Goal: Task Accomplishment & Management: Complete application form

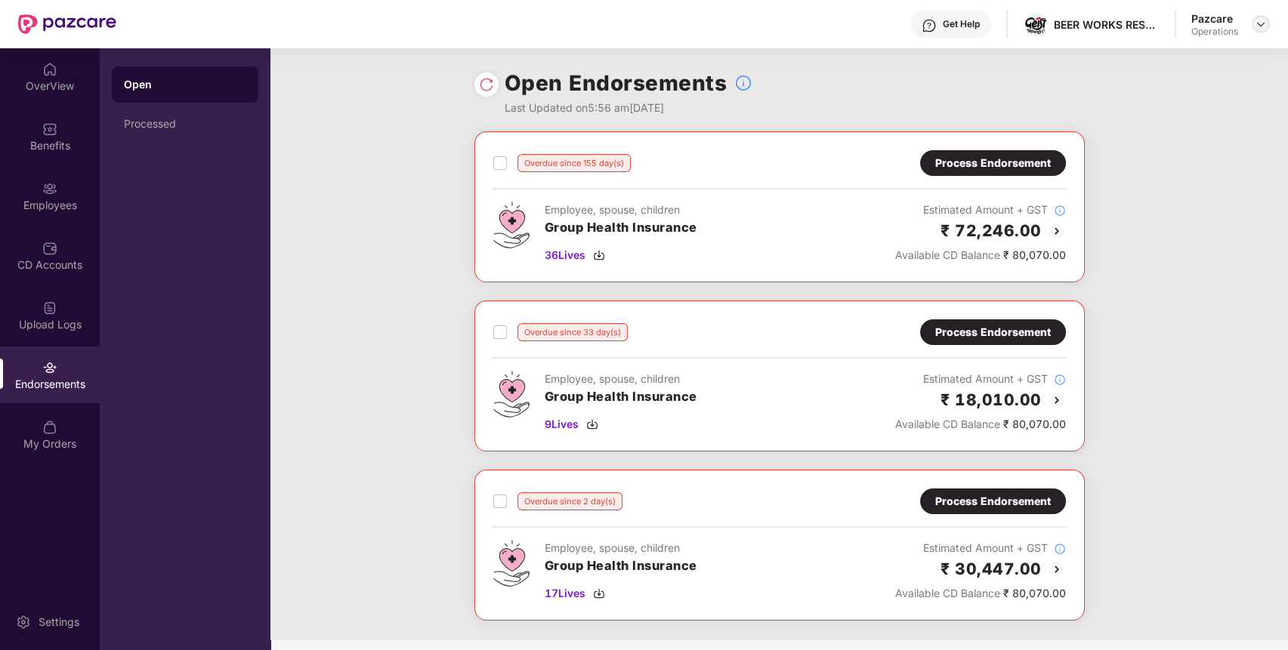
click at [1258, 20] on img at bounding box center [1261, 24] width 12 height 12
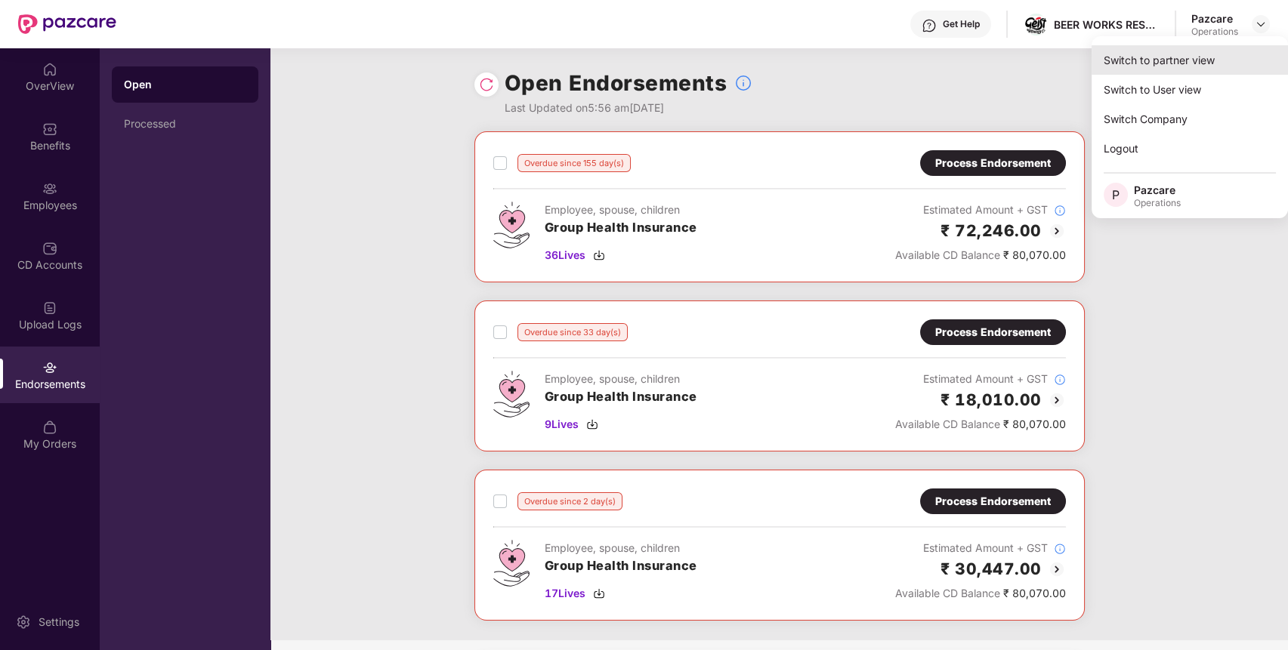
click at [1233, 48] on div "Switch to partner view" at bounding box center [1189, 59] width 196 height 29
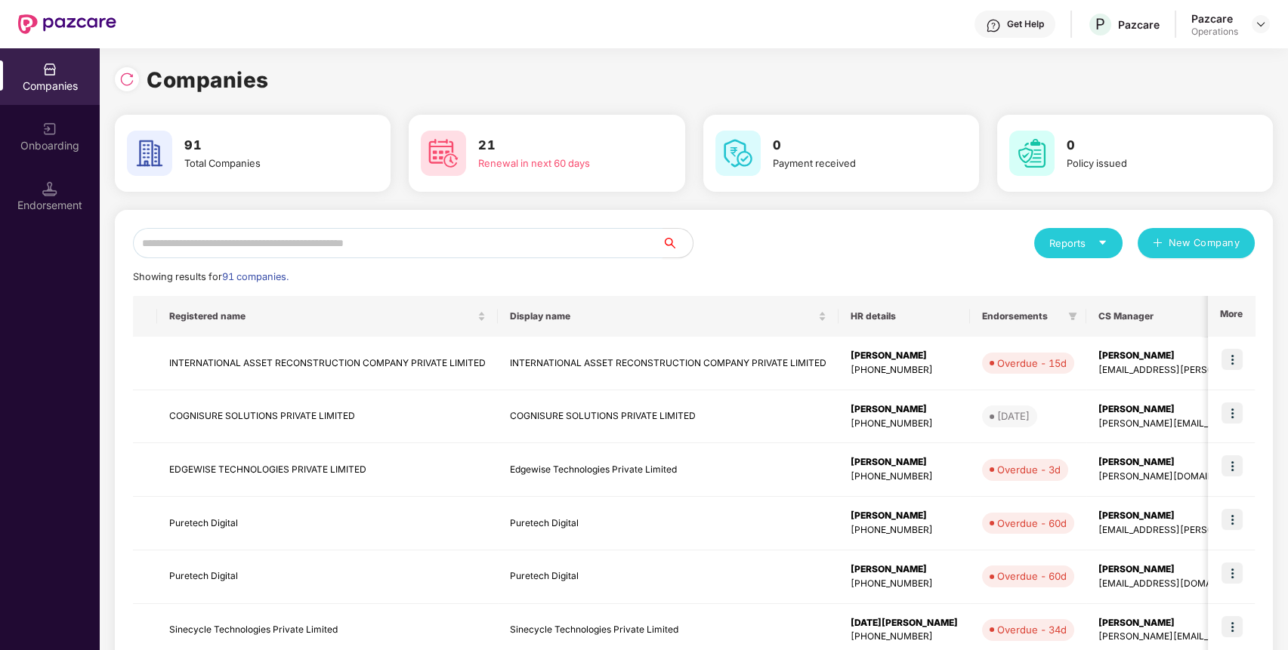
click at [494, 245] on input "text" at bounding box center [397, 243] width 529 height 30
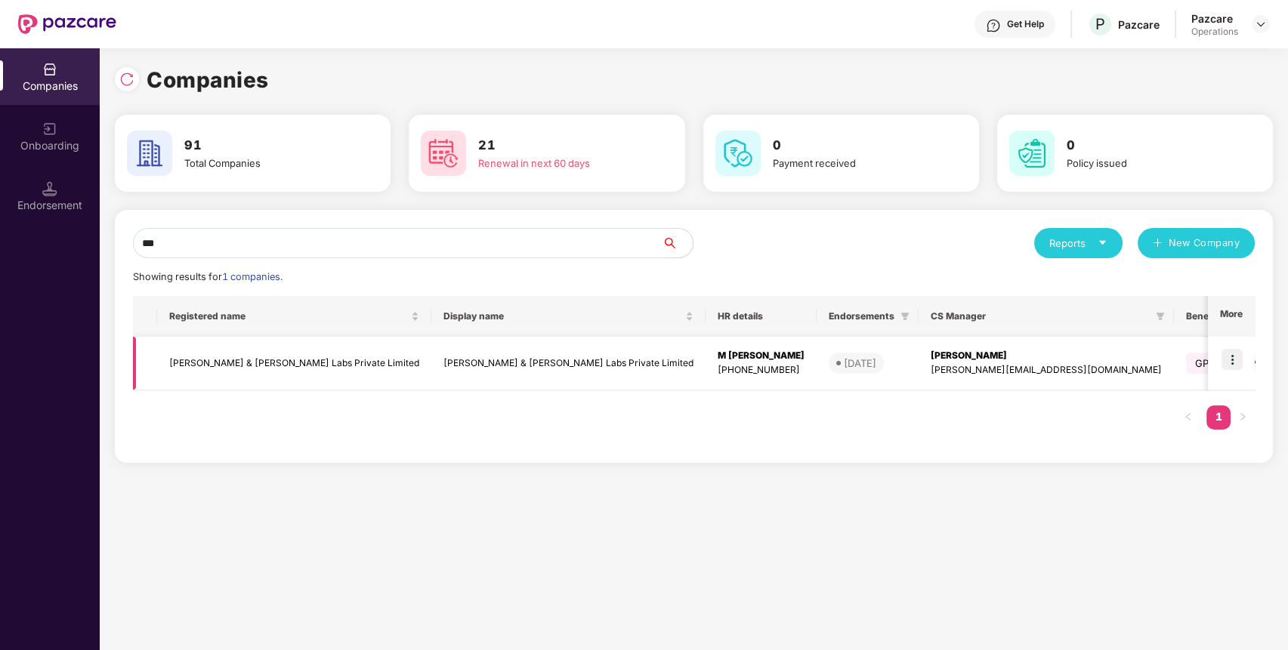
type input "***"
click at [252, 360] on td "[PERSON_NAME] & [PERSON_NAME] Labs Private Limited" at bounding box center [294, 364] width 274 height 54
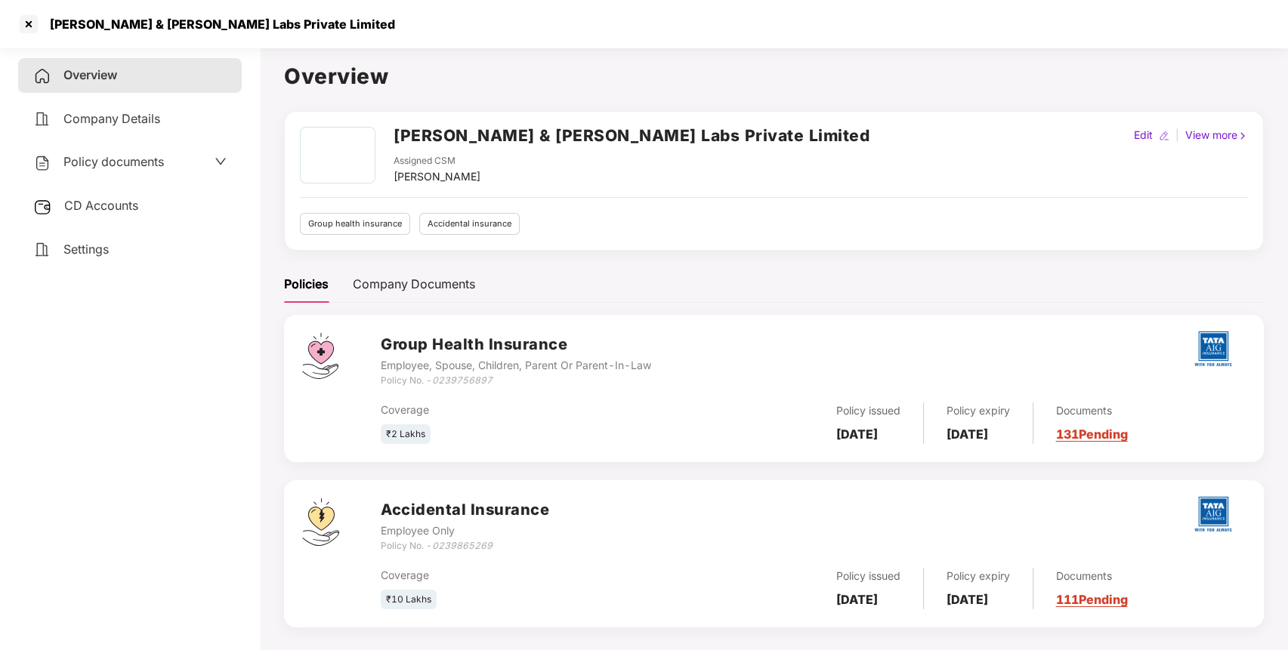
click at [133, 202] on span "CD Accounts" at bounding box center [101, 205] width 74 height 15
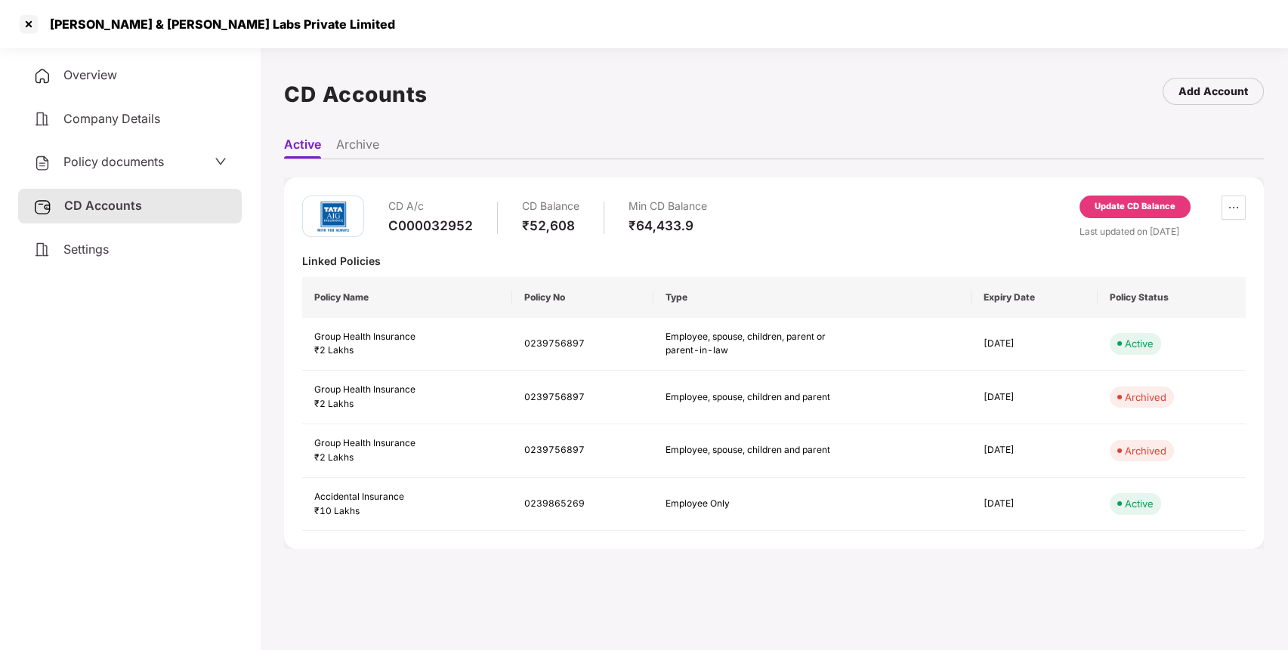
scroll to position [42, 0]
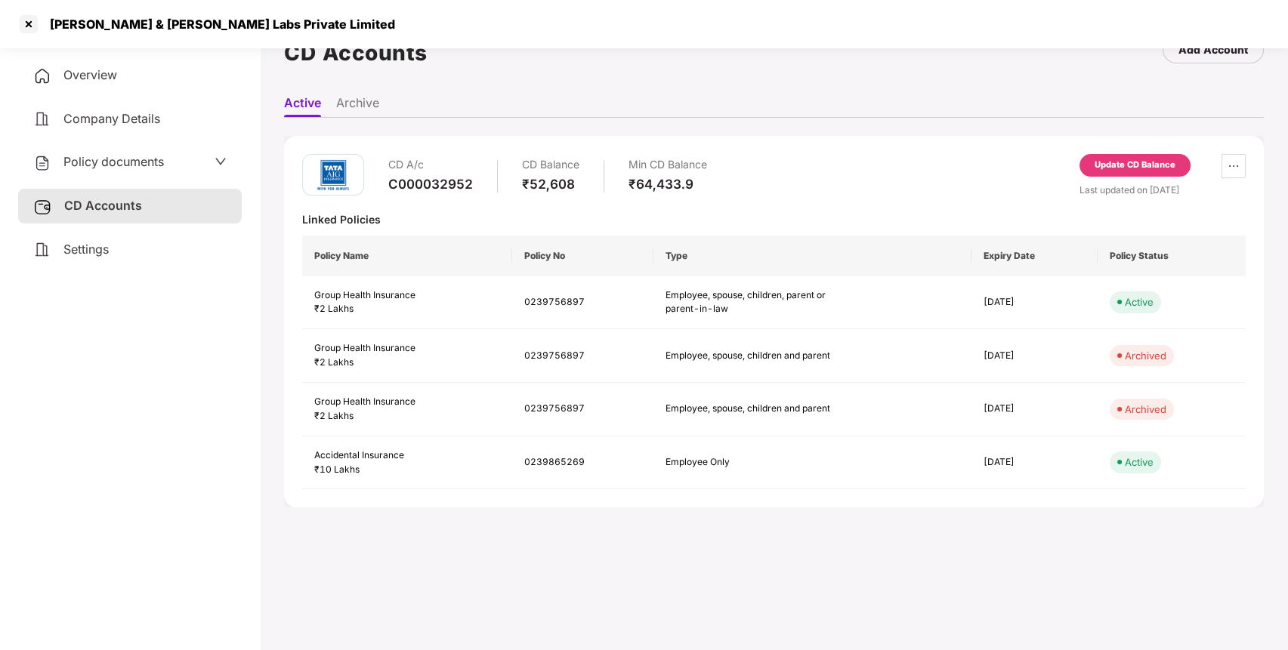
click at [1138, 163] on div "Update CD Balance" at bounding box center [1134, 166] width 81 height 14
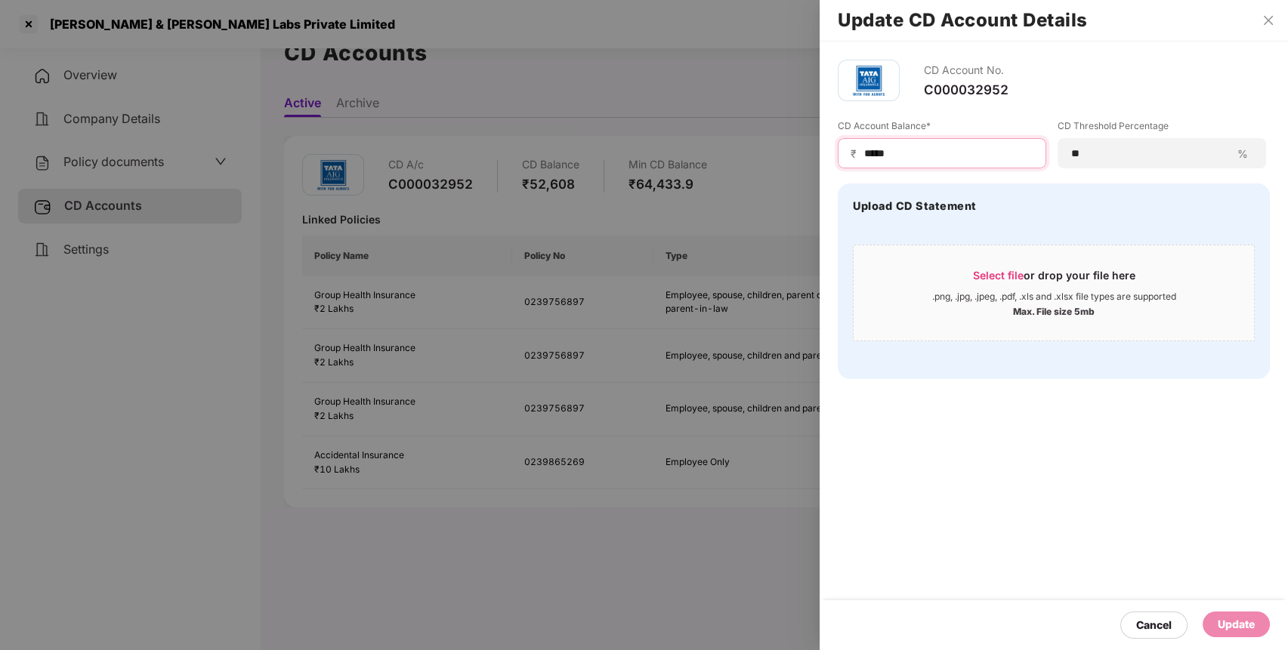
click at [874, 158] on input "*****" at bounding box center [948, 154] width 171 height 16
type input "******"
click at [1234, 615] on div "Update" at bounding box center [1235, 625] width 67 height 26
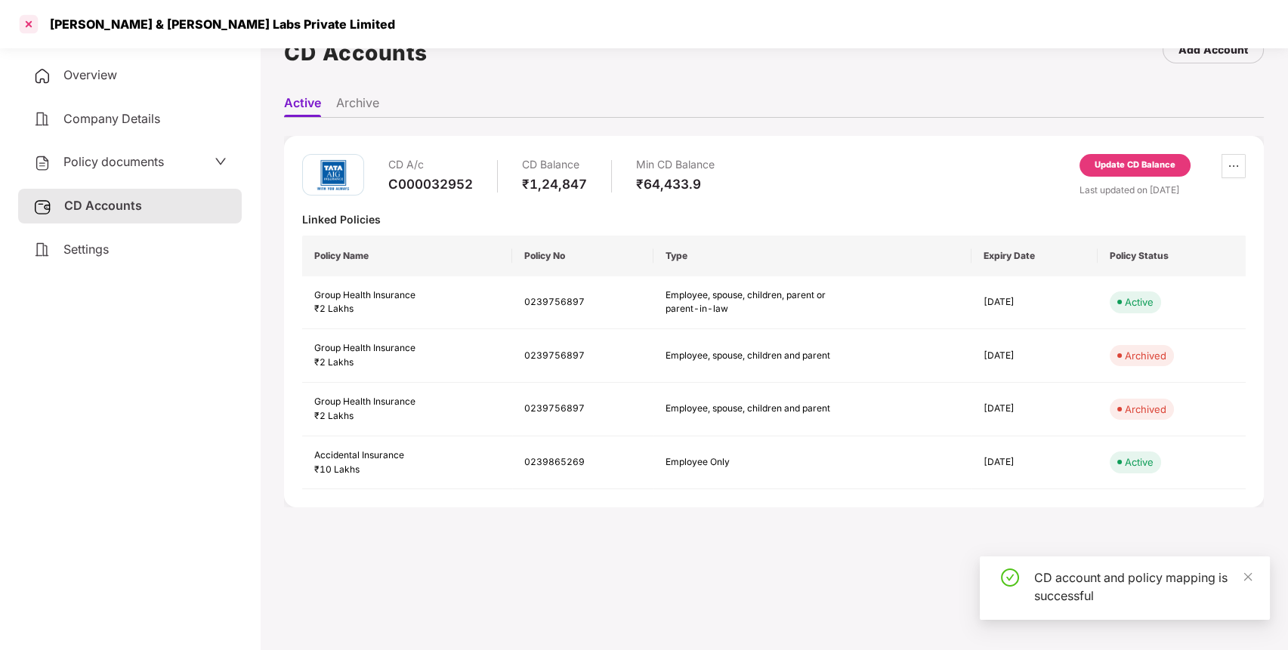
click at [27, 25] on div at bounding box center [29, 24] width 24 height 24
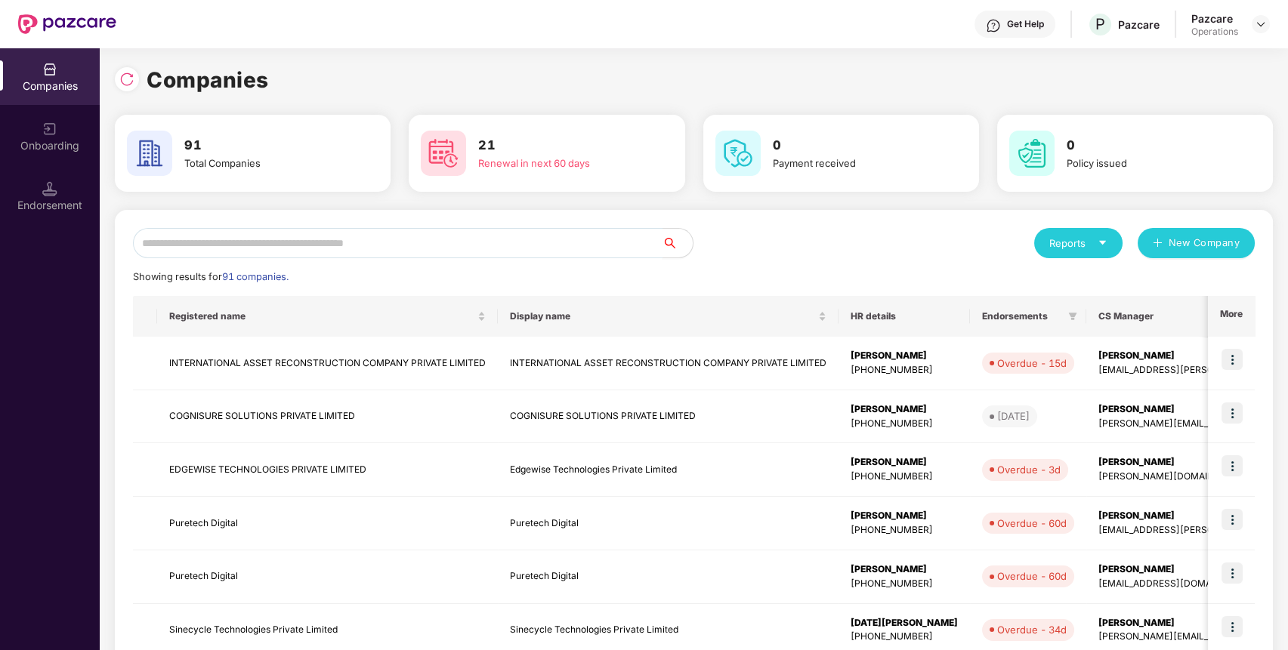
click at [623, 246] on input "text" at bounding box center [397, 243] width 529 height 30
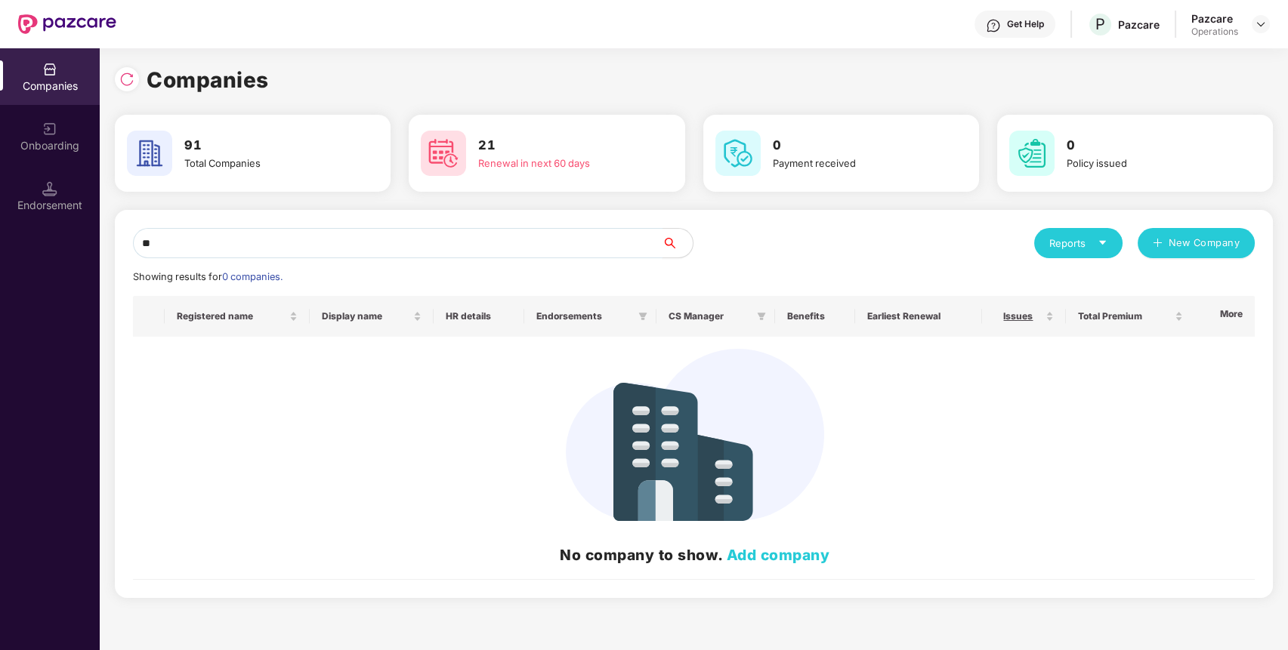
type input "*"
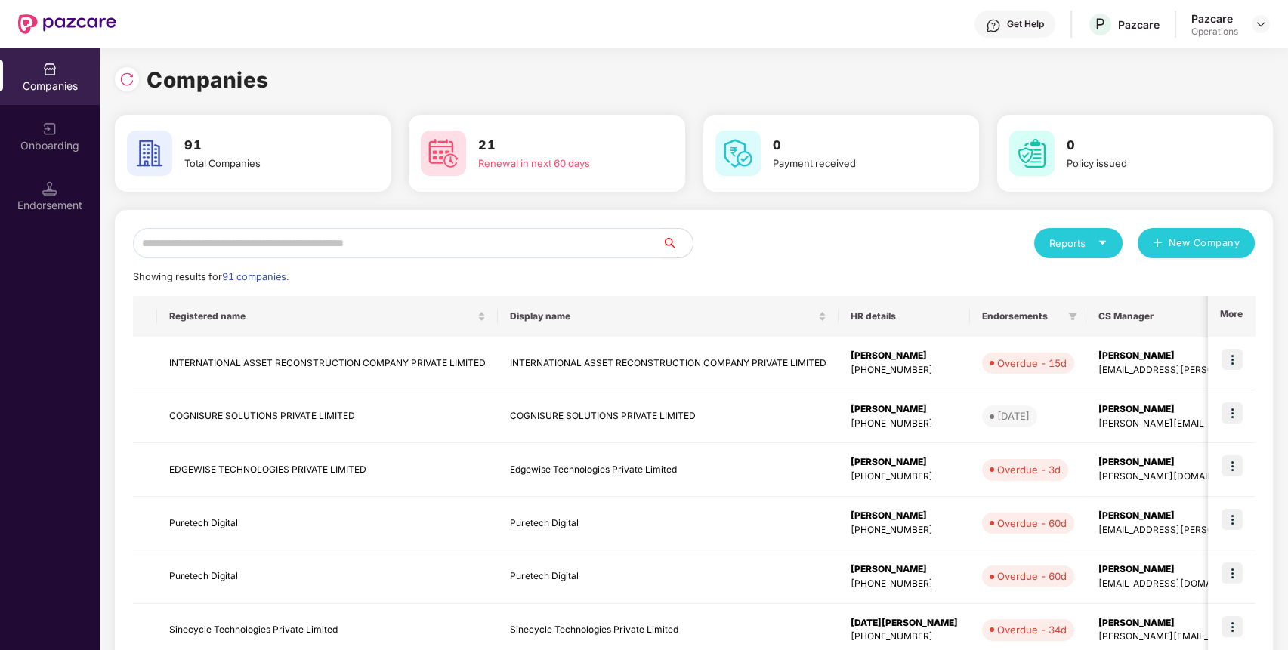
click at [551, 254] on input "text" at bounding box center [397, 243] width 529 height 30
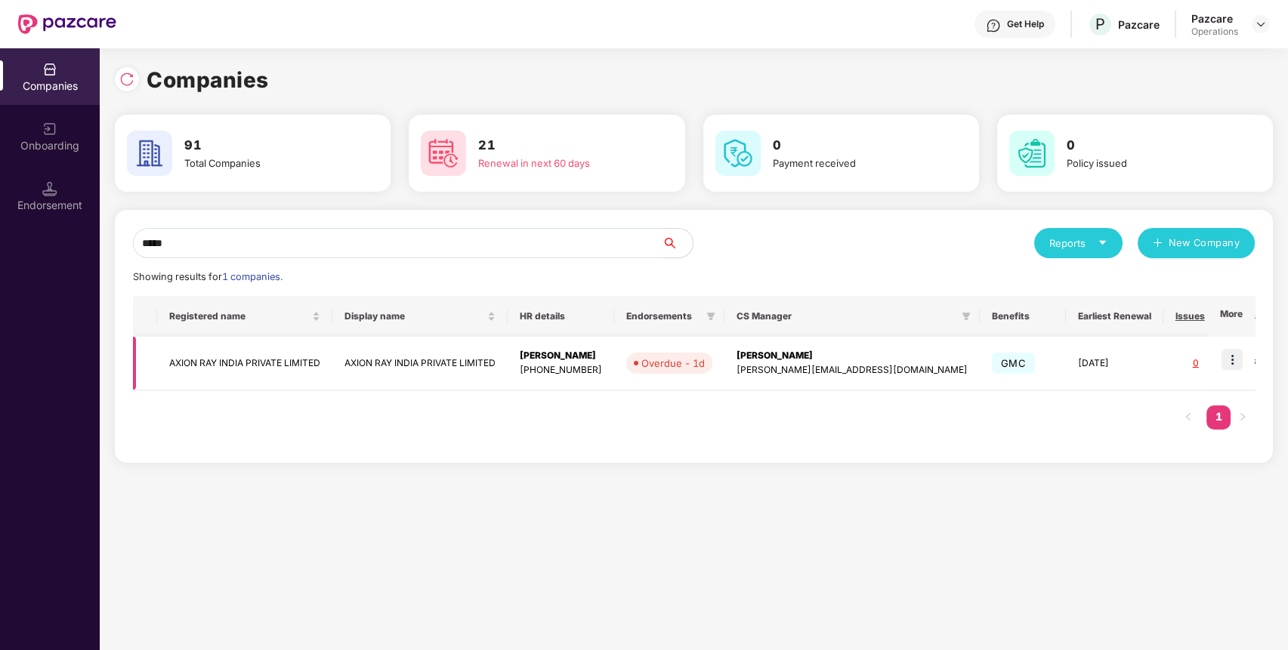
type input "*****"
click at [1229, 366] on img at bounding box center [1231, 359] width 21 height 21
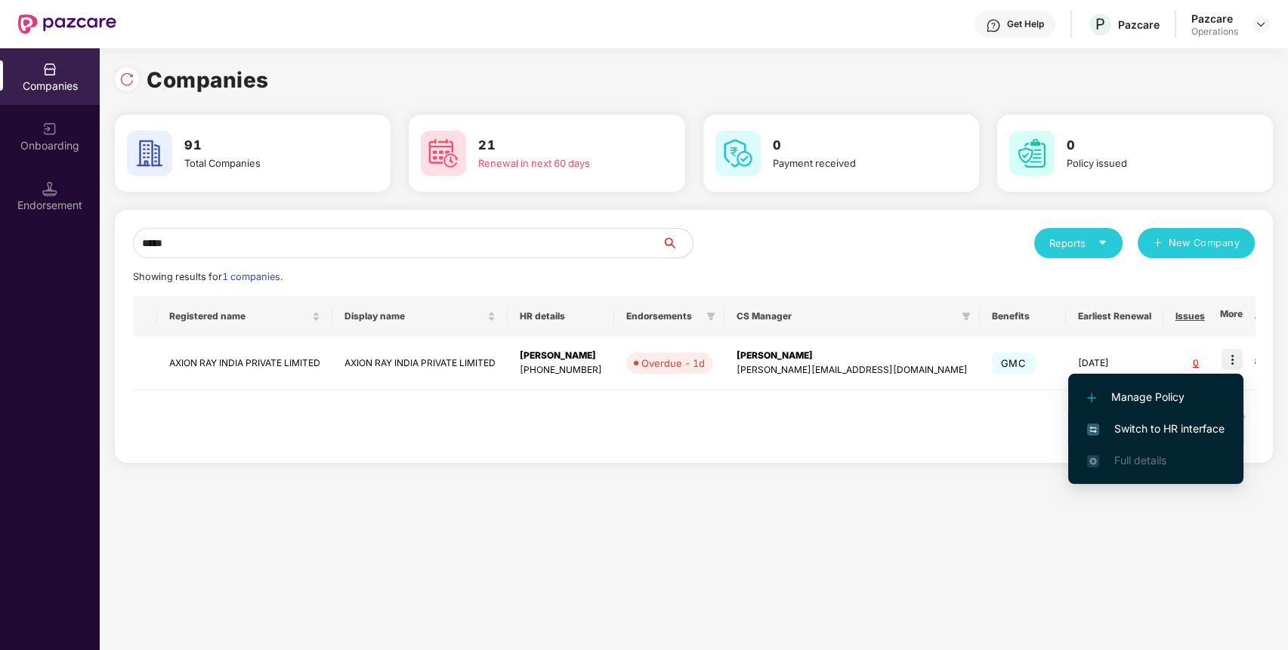
click at [1196, 429] on span "Switch to HR interface" at bounding box center [1155, 429] width 137 height 17
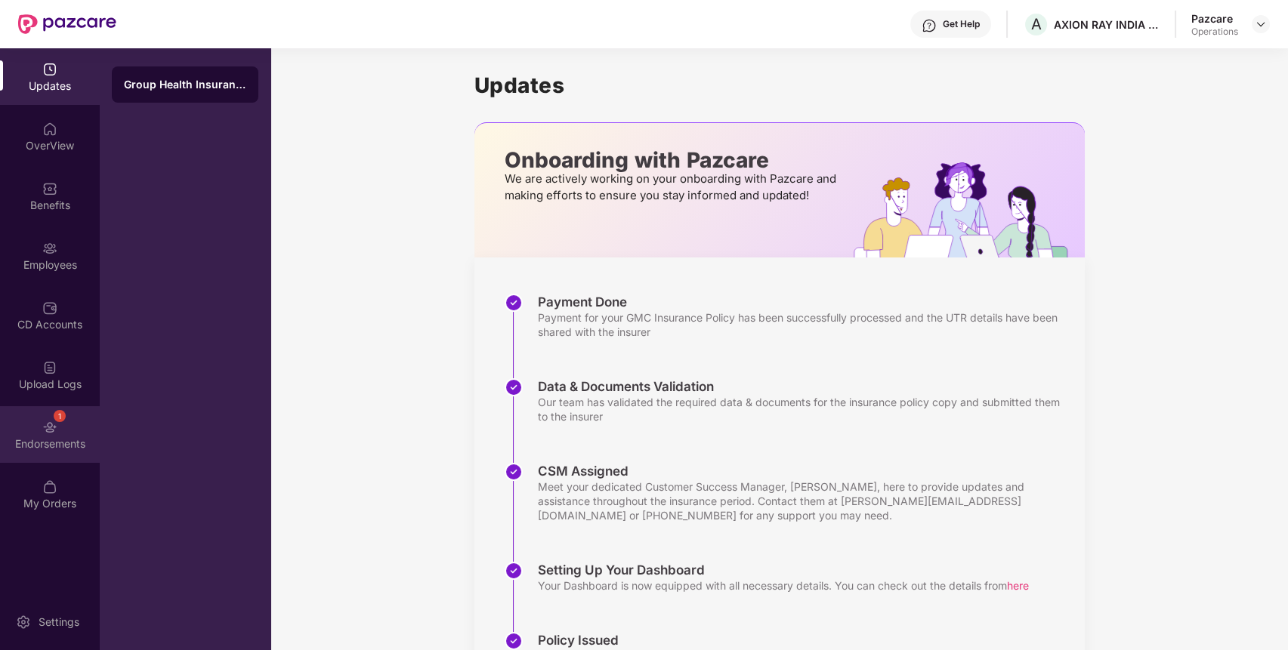
click at [42, 414] on div "1 Endorsements" at bounding box center [50, 434] width 100 height 57
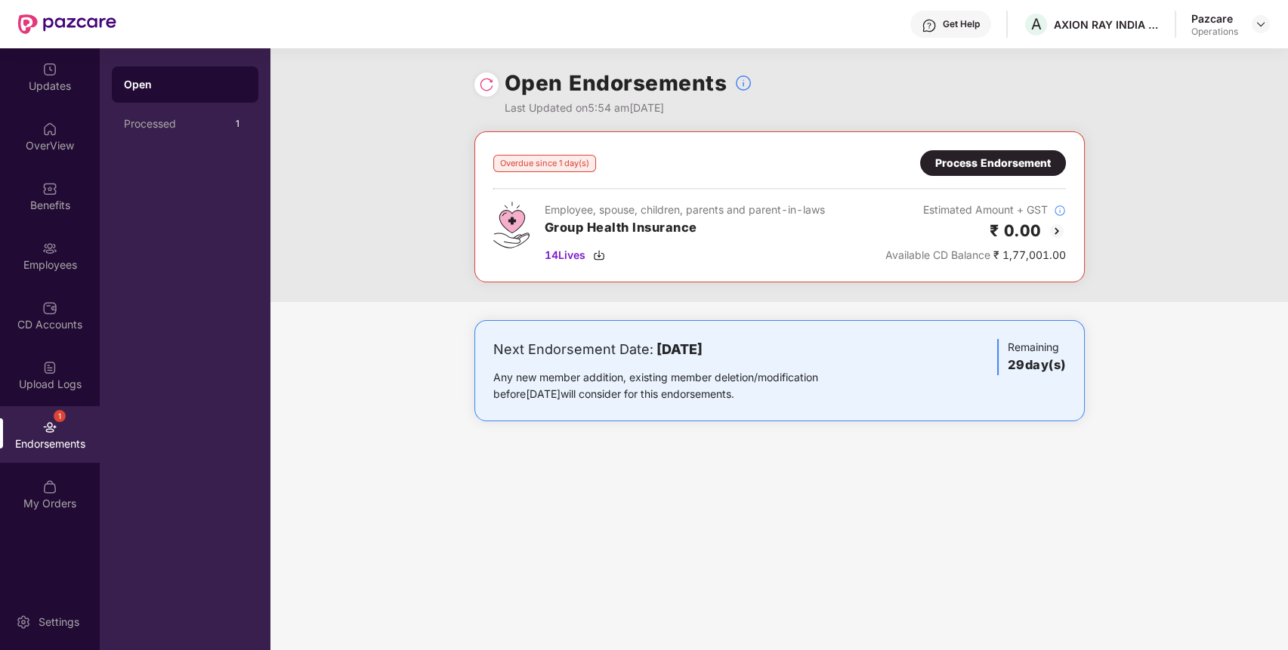
click at [1021, 156] on div "Process Endorsement" at bounding box center [993, 163] width 116 height 17
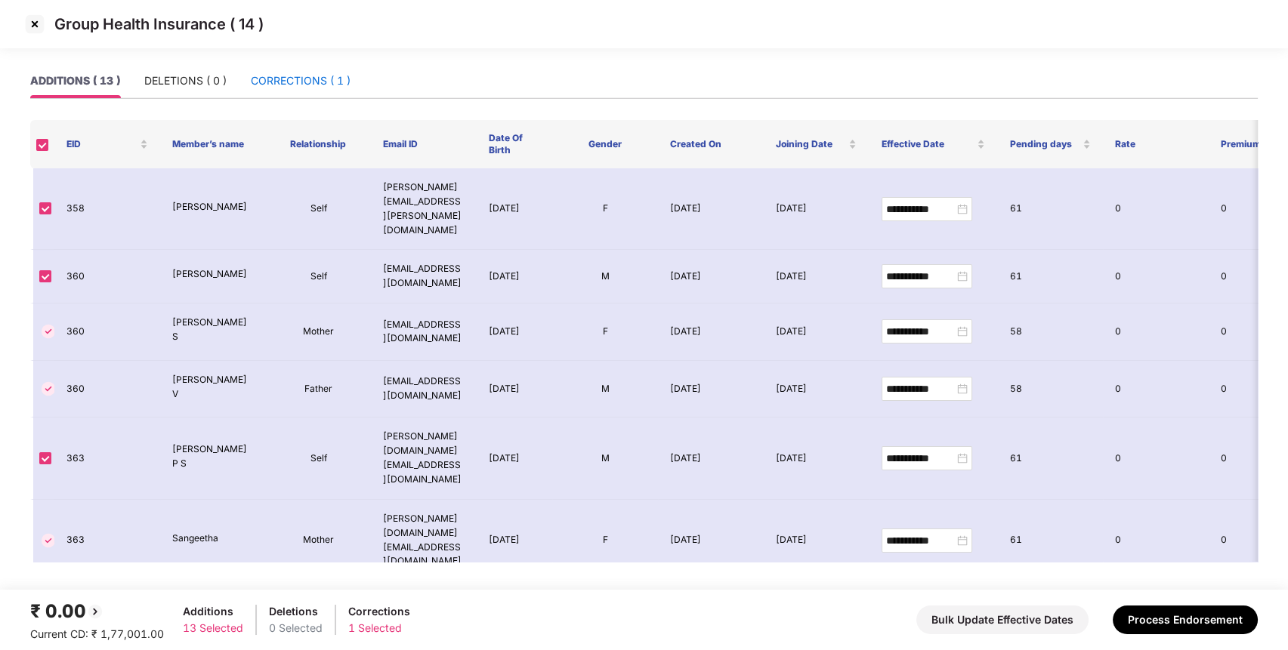
click at [296, 81] on div "CORRECTIONS ( 1 )" at bounding box center [301, 81] width 100 height 17
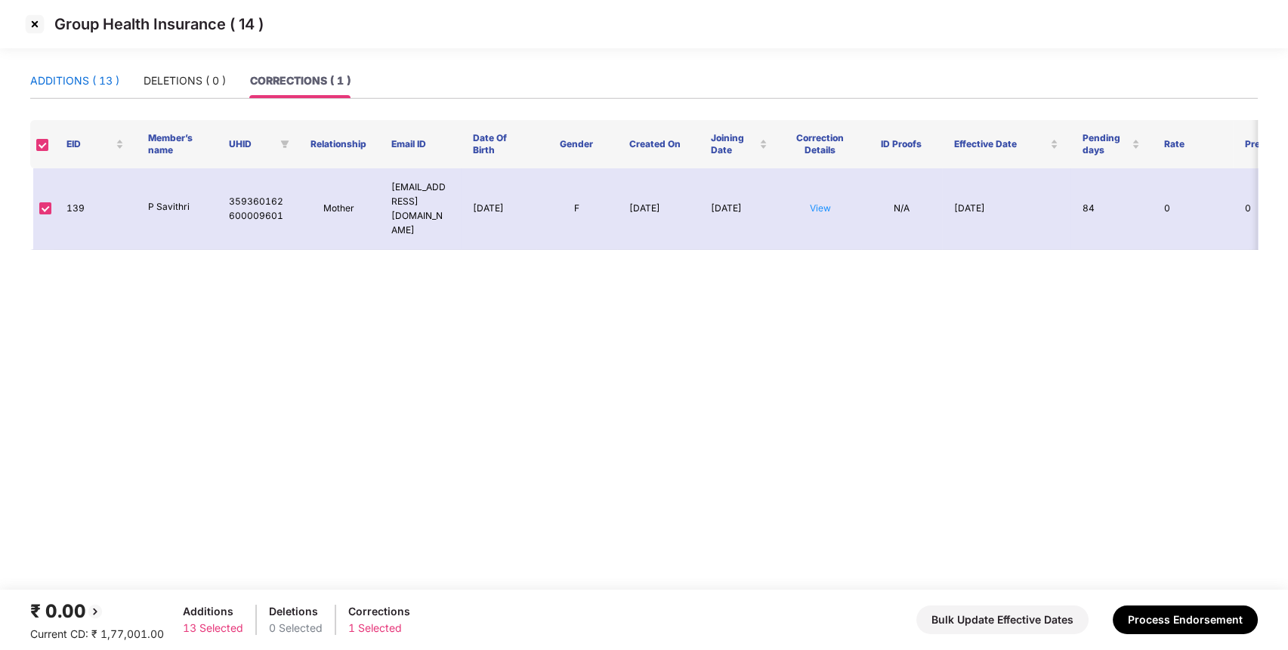
click at [93, 84] on div "ADDITIONS ( 13 )" at bounding box center [74, 81] width 89 height 17
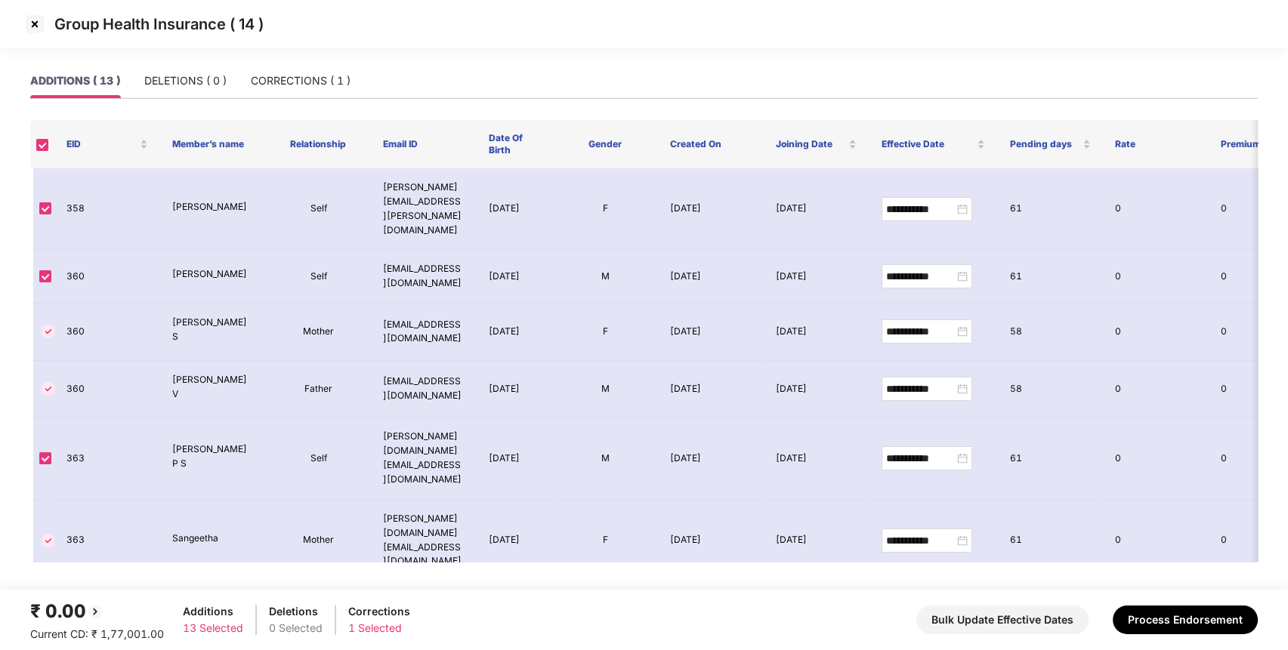
click at [37, 26] on img at bounding box center [35, 24] width 24 height 24
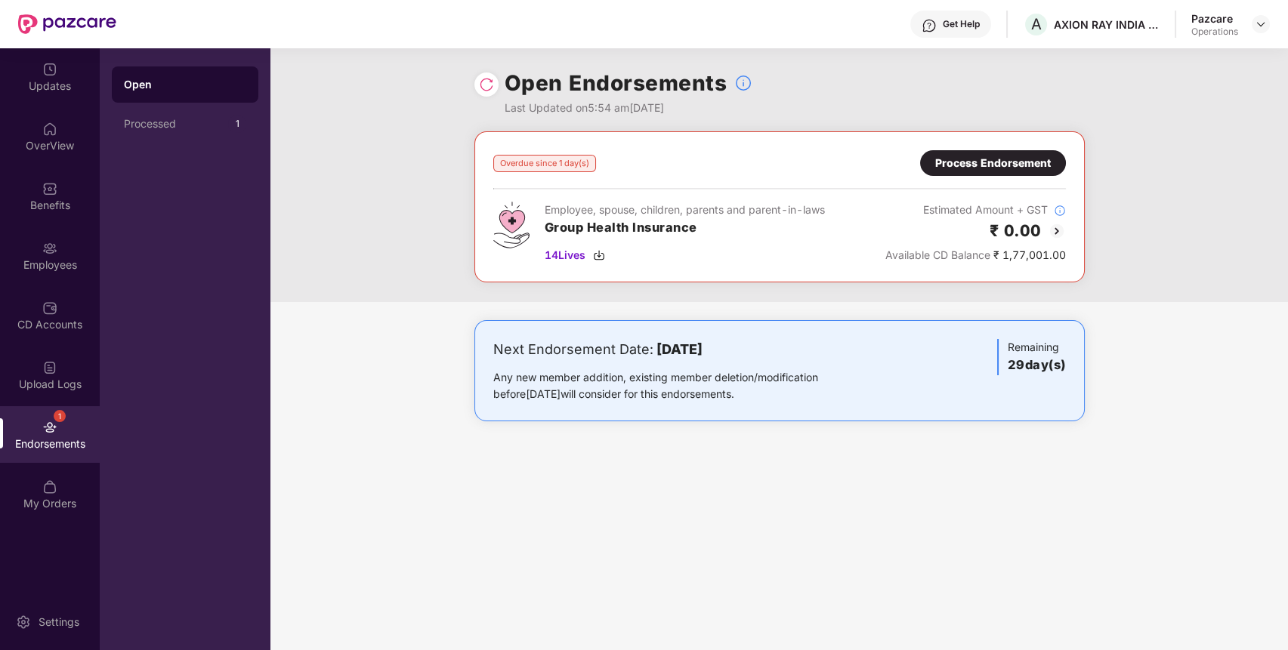
click at [1263, 15] on div at bounding box center [1260, 24] width 18 height 18
click at [1261, 21] on img at bounding box center [1261, 24] width 12 height 12
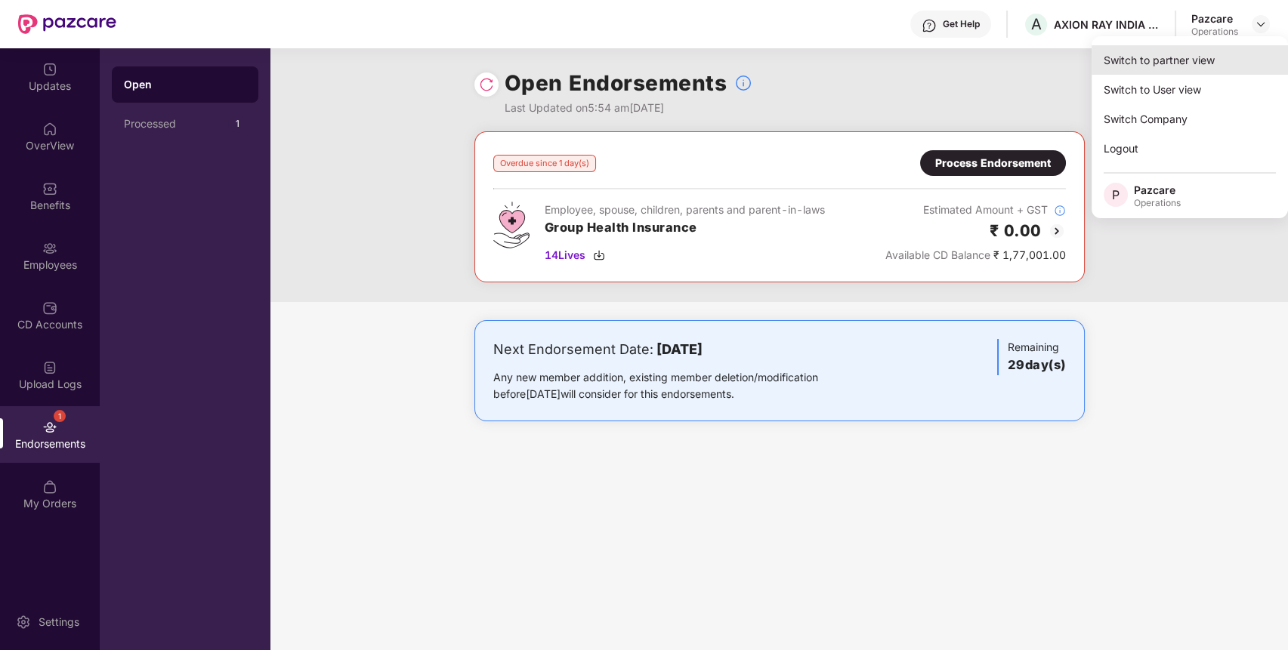
click at [1236, 54] on div "Switch to partner view" at bounding box center [1189, 59] width 196 height 29
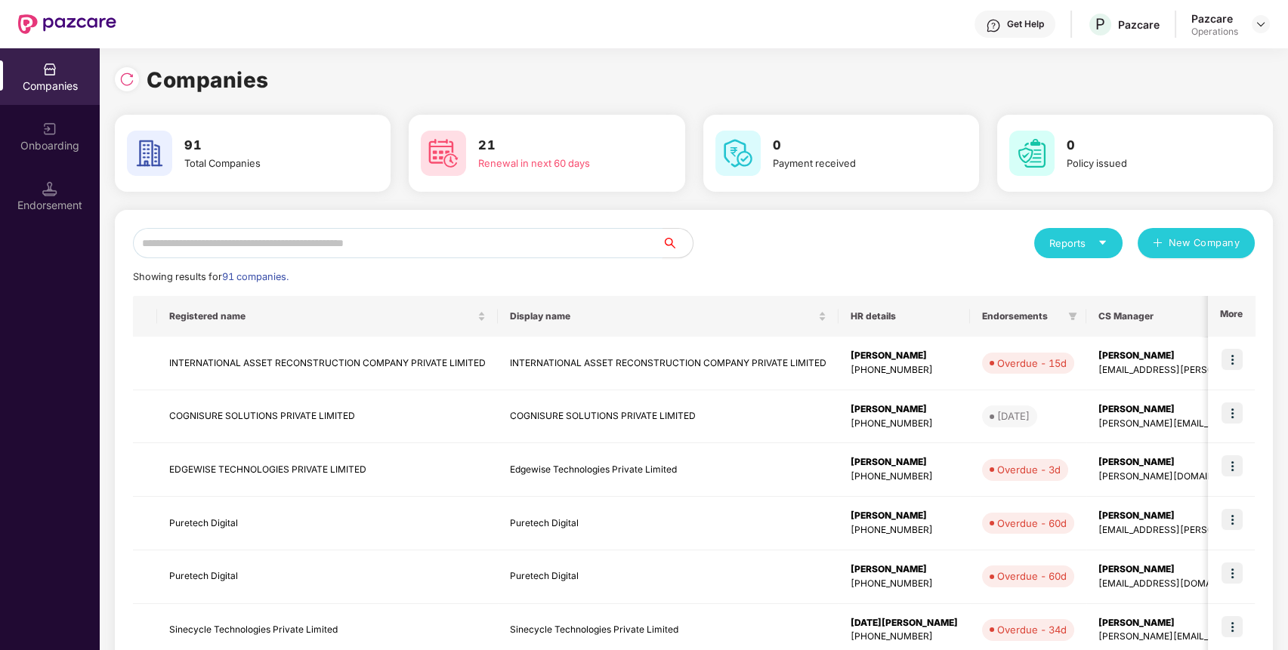
click at [626, 248] on input "text" at bounding box center [397, 243] width 529 height 30
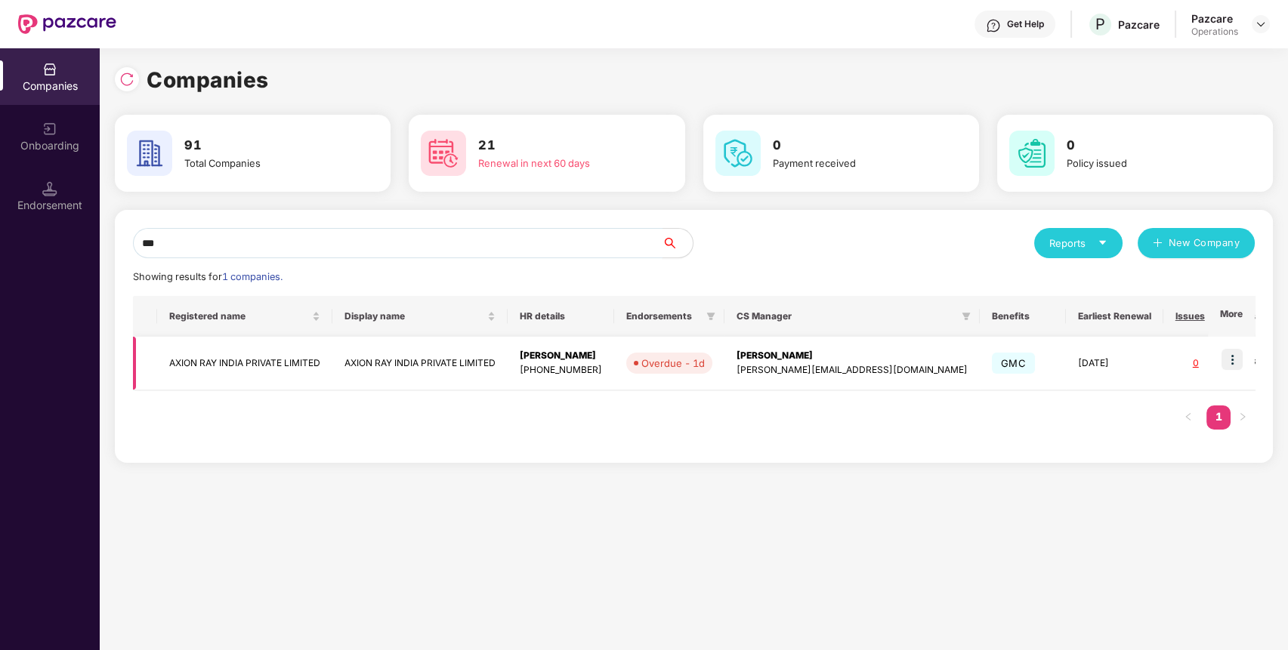
type input "***"
click at [1239, 363] on img at bounding box center [1231, 359] width 21 height 21
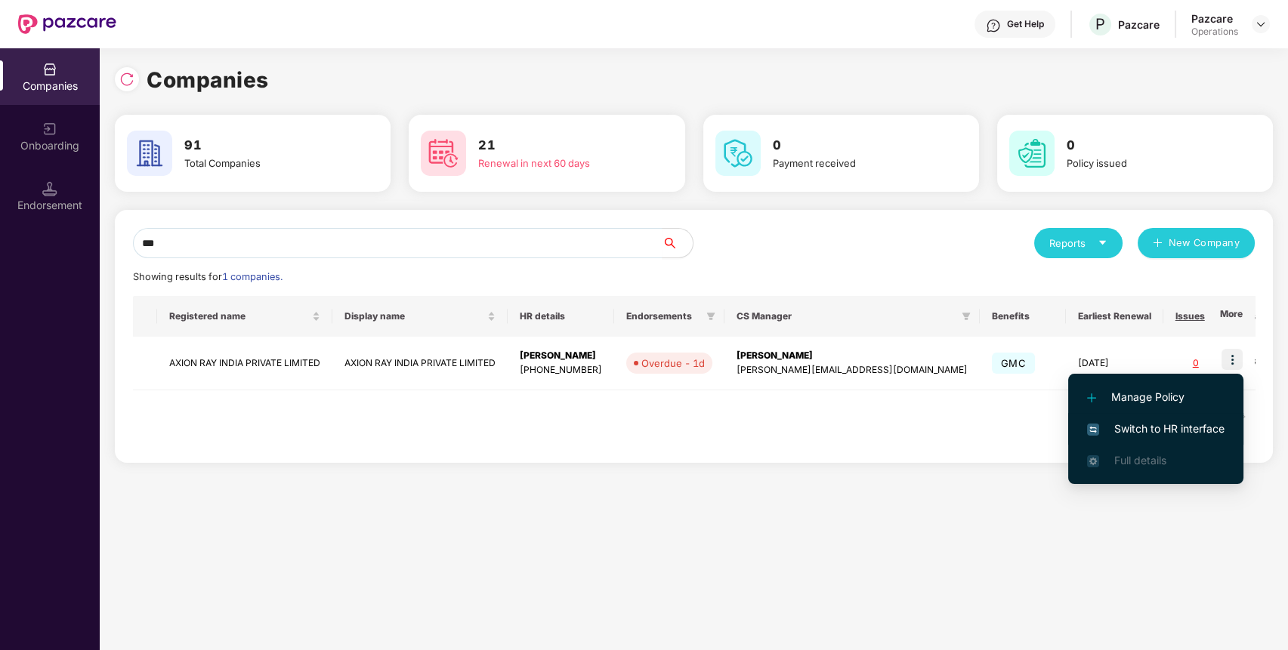
click at [1202, 424] on span "Switch to HR interface" at bounding box center [1155, 429] width 137 height 17
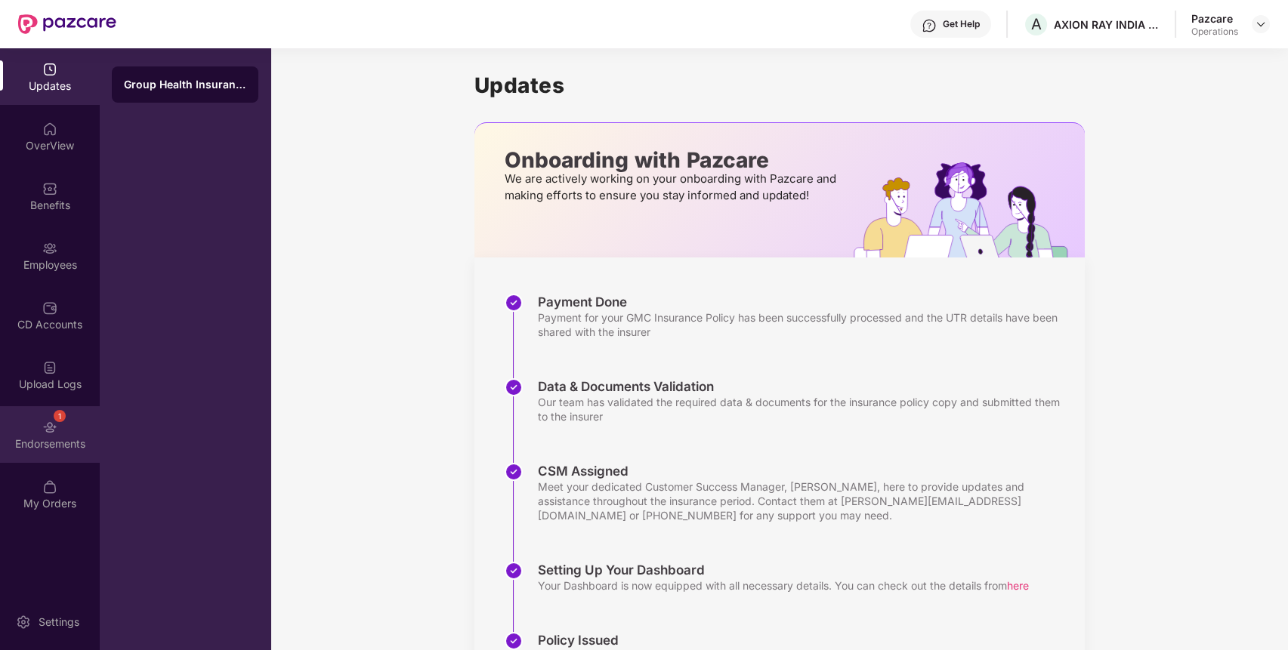
click at [61, 425] on div "1 Endorsements" at bounding box center [50, 434] width 100 height 57
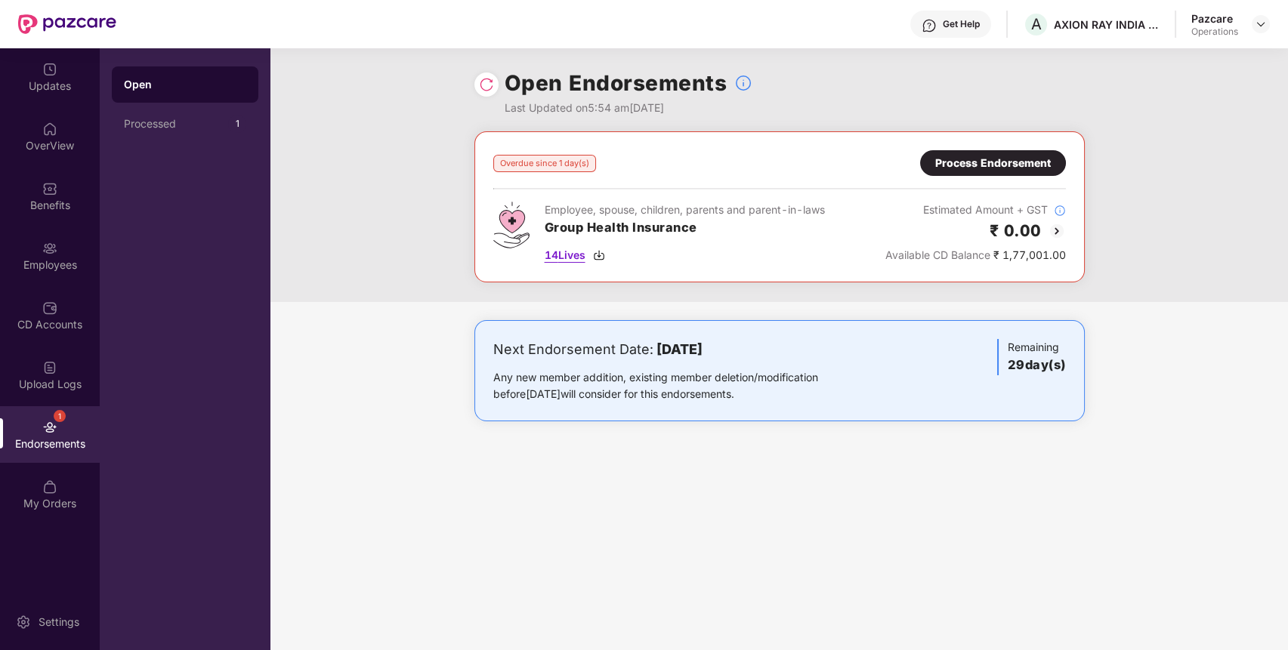
click at [574, 255] on span "14 Lives" at bounding box center [565, 255] width 41 height 17
click at [1264, 26] on img at bounding box center [1261, 24] width 12 height 12
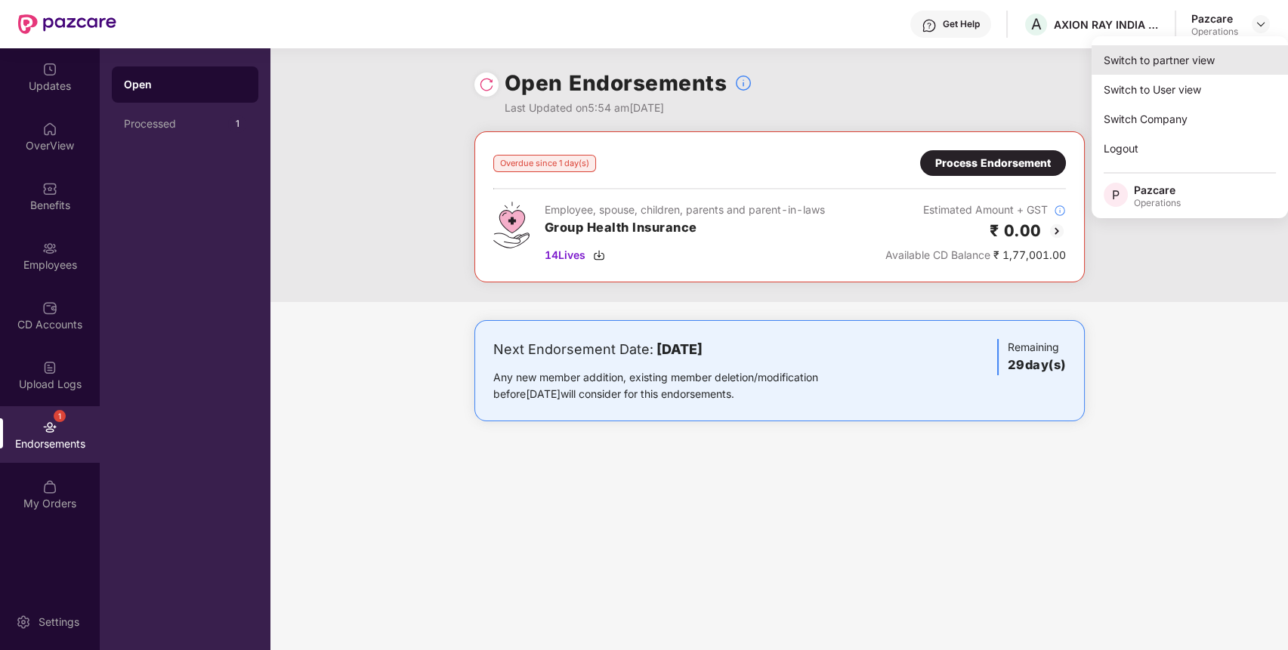
click at [1217, 60] on div "Switch to partner view" at bounding box center [1189, 59] width 196 height 29
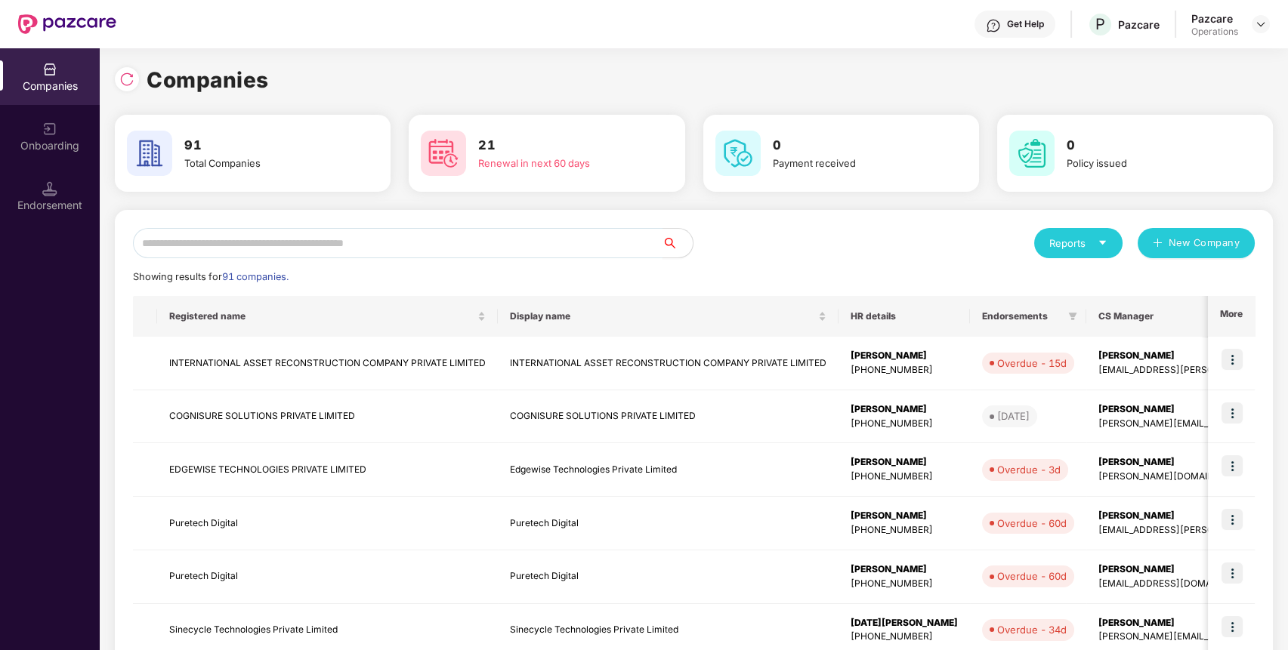
click at [593, 246] on input "text" at bounding box center [397, 243] width 529 height 30
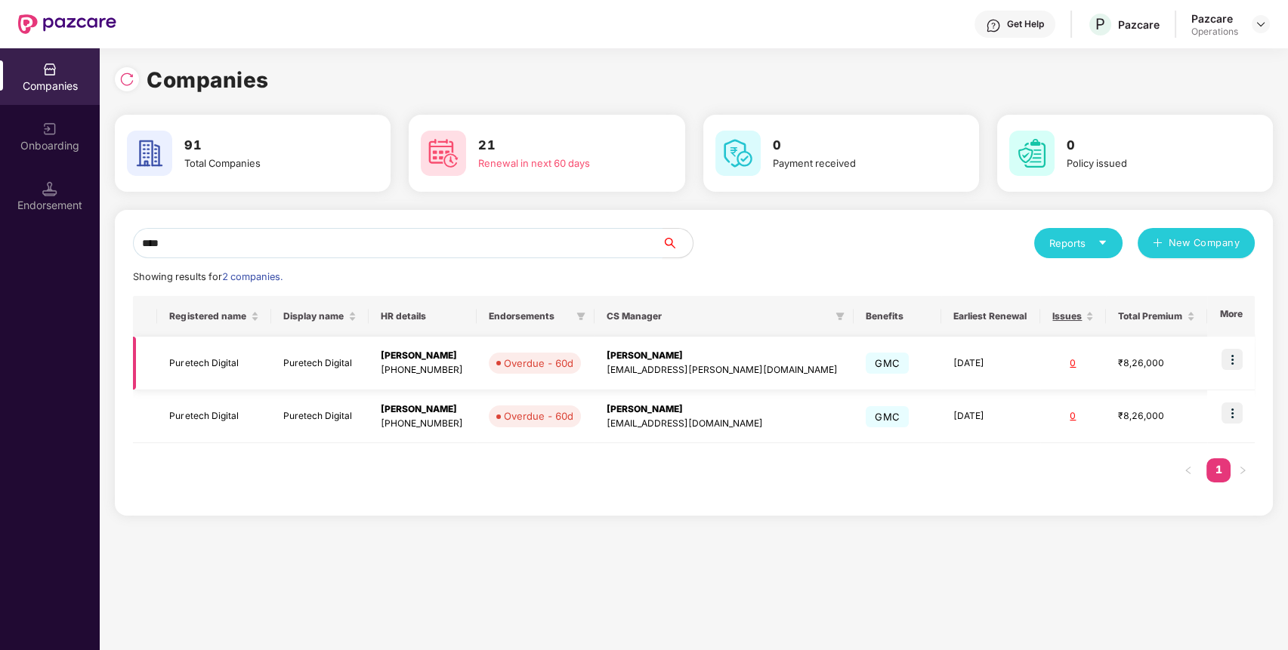
type input "****"
click at [1233, 356] on img at bounding box center [1231, 359] width 21 height 21
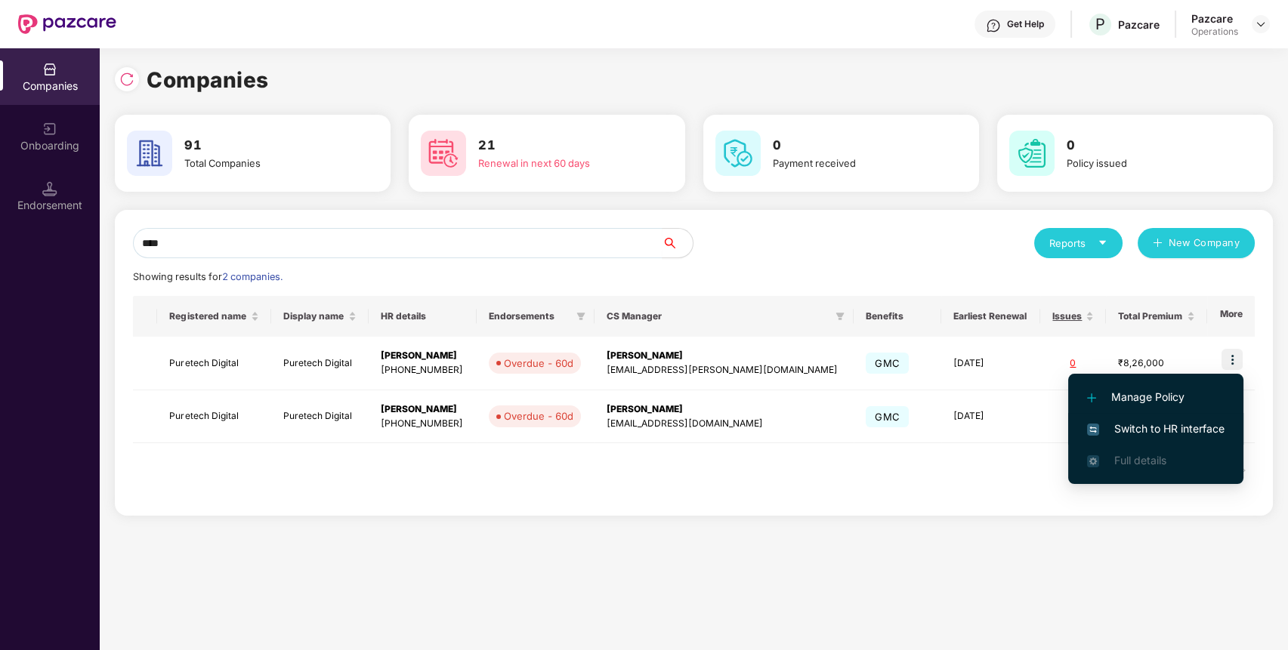
click at [1193, 426] on span "Switch to HR interface" at bounding box center [1155, 429] width 137 height 17
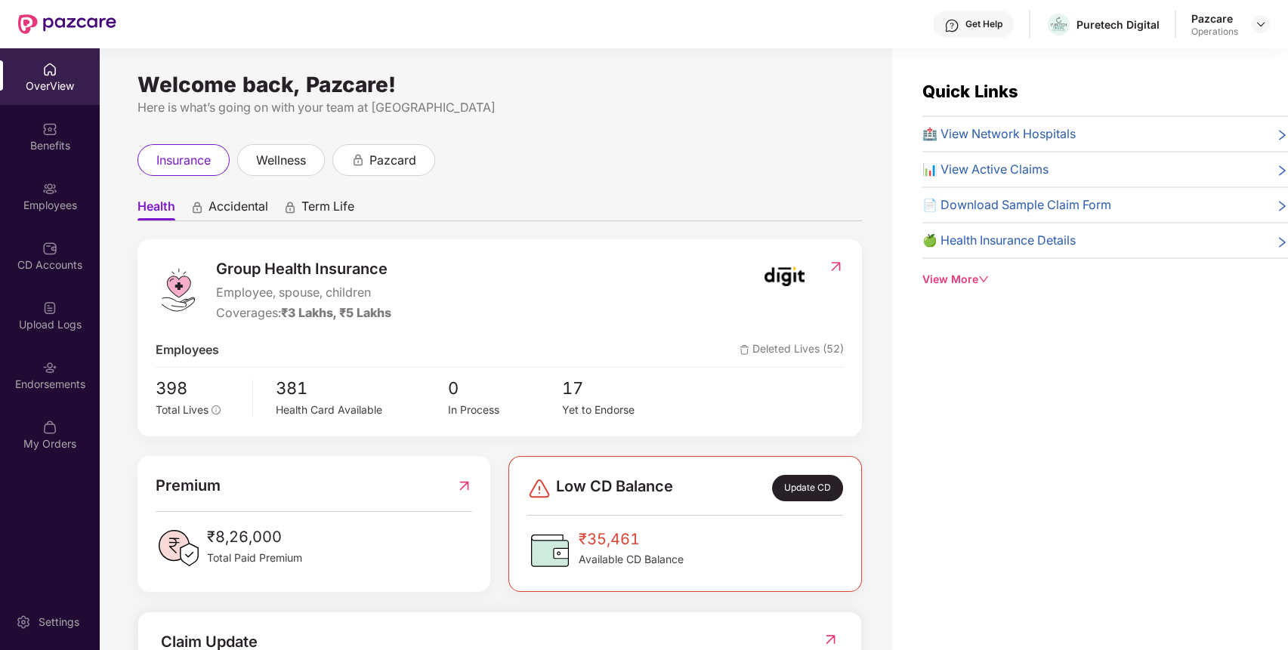
click at [57, 378] on div "Endorsements" at bounding box center [50, 384] width 100 height 15
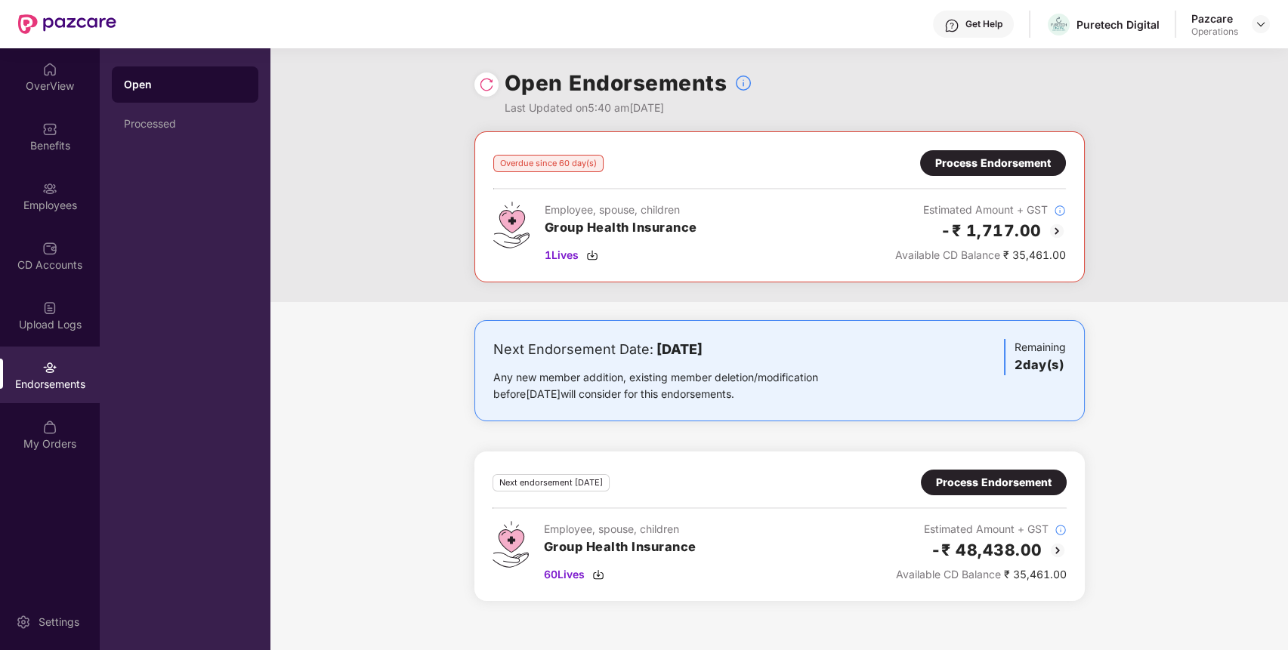
click at [1021, 159] on div "Process Endorsement" at bounding box center [993, 163] width 116 height 17
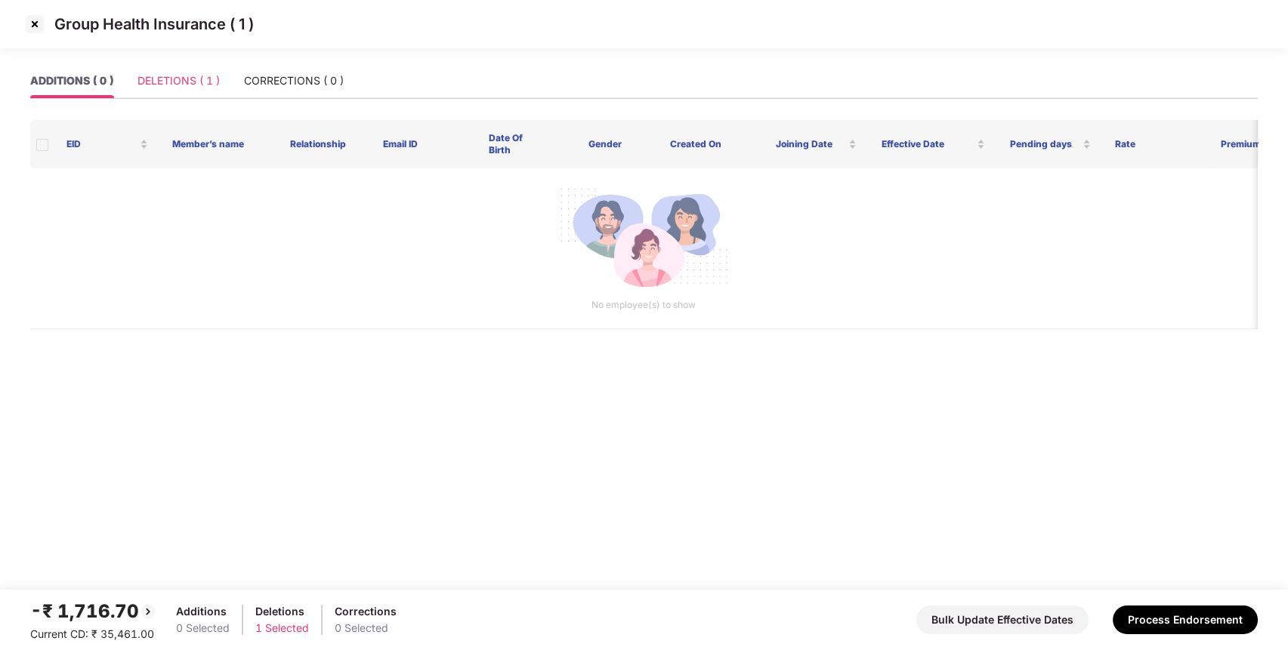
click at [184, 95] on div "DELETIONS ( 1 )" at bounding box center [178, 80] width 82 height 35
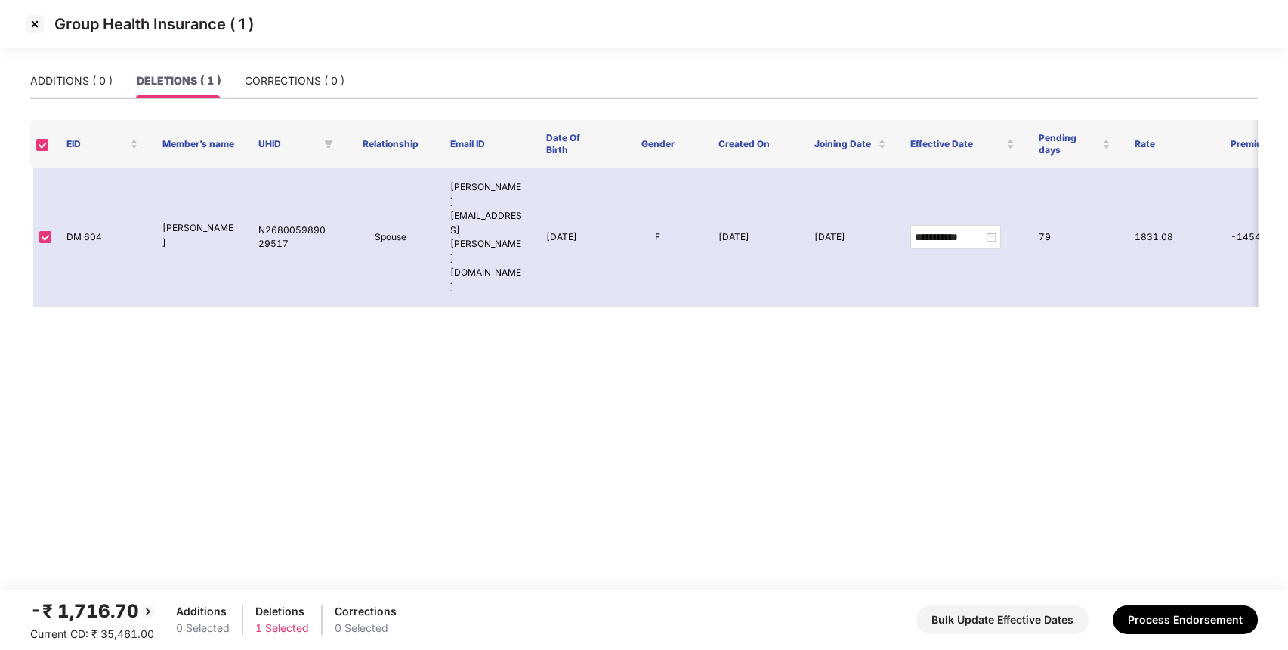
click at [36, 22] on img at bounding box center [35, 24] width 24 height 24
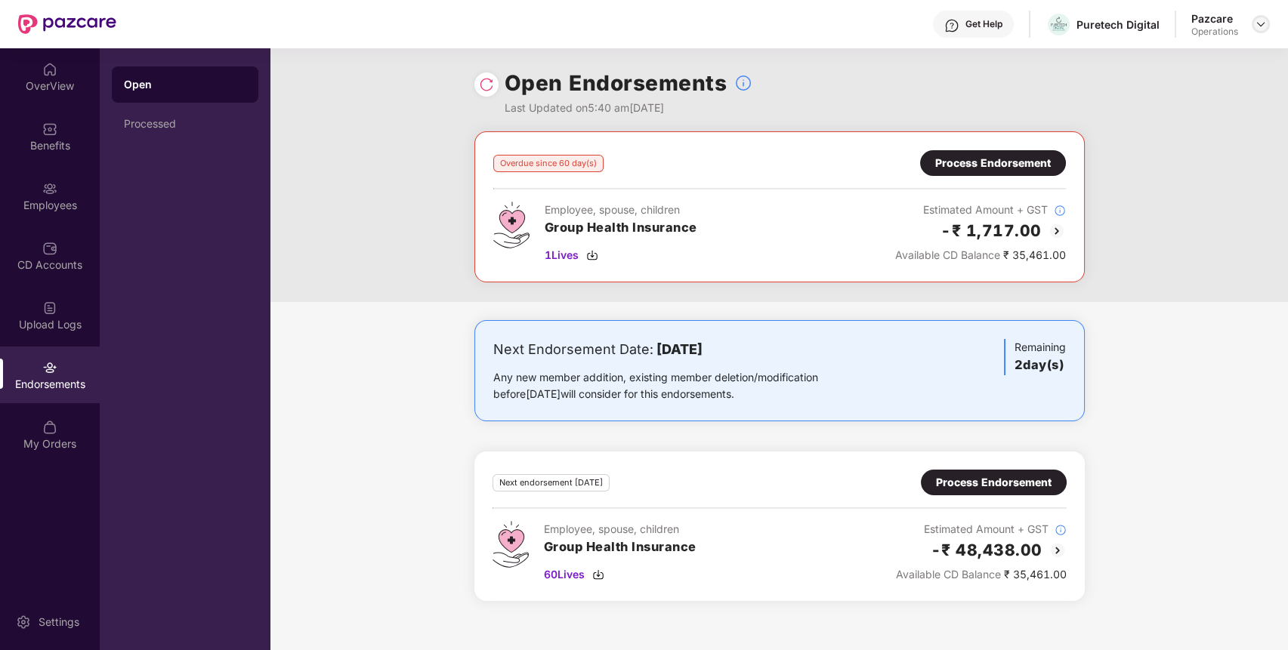
click at [1263, 17] on div at bounding box center [1260, 24] width 18 height 18
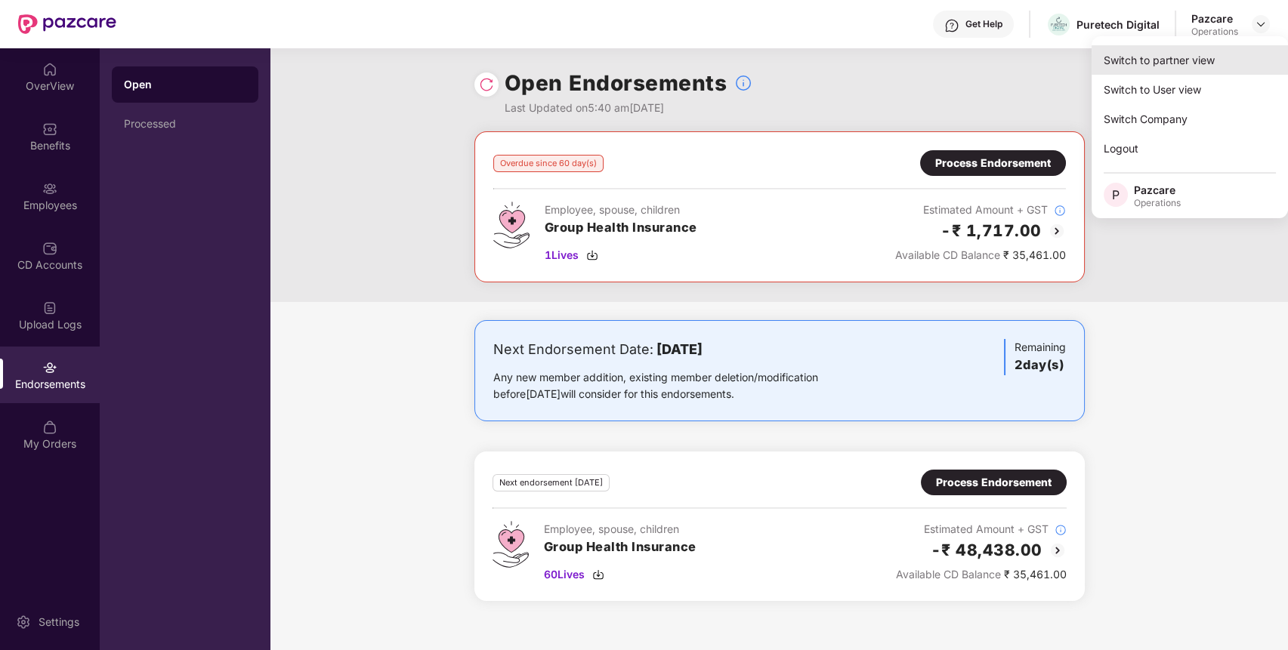
click at [1231, 63] on div "Switch to partner view" at bounding box center [1189, 59] width 196 height 29
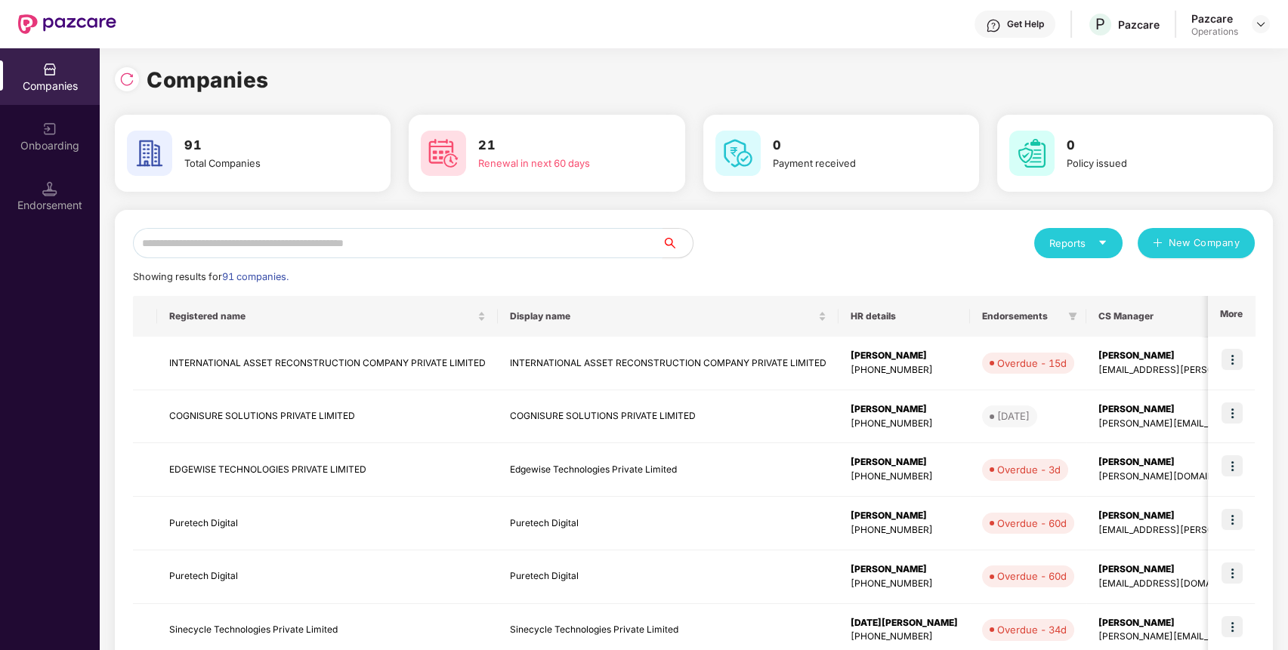
click at [588, 248] on input "text" at bounding box center [397, 243] width 529 height 30
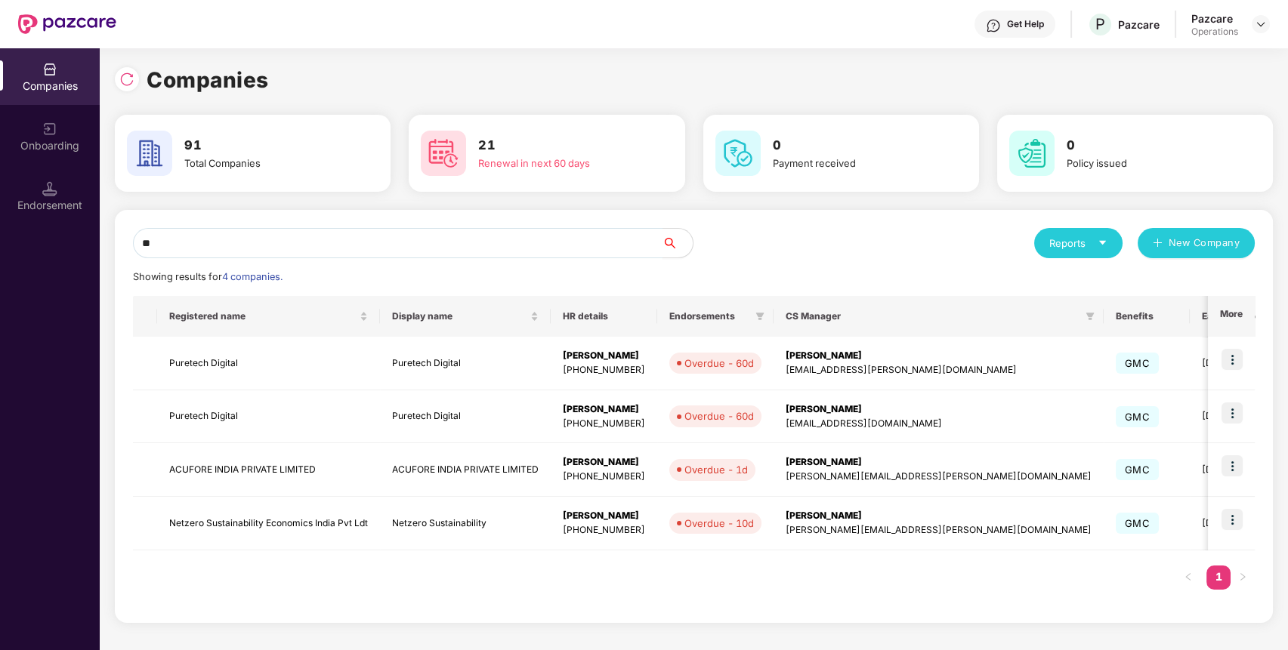
type input "*"
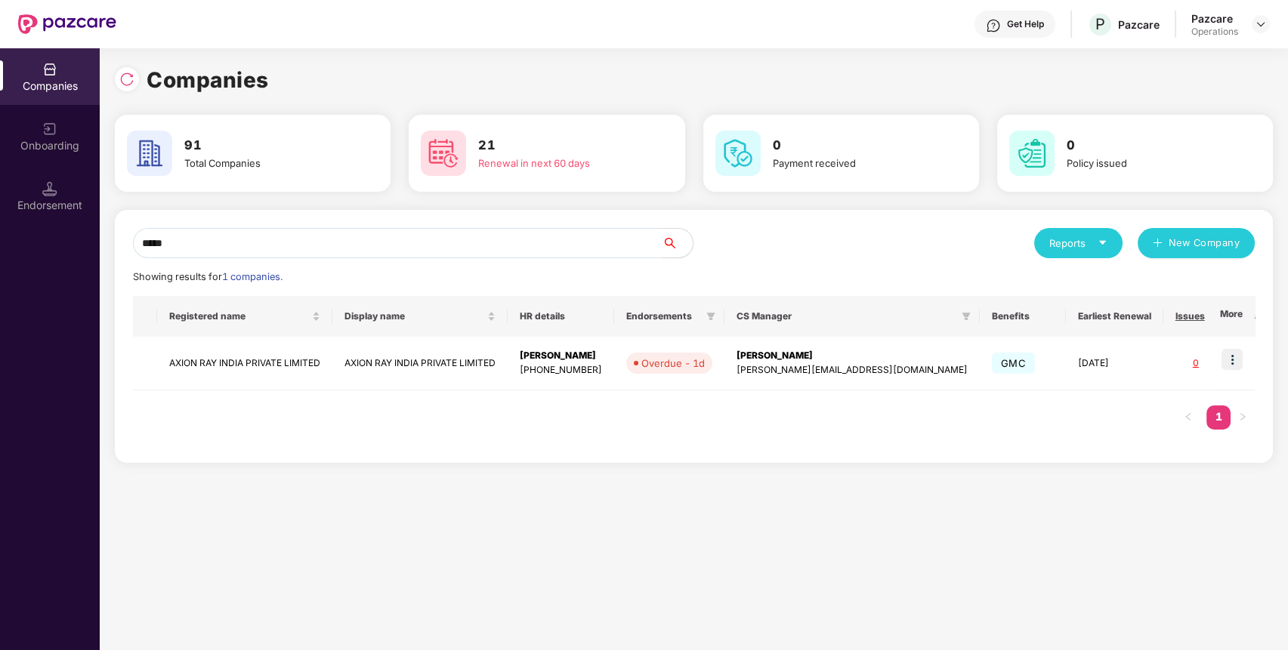
type input "*****"
click at [1231, 356] on img at bounding box center [1231, 359] width 21 height 21
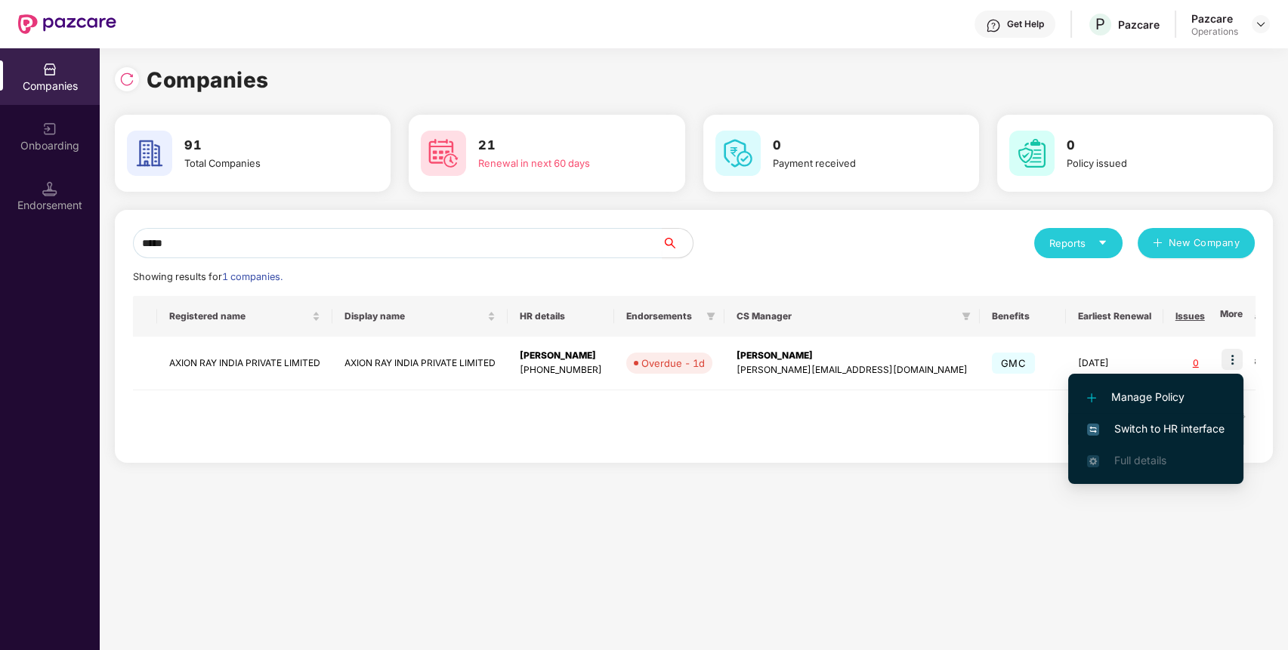
click at [1177, 427] on span "Switch to HR interface" at bounding box center [1155, 429] width 137 height 17
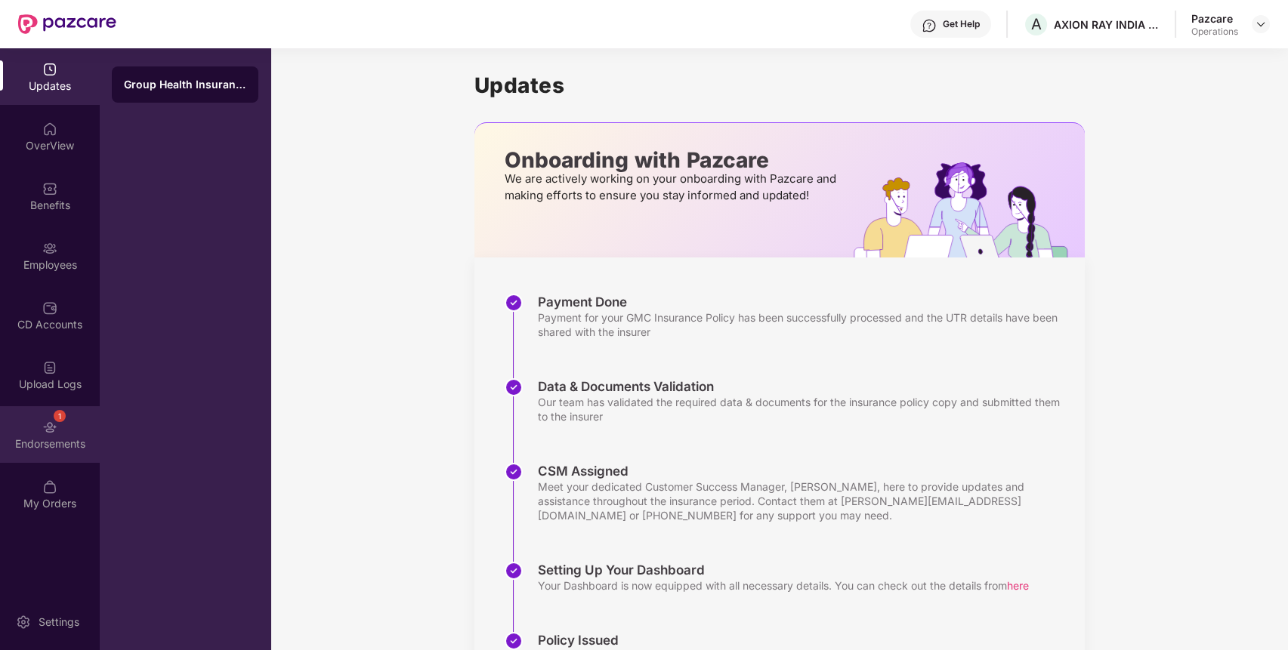
click at [84, 423] on div "1 Endorsements" at bounding box center [50, 434] width 100 height 57
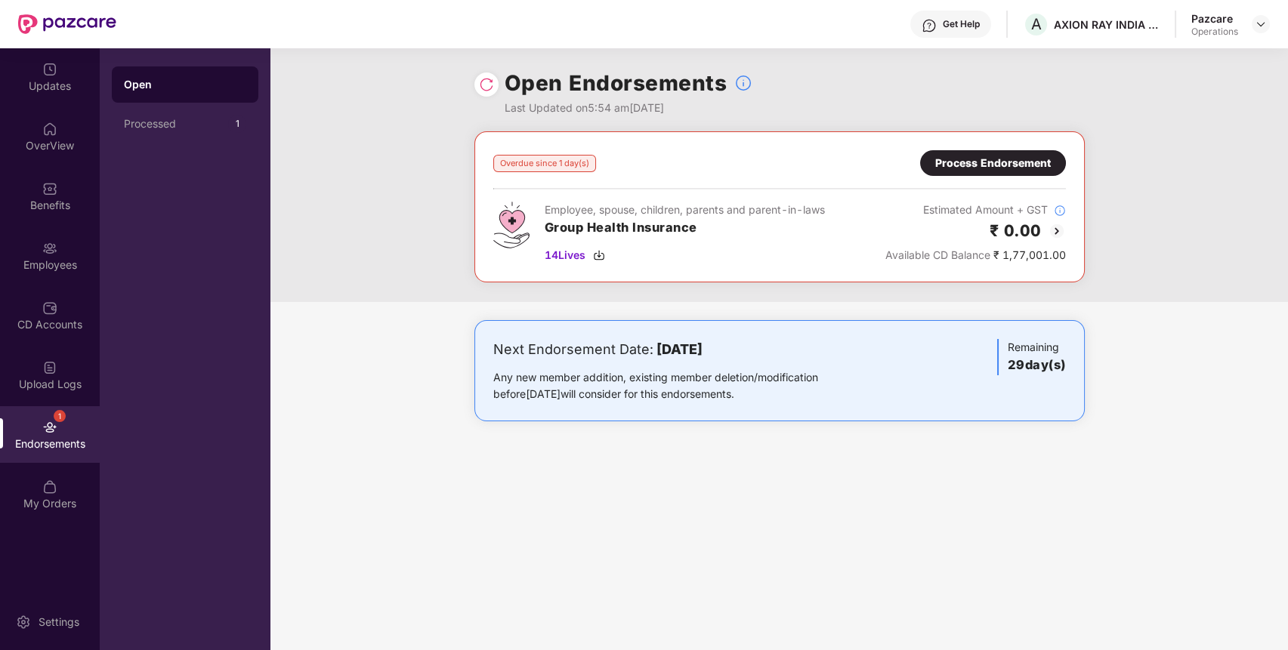
click at [1022, 159] on div "Process Endorsement" at bounding box center [993, 163] width 116 height 17
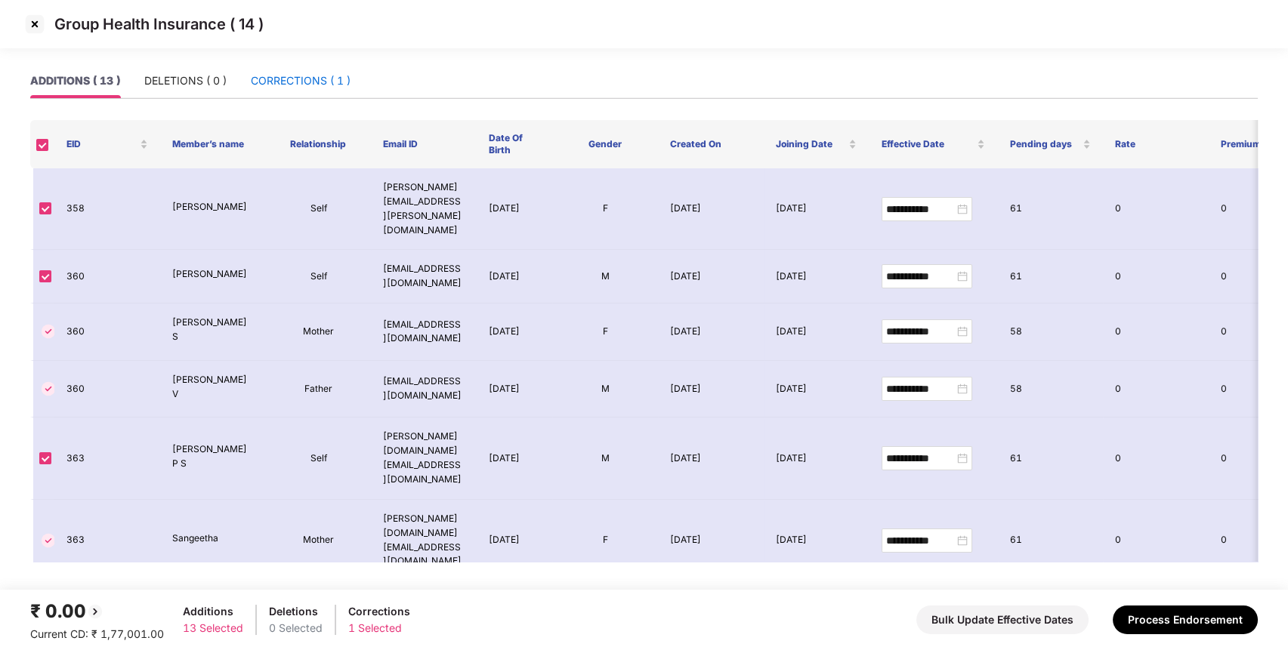
click at [308, 88] on div "CORRECTIONS ( 1 )" at bounding box center [301, 81] width 100 height 17
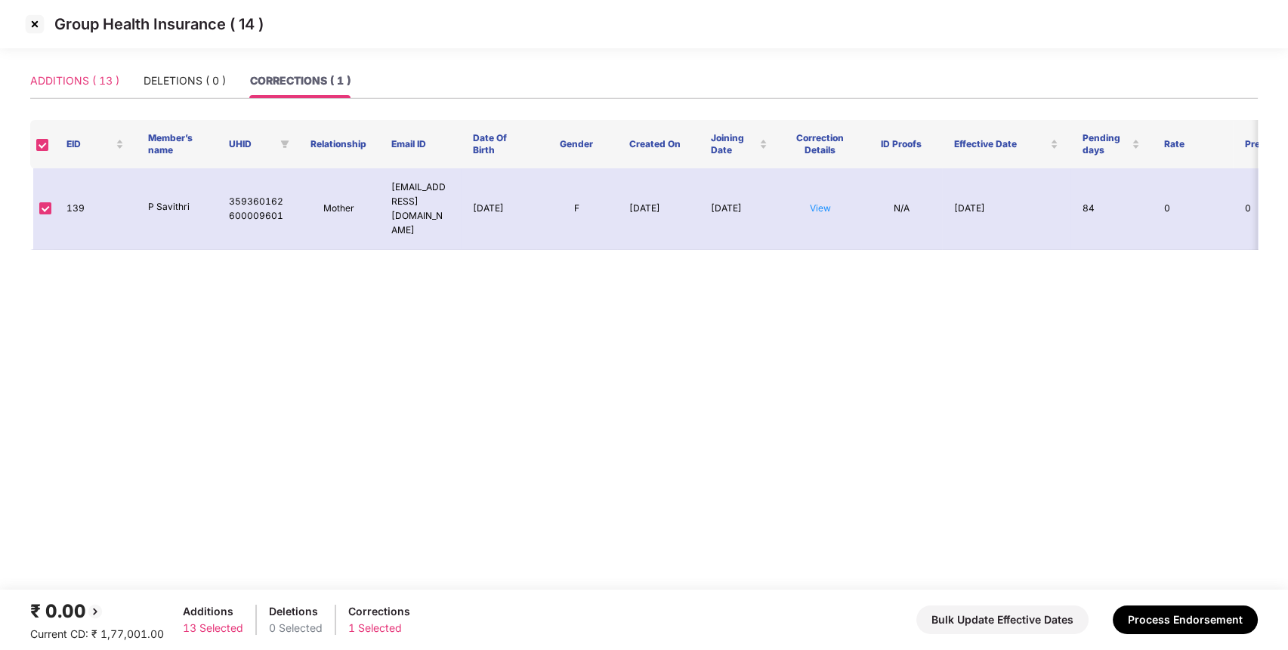
click at [93, 91] on div "ADDITIONS ( 13 )" at bounding box center [74, 80] width 89 height 35
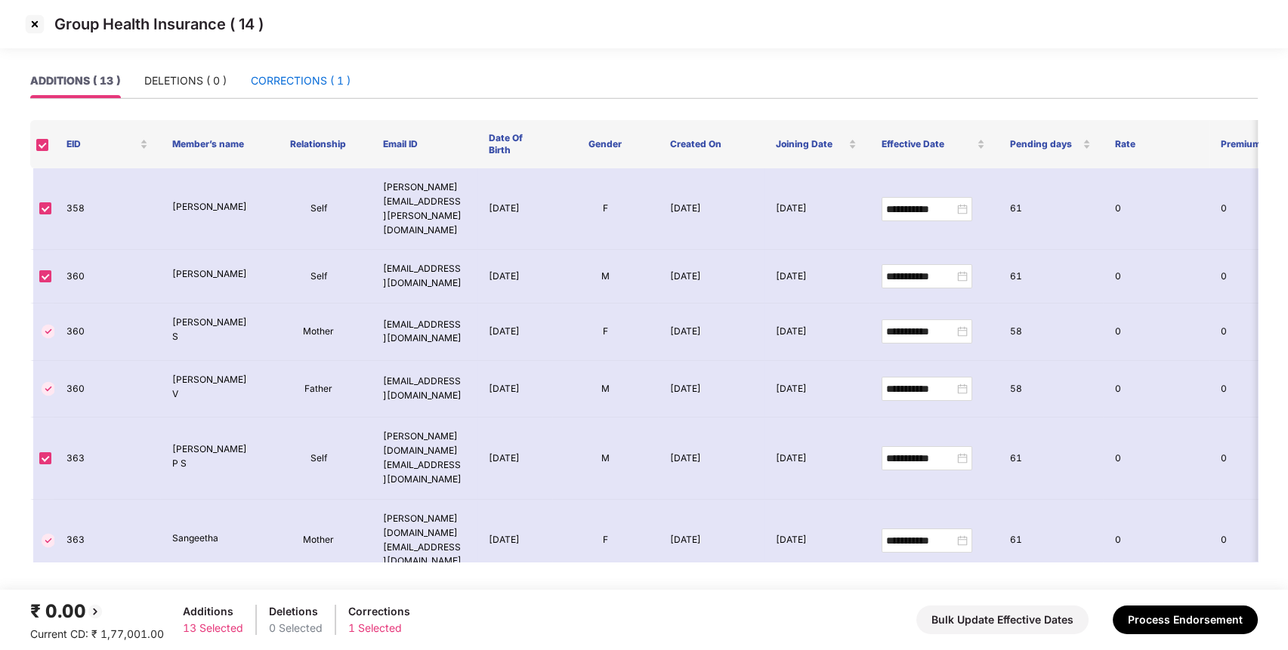
click at [313, 81] on div "CORRECTIONS ( 1 )" at bounding box center [301, 81] width 100 height 17
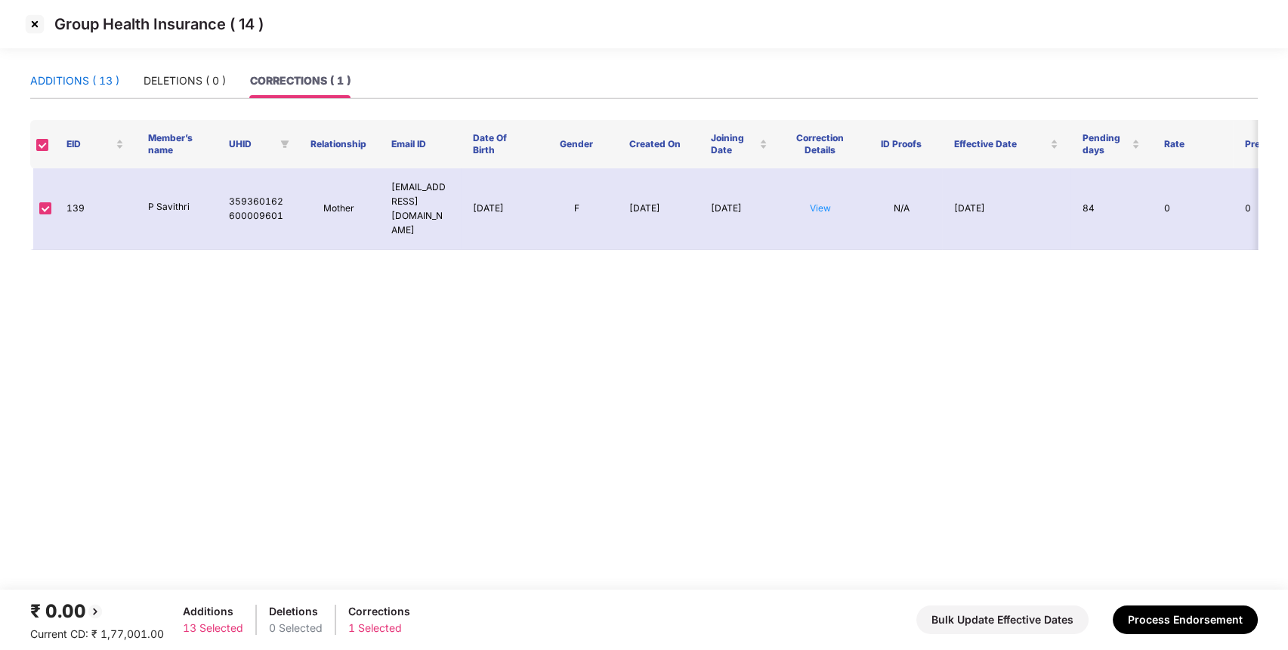
click at [110, 80] on div "ADDITIONS ( 13 )" at bounding box center [74, 81] width 89 height 17
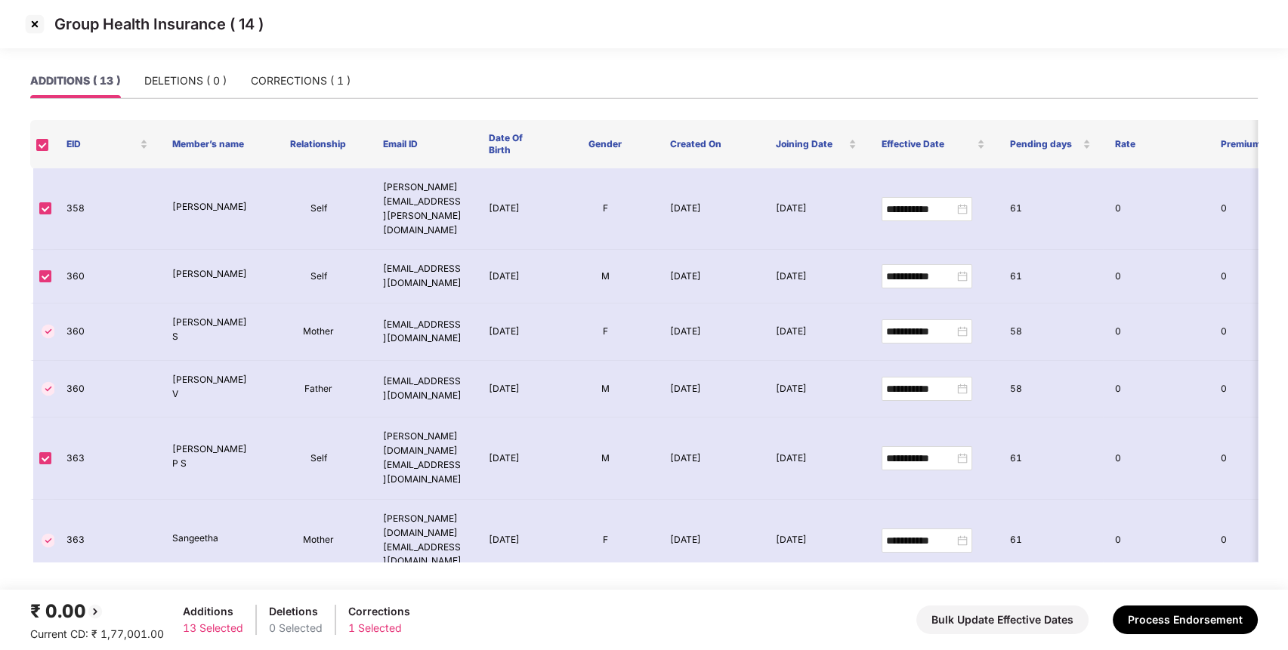
click at [25, 19] on img at bounding box center [35, 24] width 24 height 24
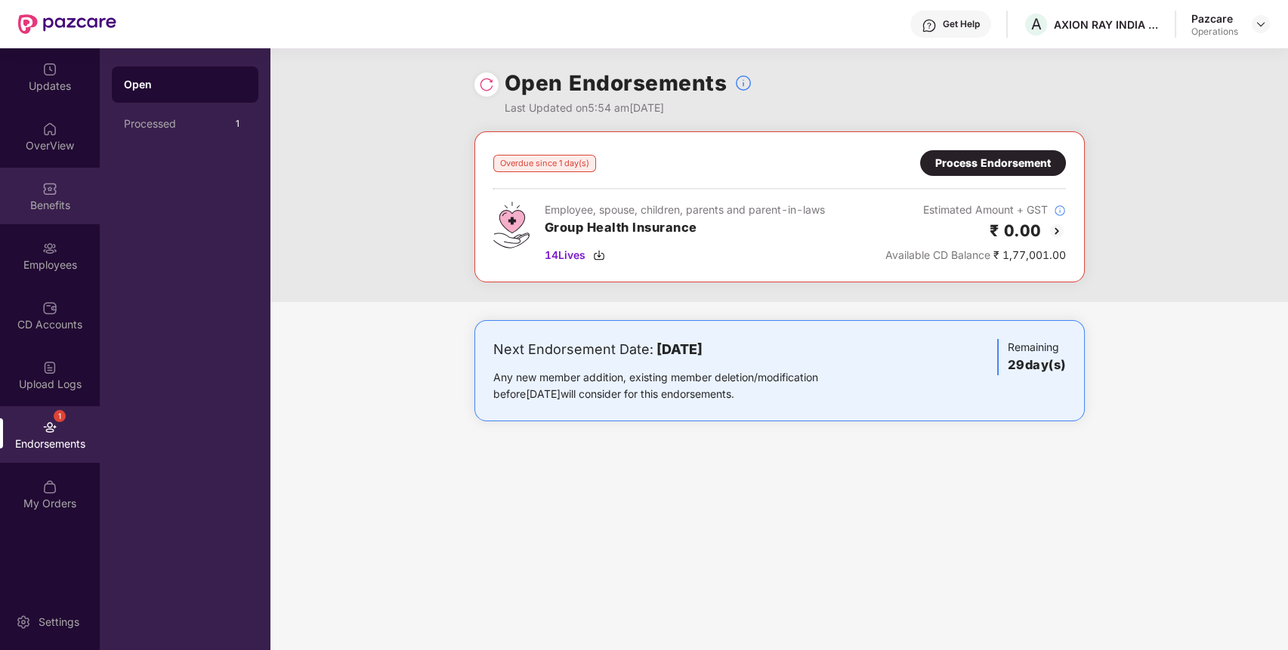
click at [54, 193] on img at bounding box center [49, 188] width 15 height 15
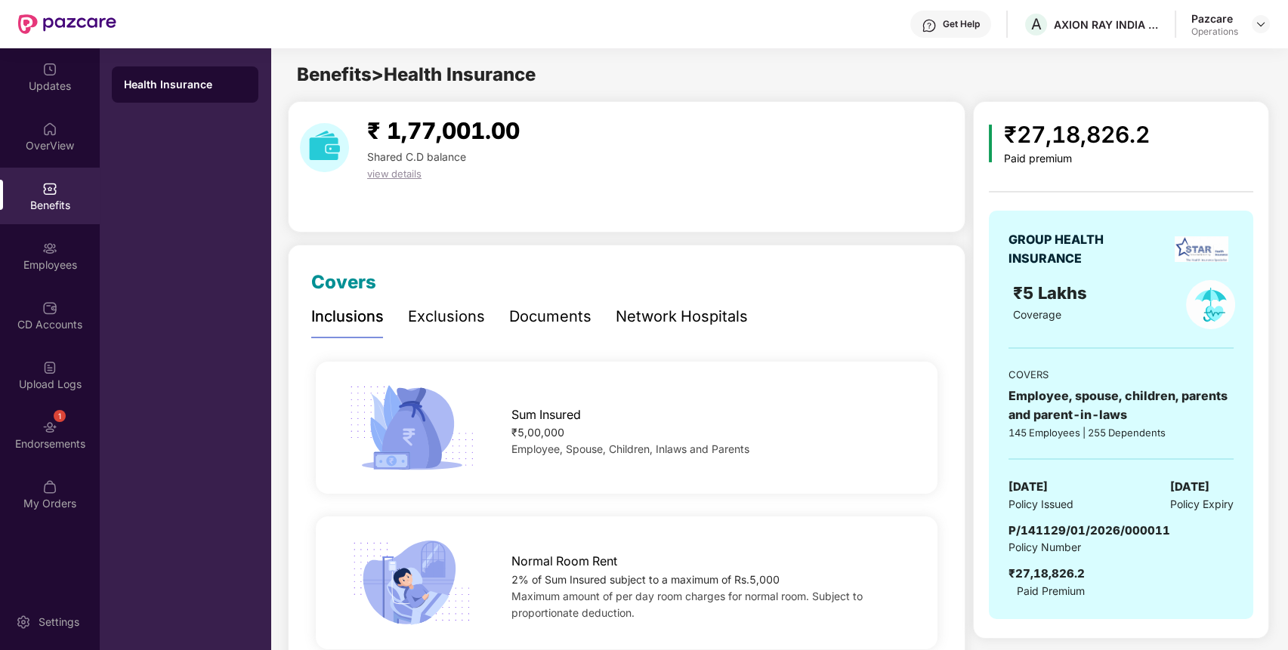
click at [1076, 525] on span "P/141129/01/2026/000011" at bounding box center [1089, 530] width 162 height 14
copy span "P/141129/01/2026/000011"
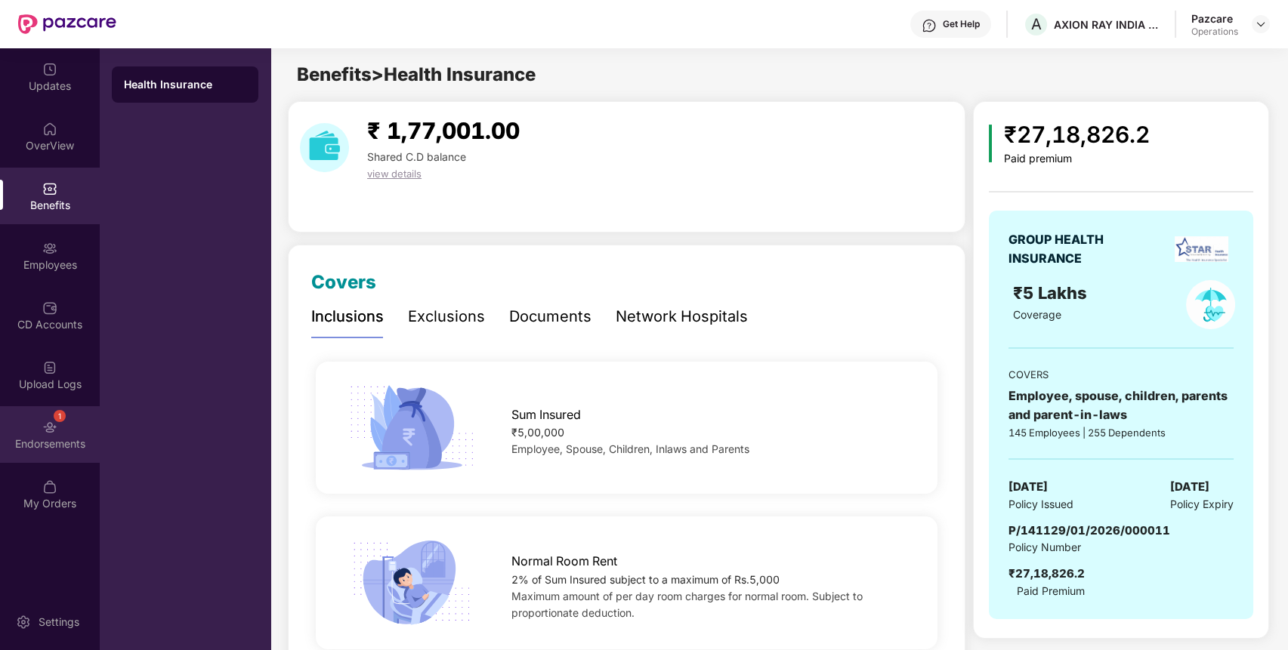
click at [33, 415] on div "1 Endorsements" at bounding box center [50, 434] width 100 height 57
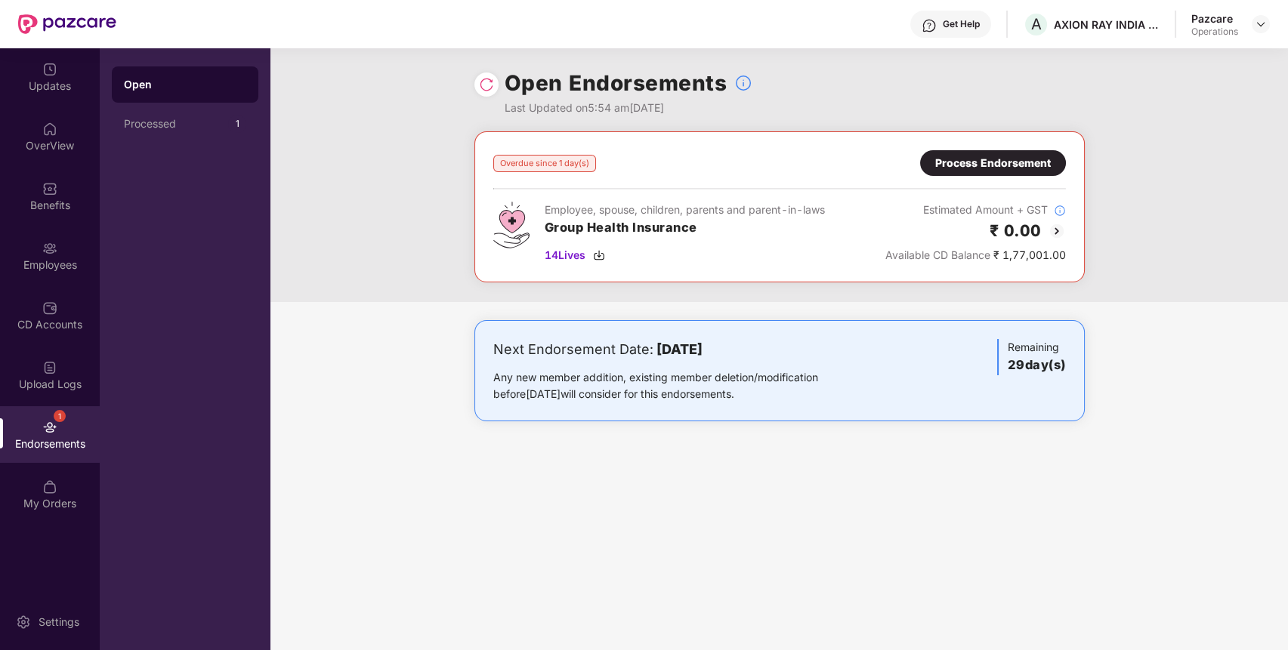
click at [1042, 165] on div "Process Endorsement" at bounding box center [993, 163] width 116 height 17
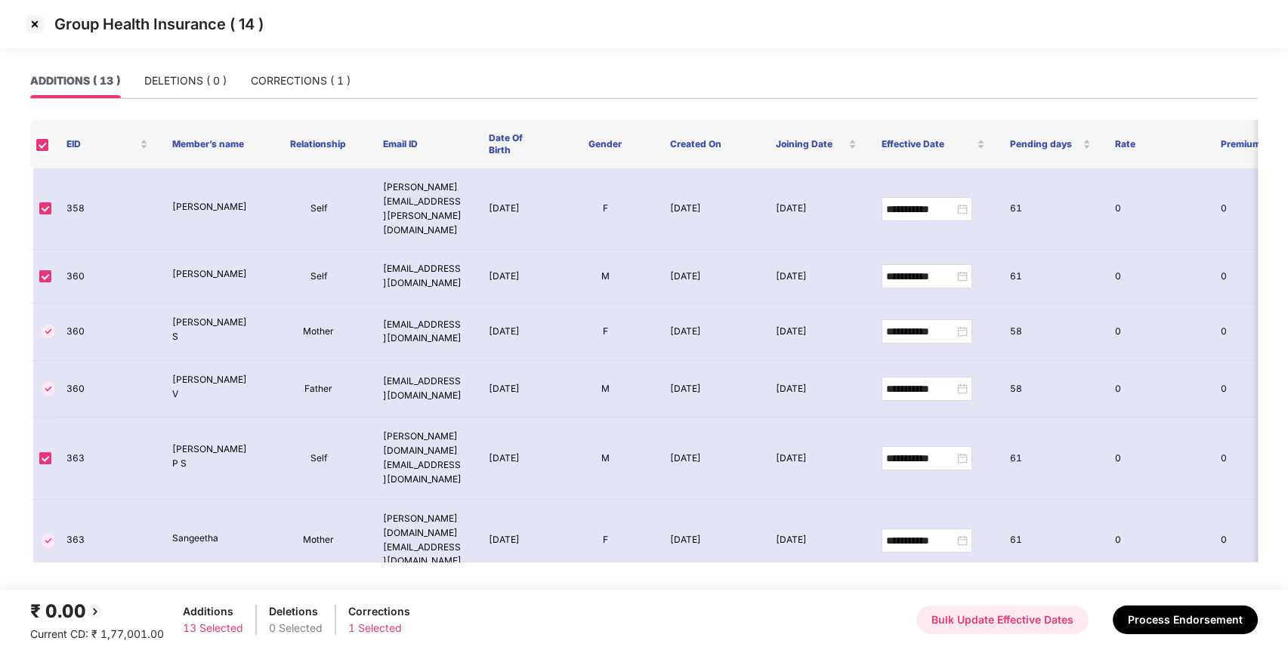
click at [1048, 611] on button "Bulk Update Effective Dates" at bounding box center [1002, 620] width 172 height 29
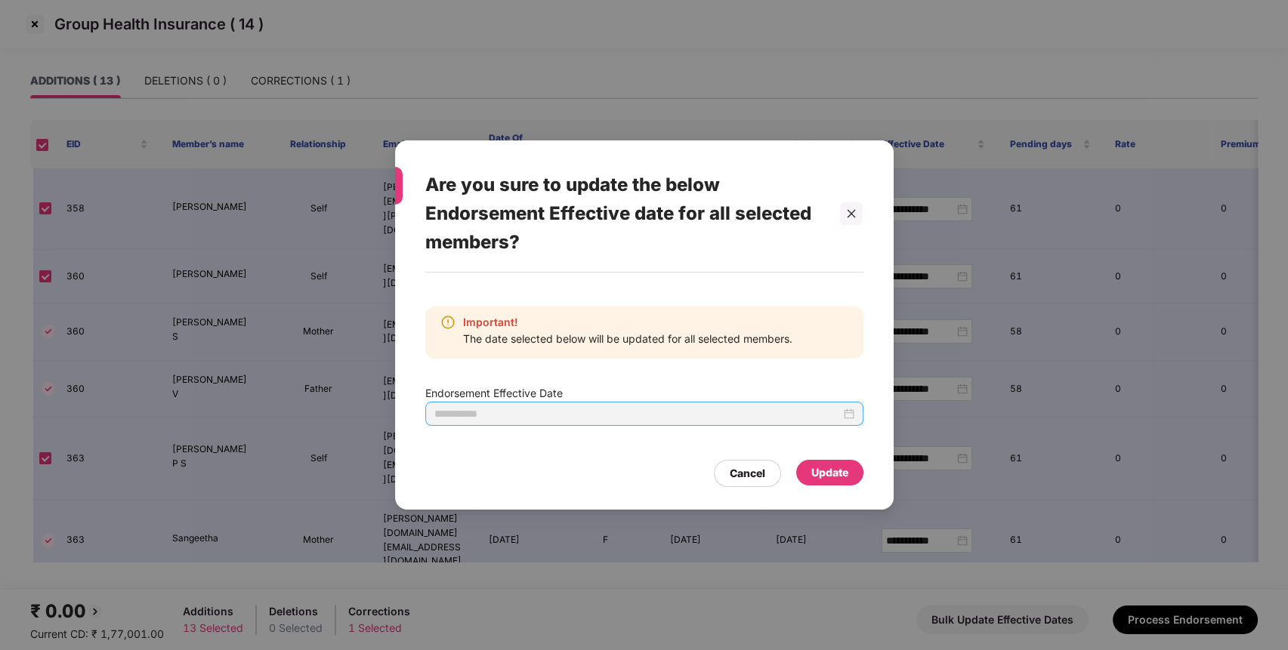
click at [854, 406] on div at bounding box center [644, 414] width 438 height 24
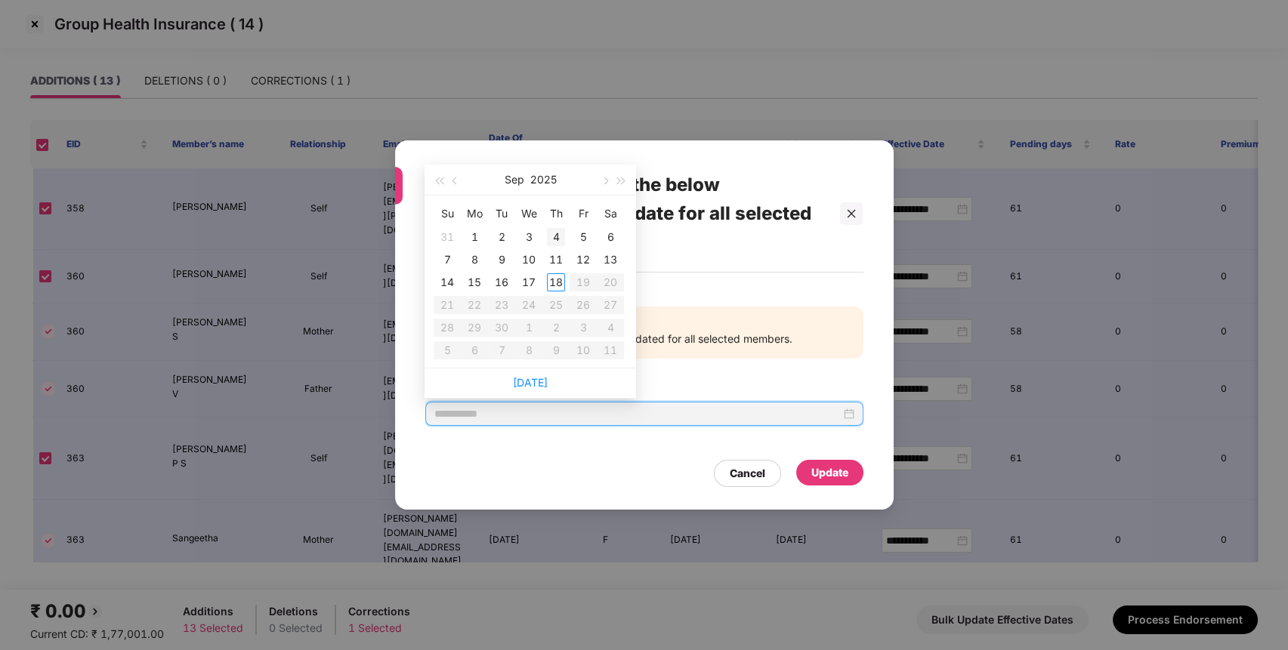
type input "**********"
click at [454, 181] on span "button" at bounding box center [456, 181] width 8 height 8
type input "**********"
click at [474, 261] on div "4" at bounding box center [474, 260] width 18 height 18
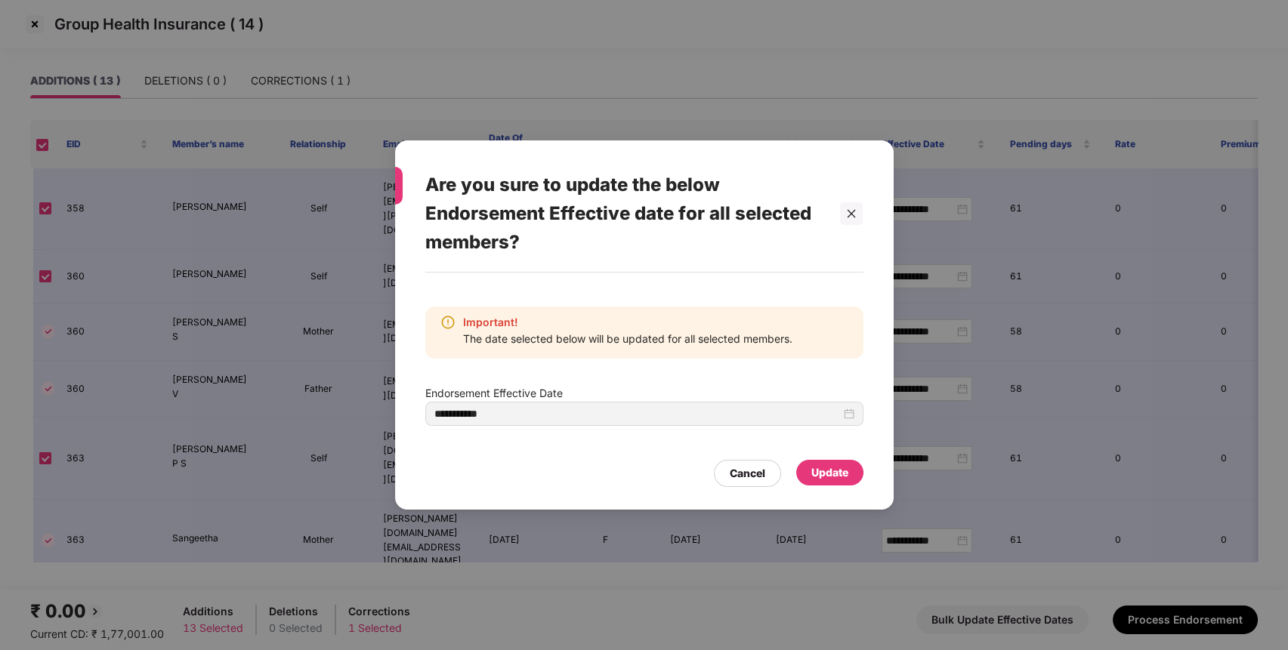
click at [828, 468] on div "Update" at bounding box center [829, 472] width 37 height 17
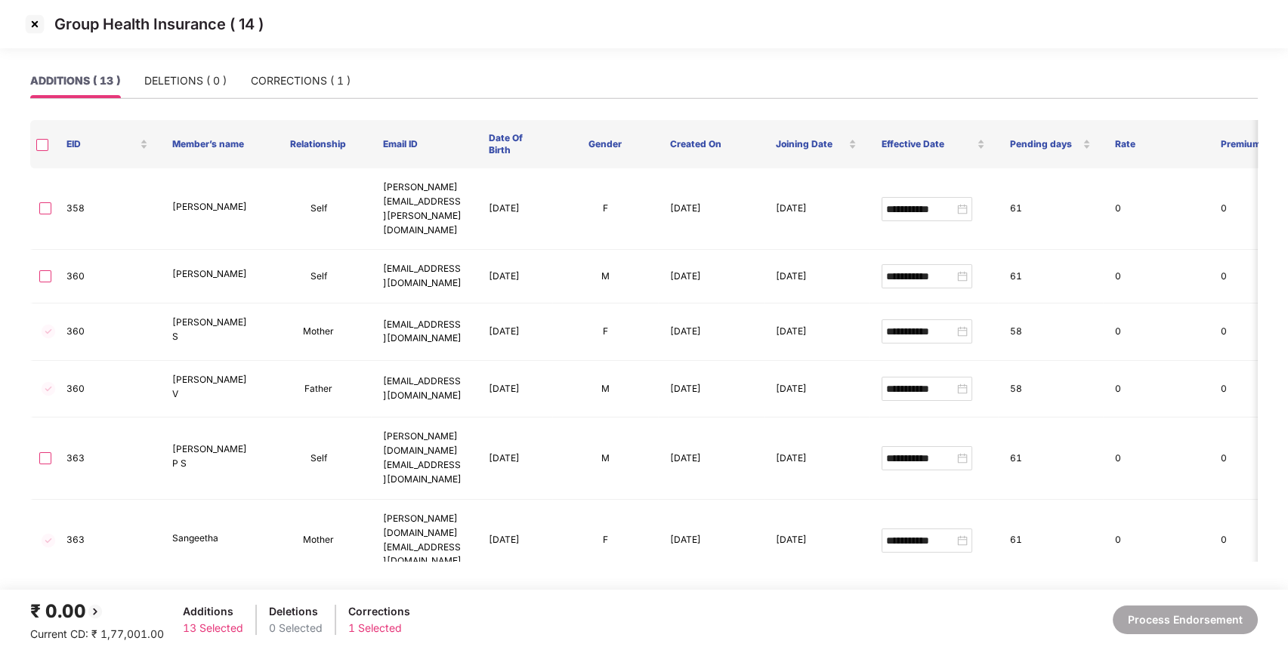
type input "**********"
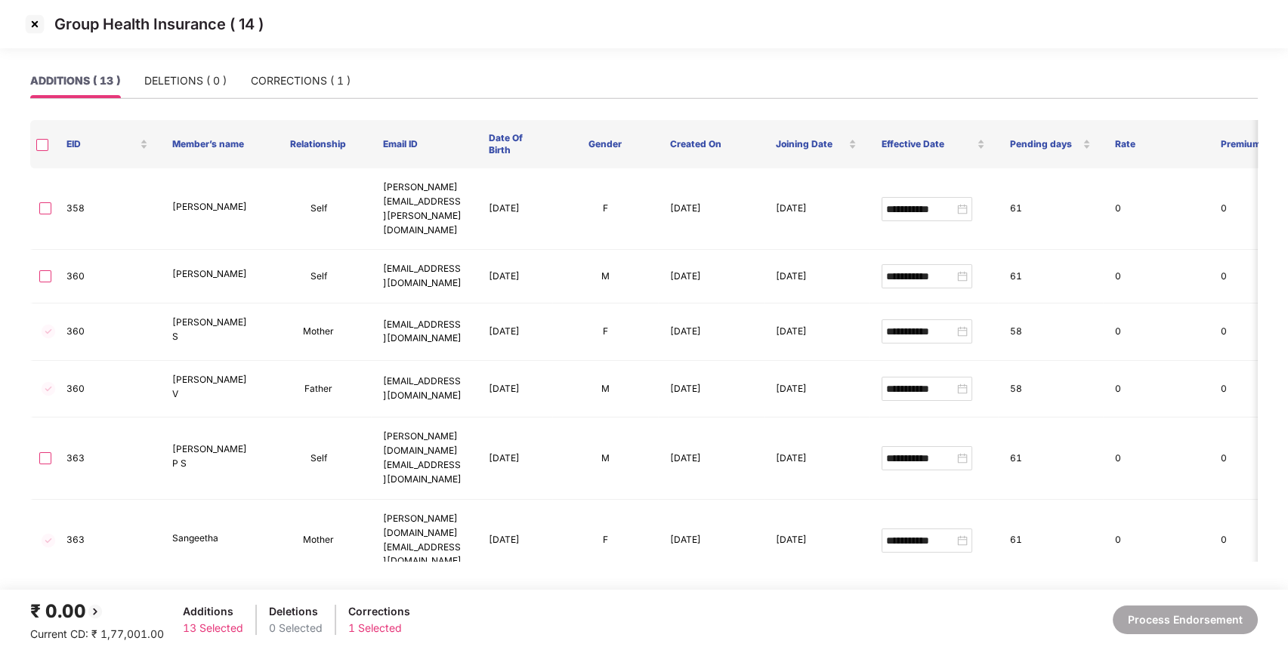
type input "**********"
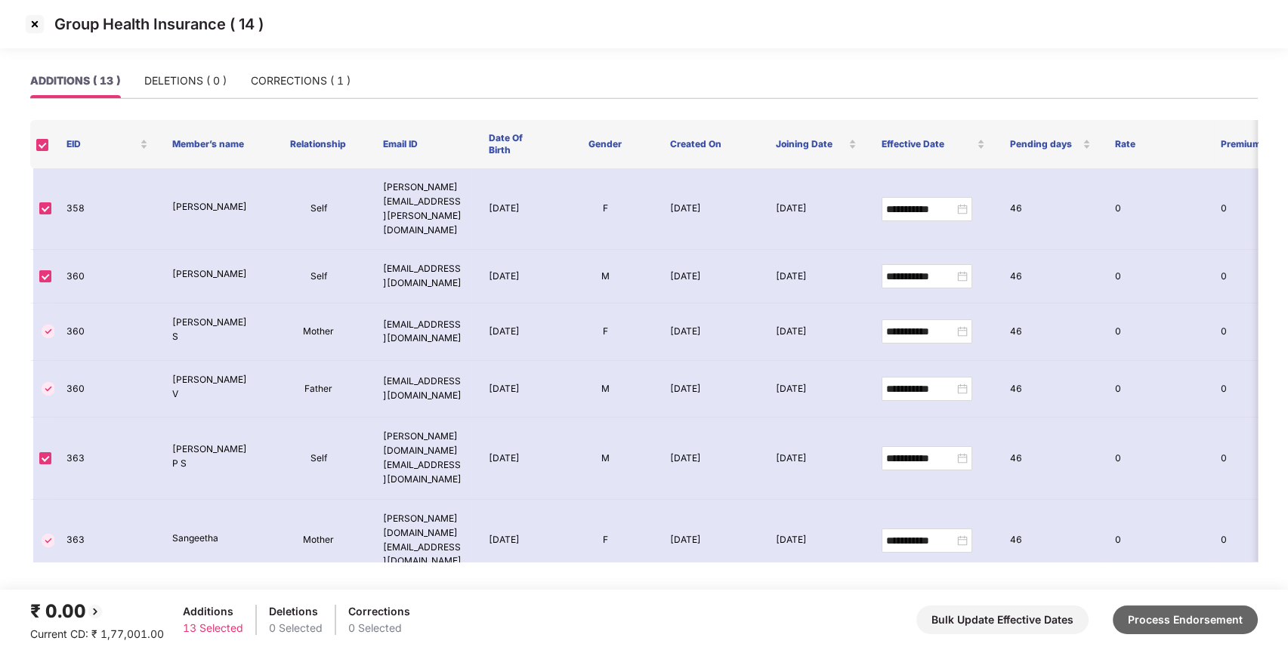
click at [1205, 621] on button "Process Endorsement" at bounding box center [1185, 620] width 145 height 29
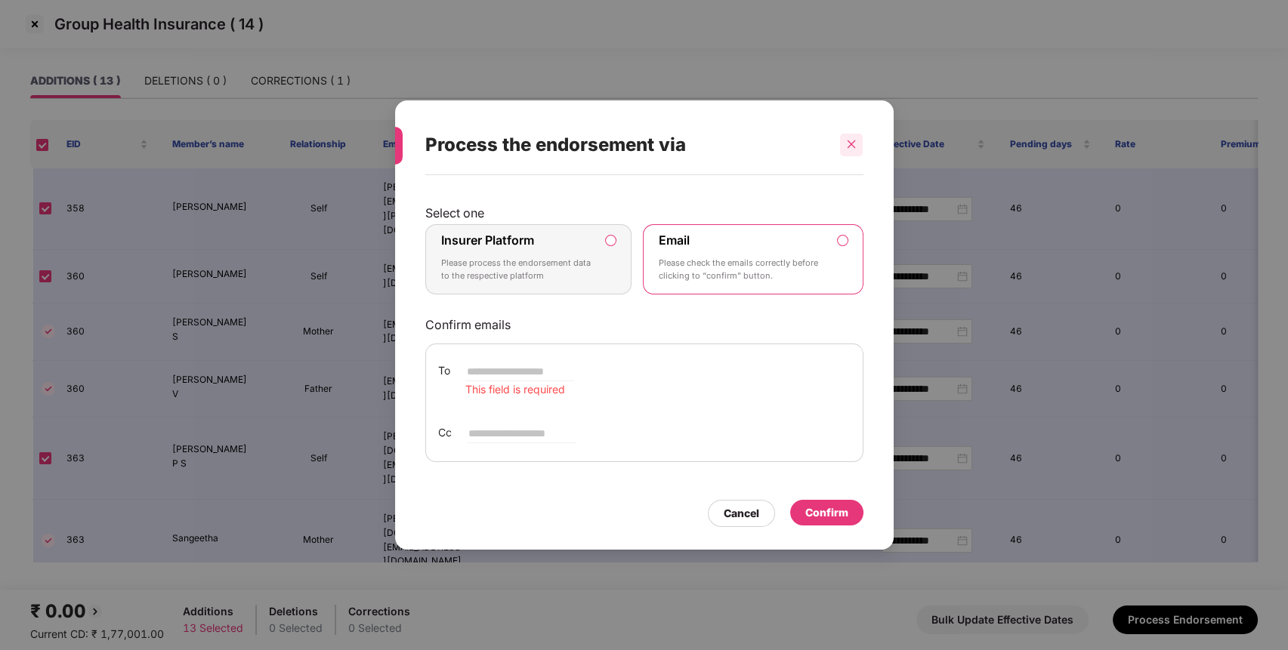
click at [854, 134] on div at bounding box center [851, 145] width 23 height 23
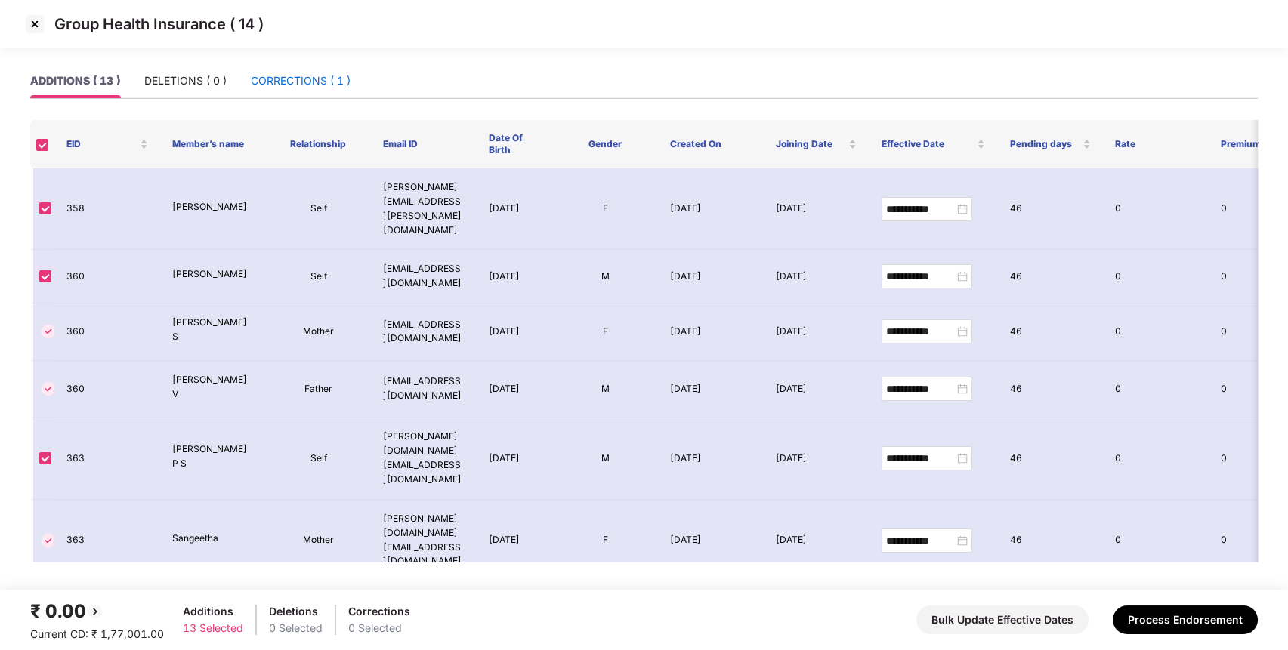
click at [297, 73] on div "CORRECTIONS ( 1 )" at bounding box center [301, 81] width 100 height 17
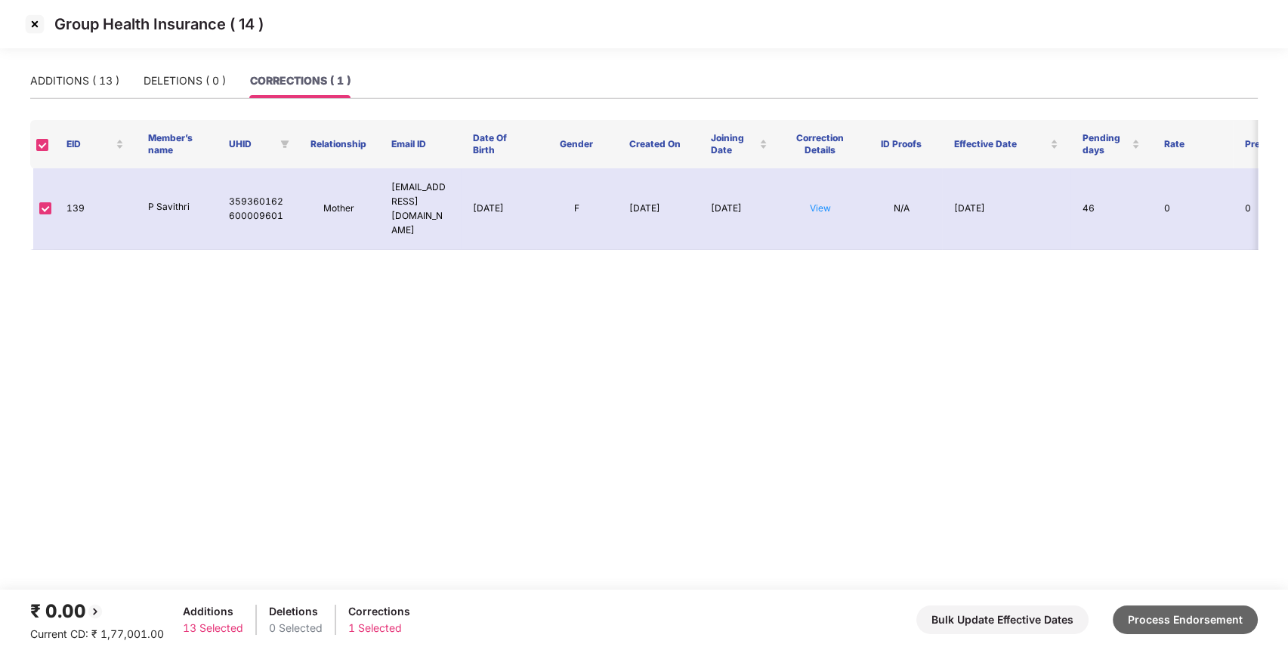
click at [1184, 623] on button "Process Endorsement" at bounding box center [1185, 620] width 145 height 29
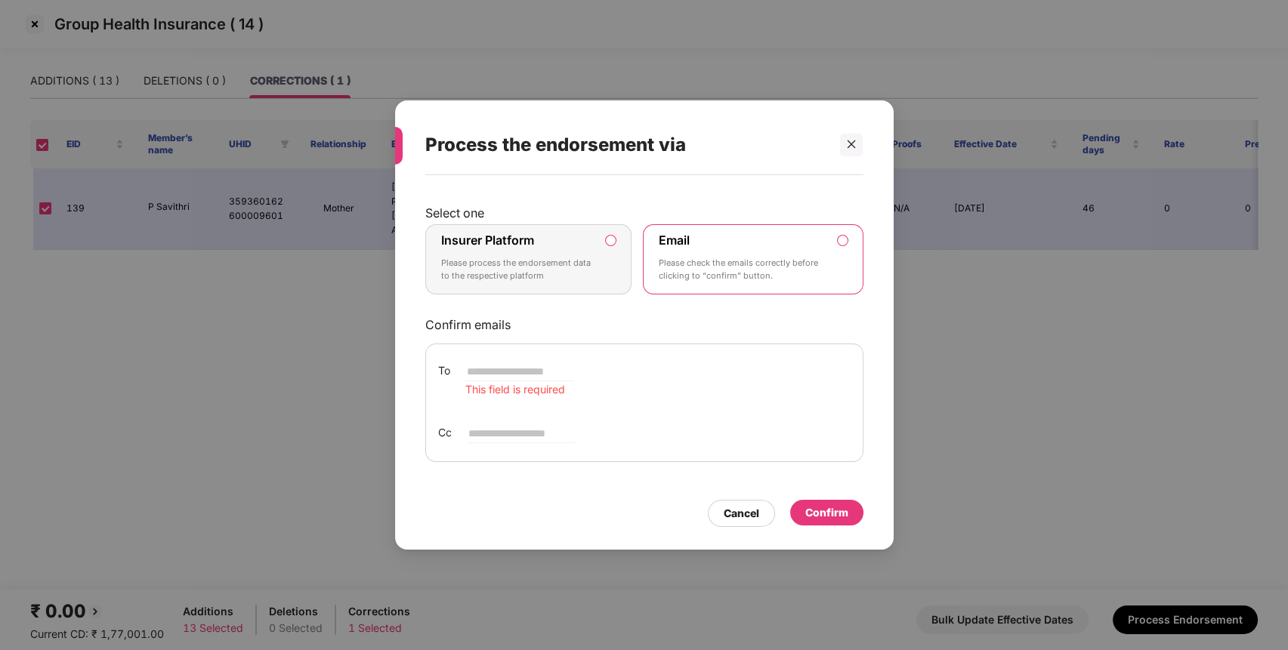
click at [592, 239] on div "Insurer Platform Please process the endorsement data to the respective platform" at bounding box center [518, 260] width 154 height 54
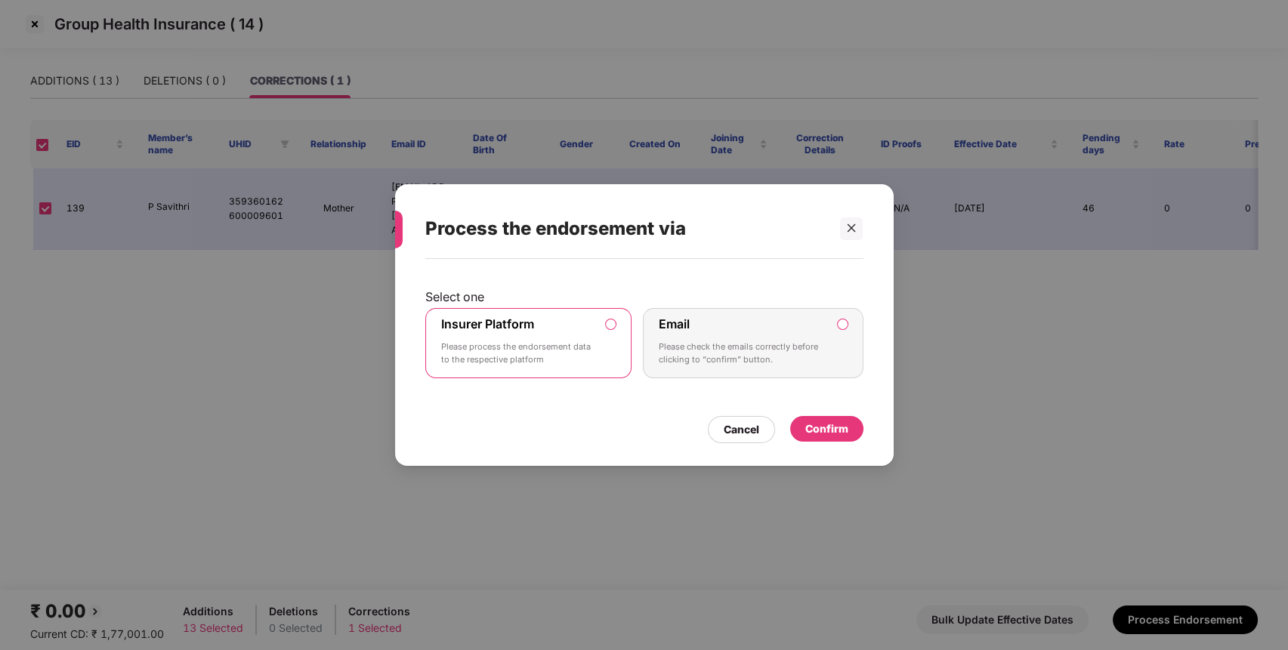
click at [839, 431] on div "Confirm" at bounding box center [826, 429] width 43 height 17
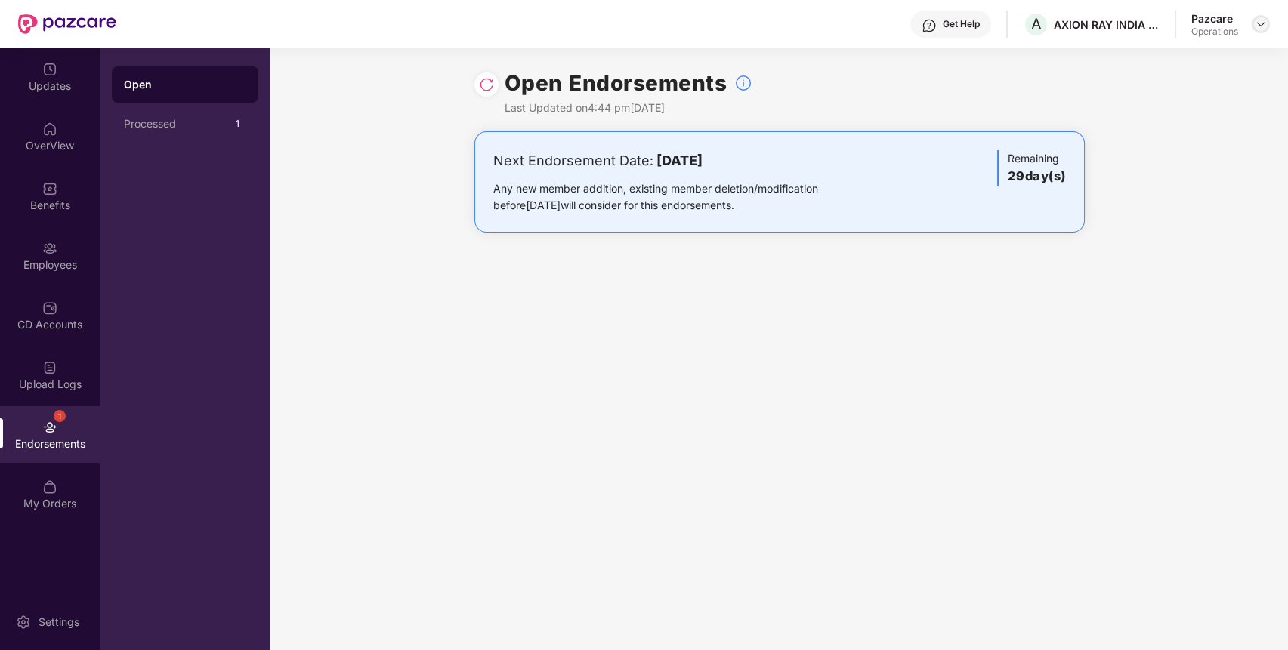
click at [1260, 20] on img at bounding box center [1261, 24] width 12 height 12
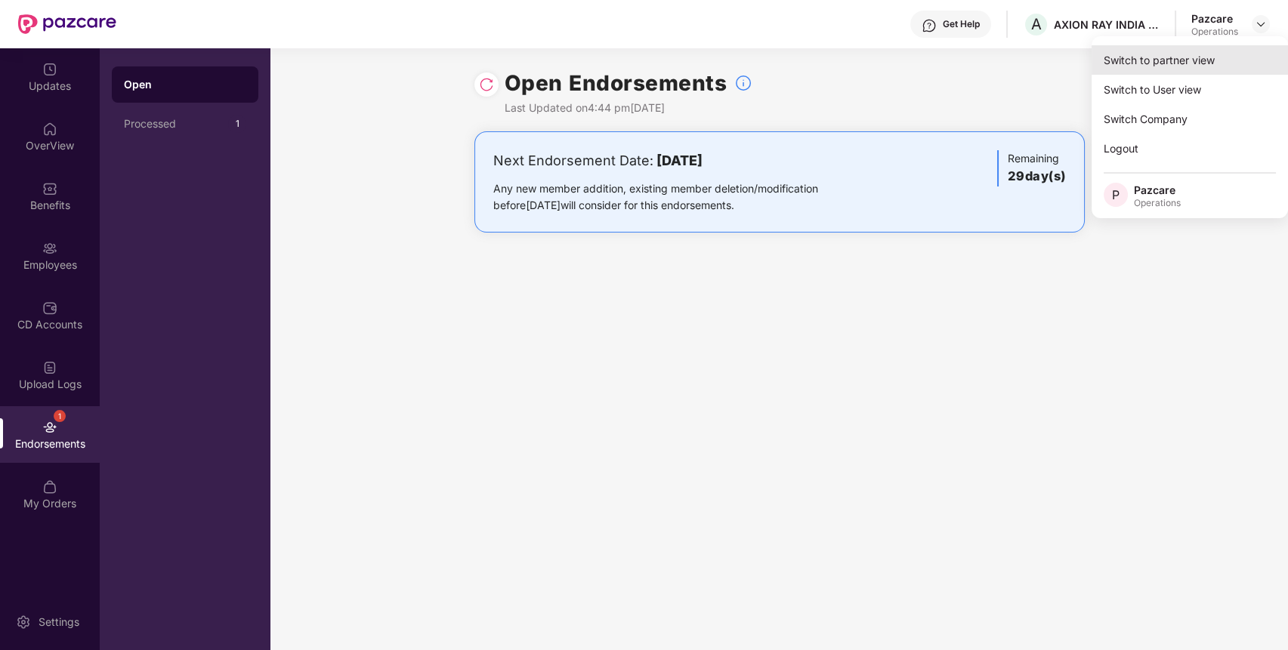
click at [1221, 51] on div "Switch to partner view" at bounding box center [1189, 59] width 196 height 29
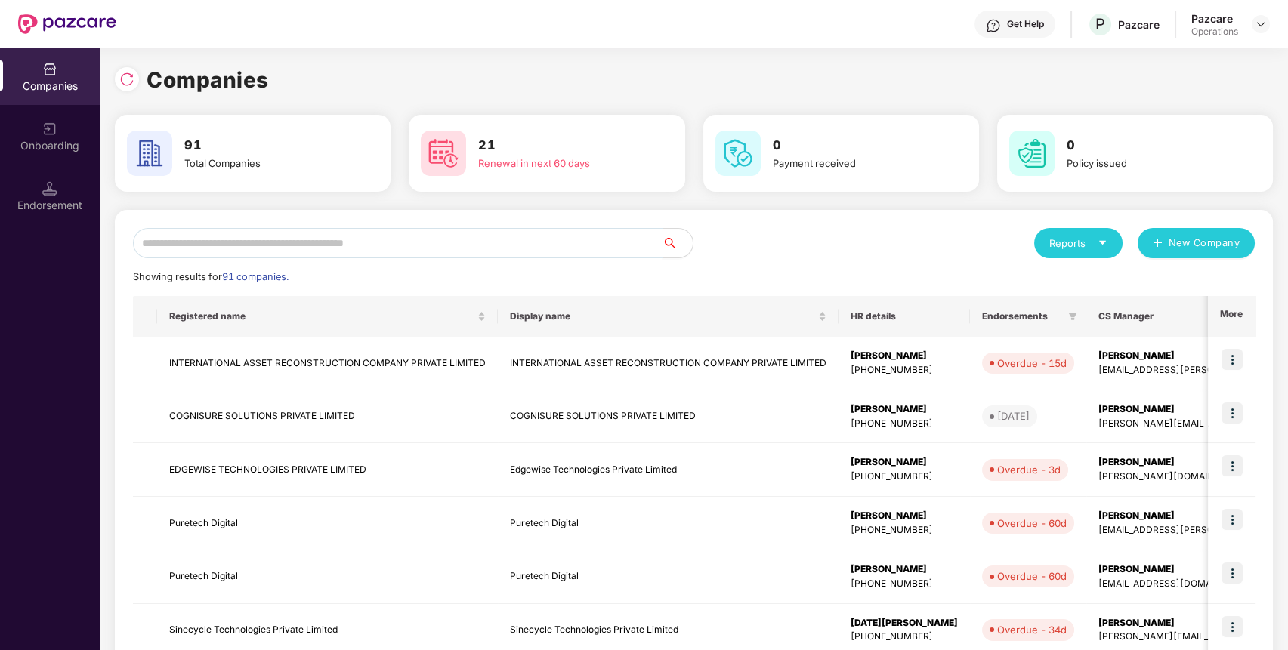
click at [569, 242] on input "text" at bounding box center [397, 243] width 529 height 30
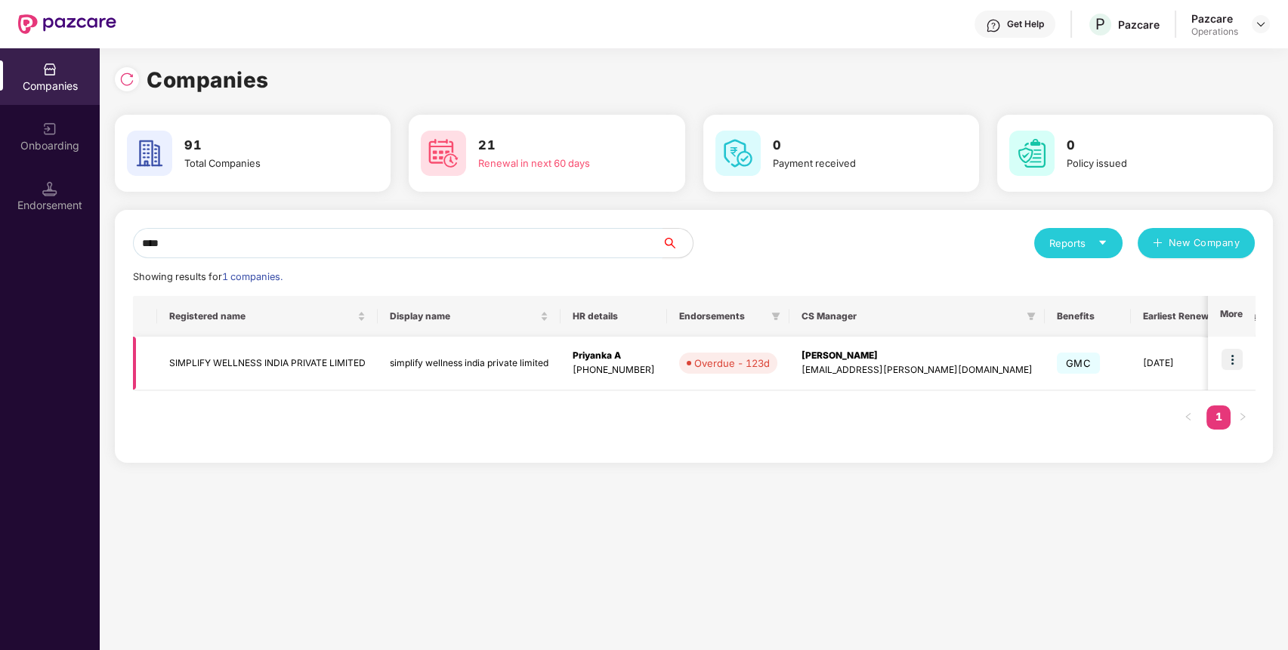
type input "****"
click at [1229, 357] on img at bounding box center [1231, 359] width 21 height 21
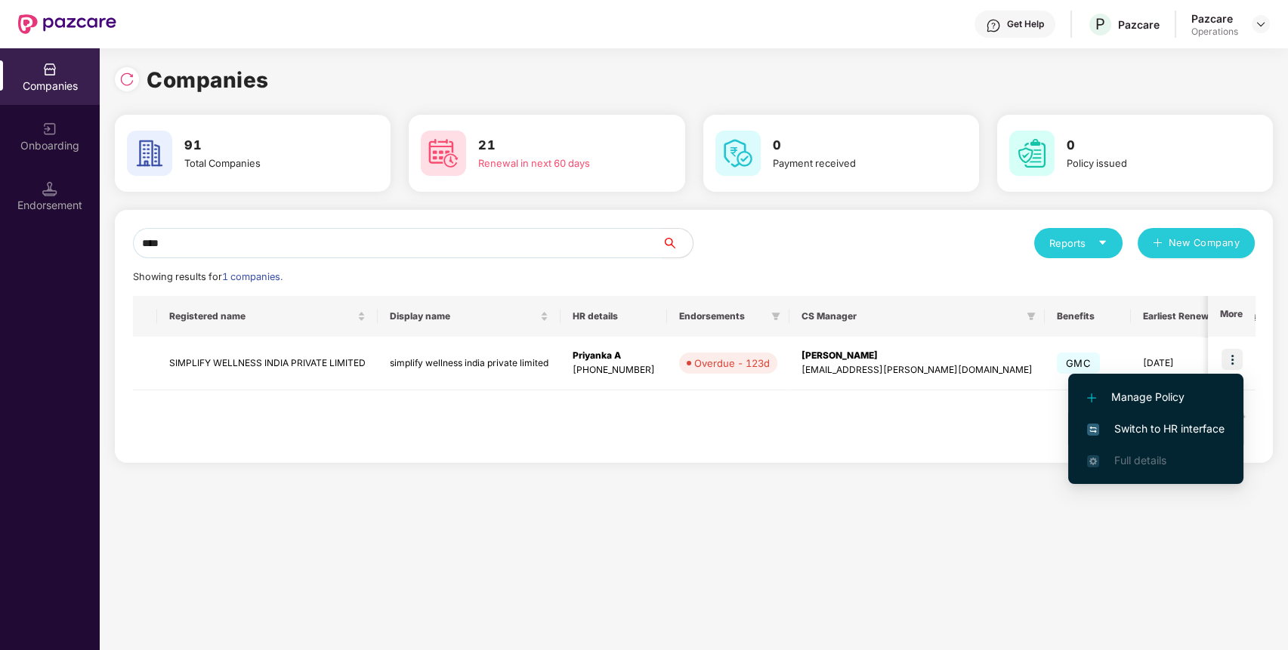
click at [1172, 427] on span "Switch to HR interface" at bounding box center [1155, 429] width 137 height 17
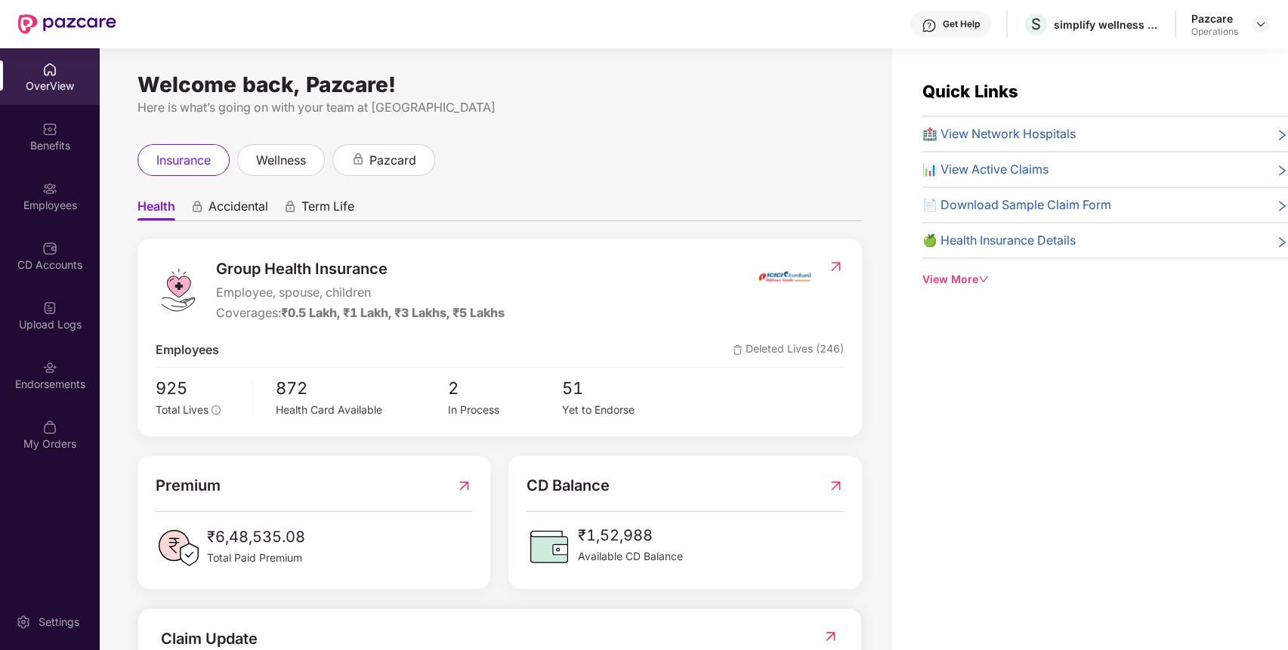
click at [69, 371] on div "Endorsements" at bounding box center [50, 375] width 100 height 57
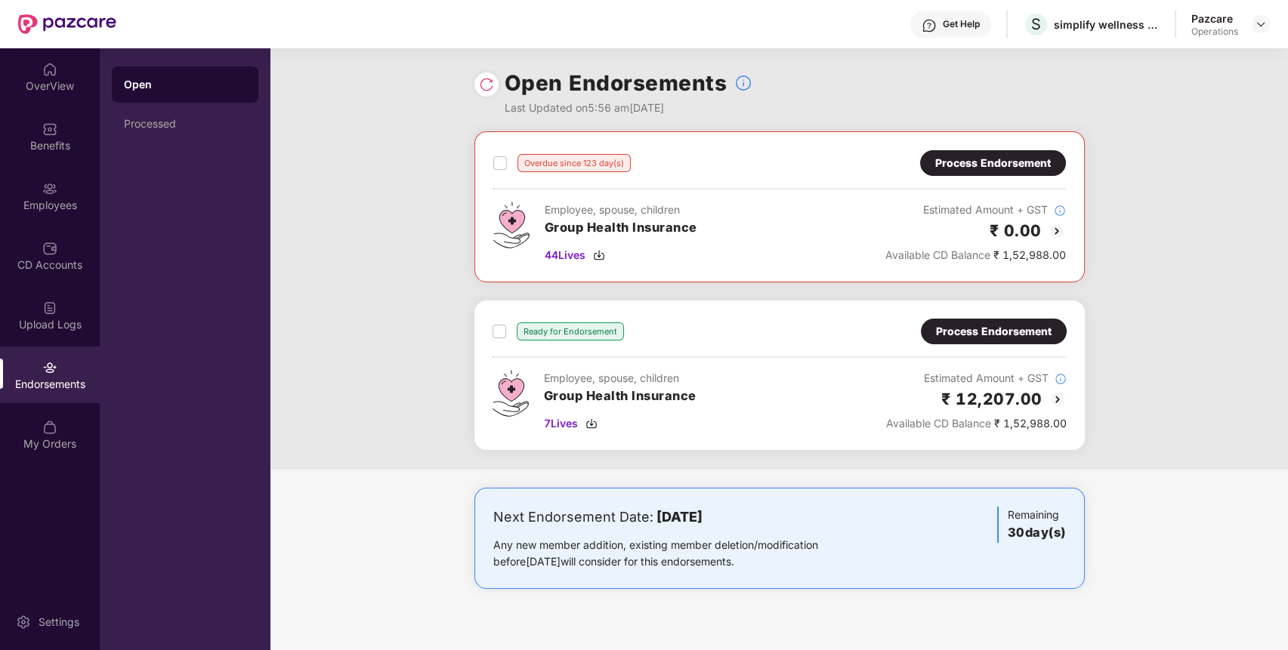
click at [1010, 151] on div "Process Endorsement" at bounding box center [993, 163] width 146 height 26
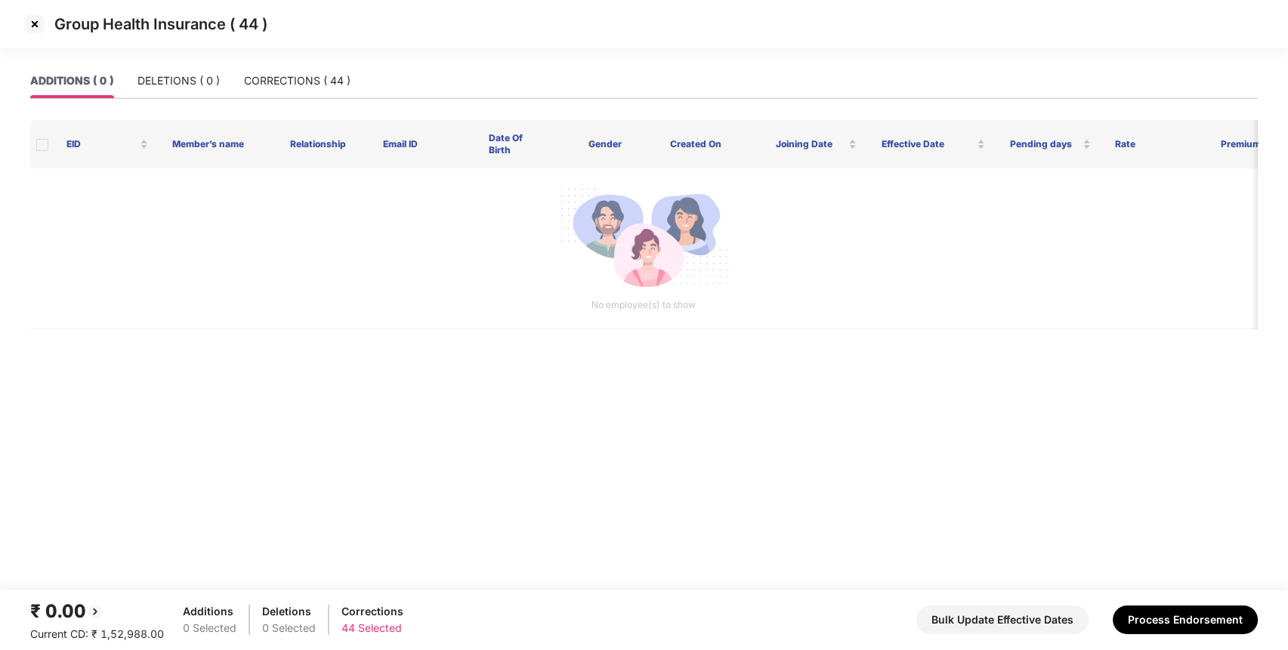
click at [41, 32] on img at bounding box center [35, 24] width 24 height 24
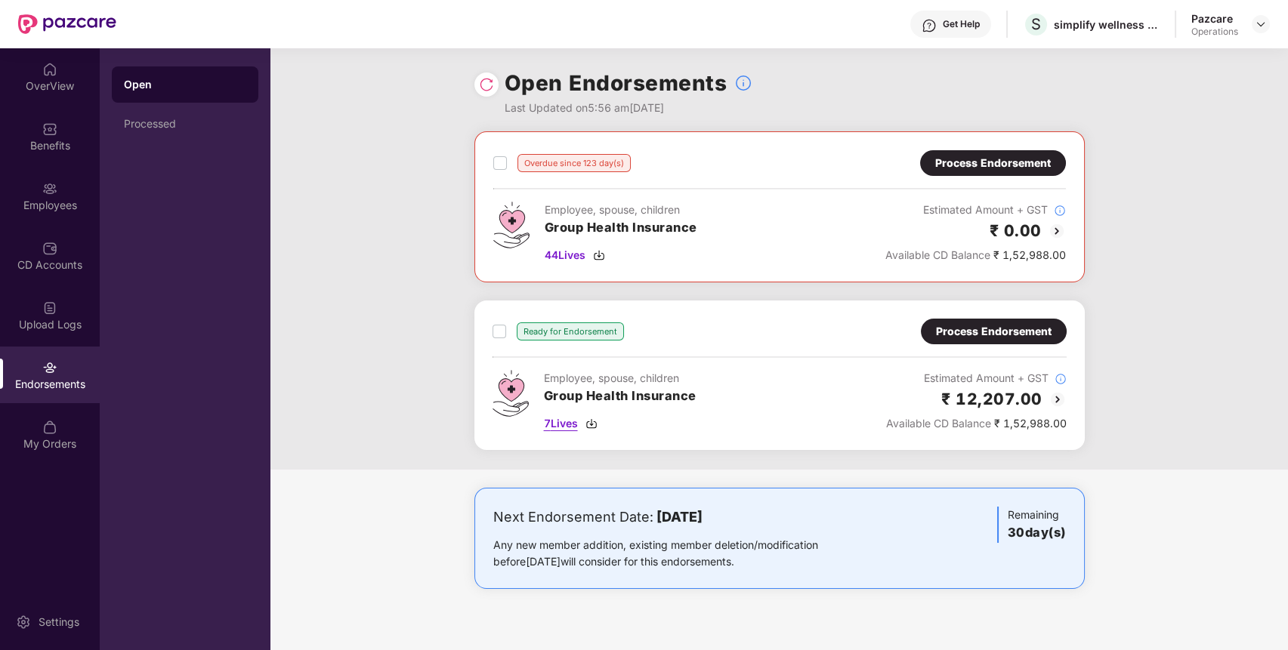
click at [557, 423] on span "7 Lives" at bounding box center [561, 423] width 34 height 17
click at [574, 423] on span "7 Lives" at bounding box center [561, 423] width 34 height 17
click at [58, 152] on div "Benefits" at bounding box center [50, 145] width 100 height 15
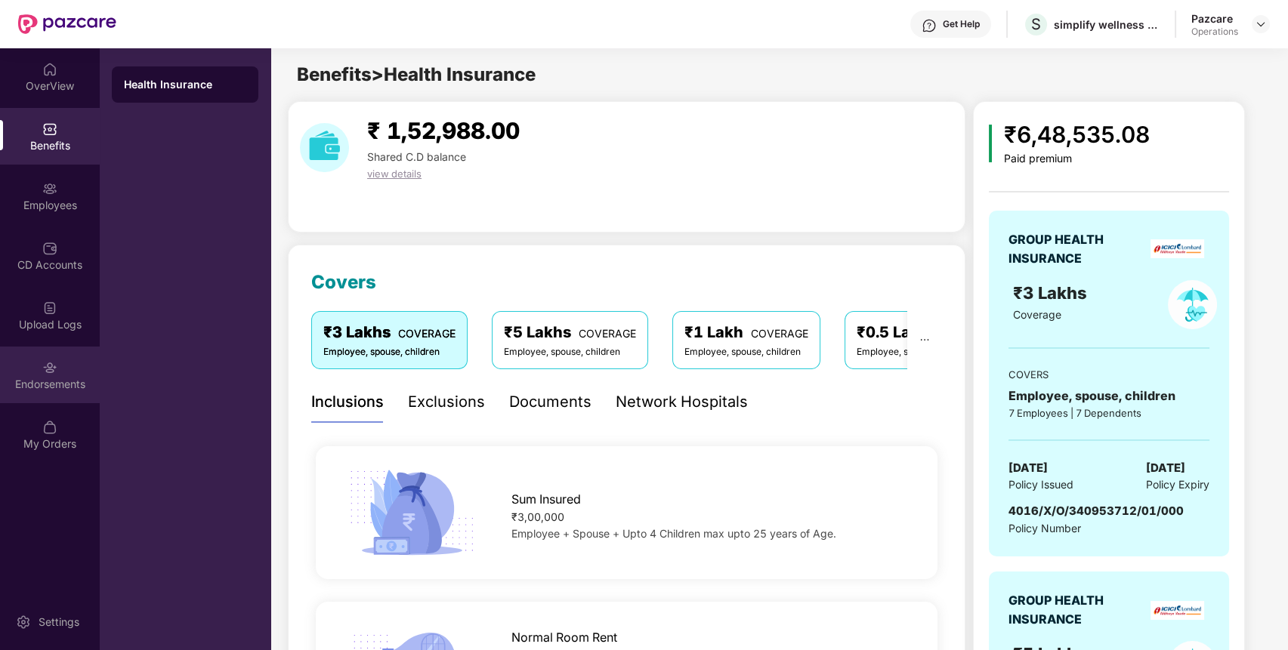
click at [33, 369] on div "Endorsements" at bounding box center [50, 375] width 100 height 57
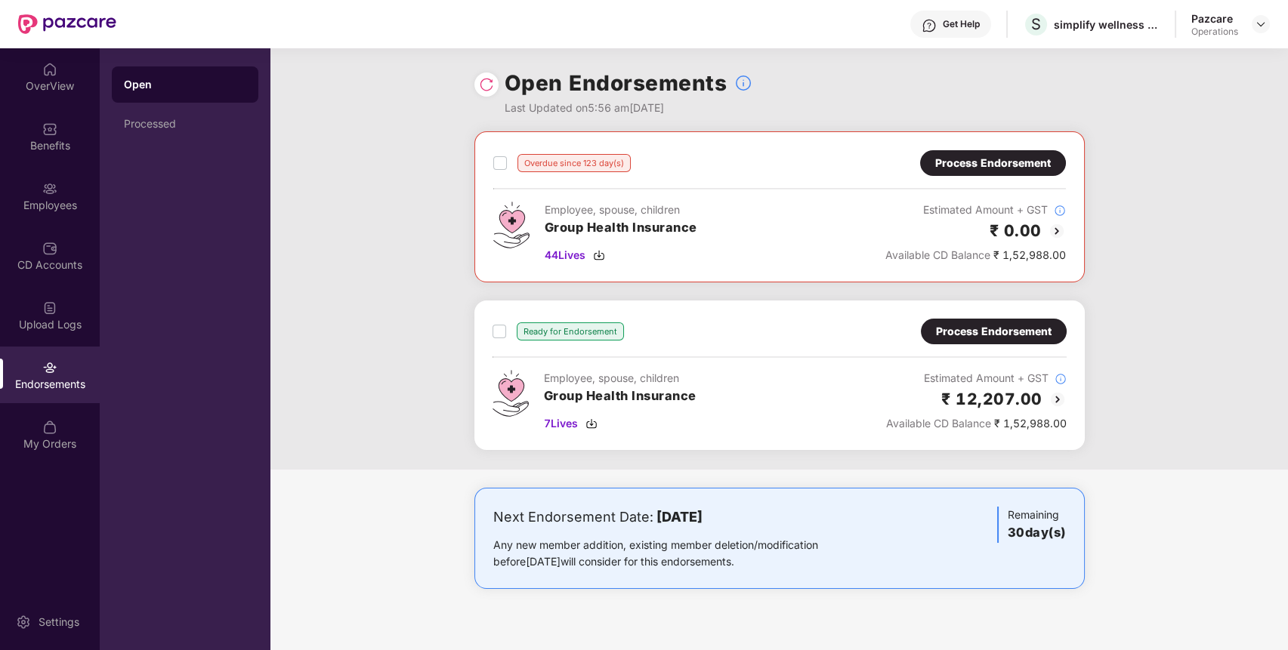
click at [1014, 319] on div "Process Endorsement" at bounding box center [994, 332] width 146 height 26
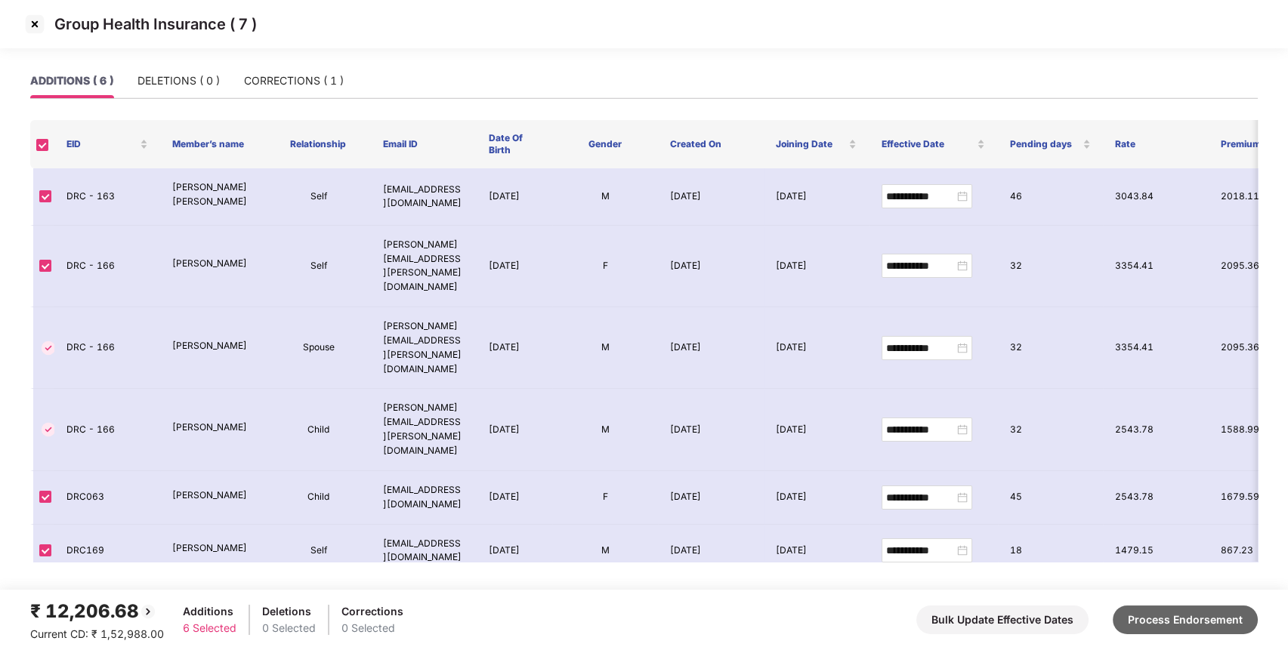
click at [1184, 613] on button "Process Endorsement" at bounding box center [1185, 620] width 145 height 29
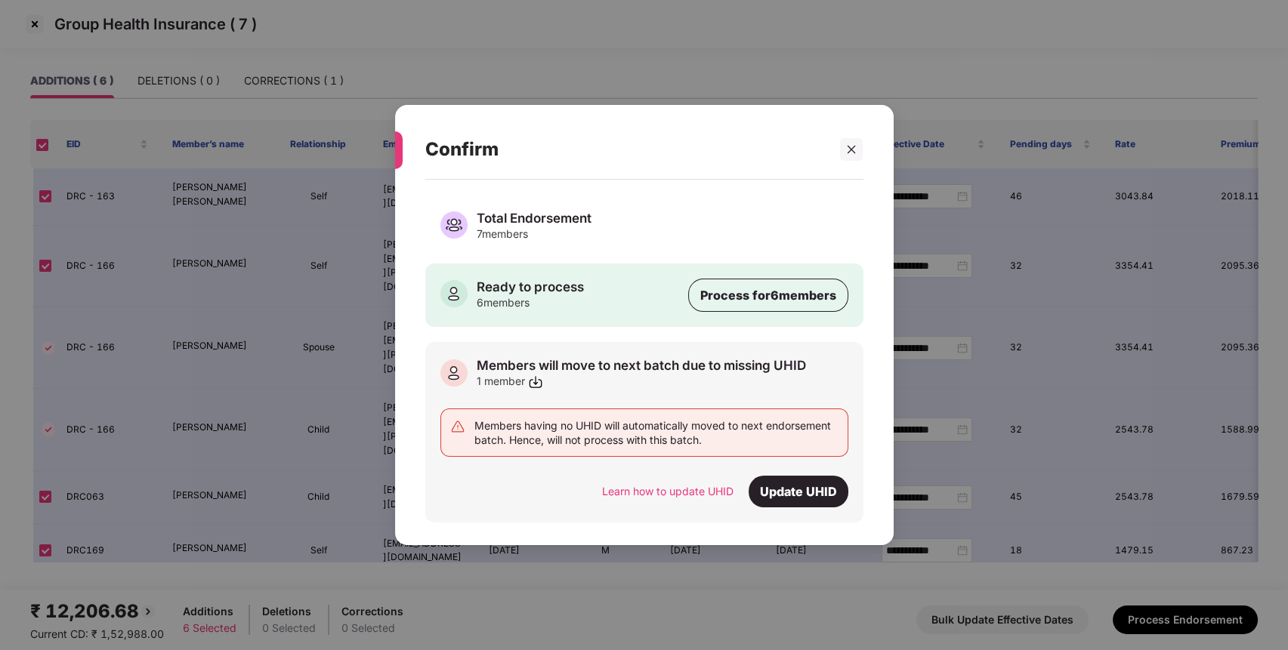
drag, startPoint x: 1184, startPoint y: 613, endPoint x: 935, endPoint y: 513, distance: 268.0
click at [935, 513] on div "Confirm Total Endorsement 7 members Ready to process 6 members Process for 6 me…" at bounding box center [644, 325] width 1288 height 650
click at [853, 575] on div "Confirm Total Endorsement 7 members Ready to process 6 members Process for 6 me…" at bounding box center [644, 325] width 1288 height 650
click at [647, 287] on div "Ready to process 6 members Process for 6 members" at bounding box center [644, 295] width 438 height 63
click at [819, 289] on div "Process for 6 members" at bounding box center [768, 295] width 160 height 33
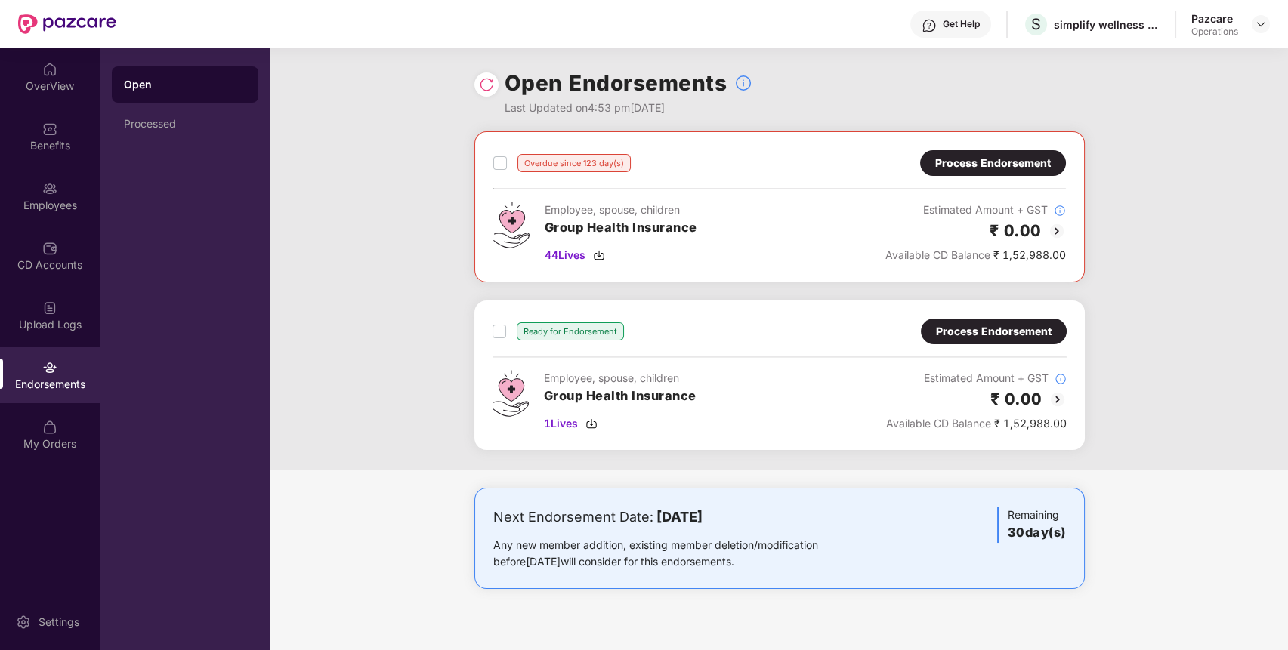
click at [483, 75] on div at bounding box center [486, 85] width 24 height 24
click at [227, 116] on div "Processed" at bounding box center [185, 124] width 147 height 36
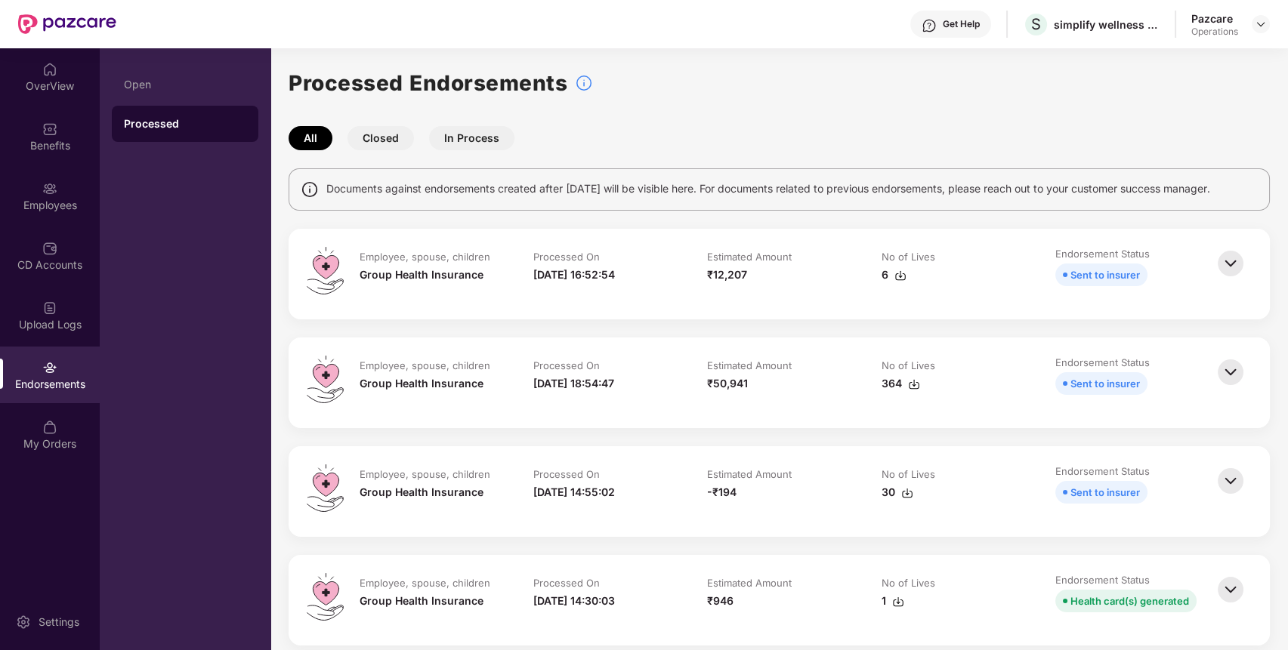
click at [1224, 364] on img at bounding box center [1230, 372] width 33 height 33
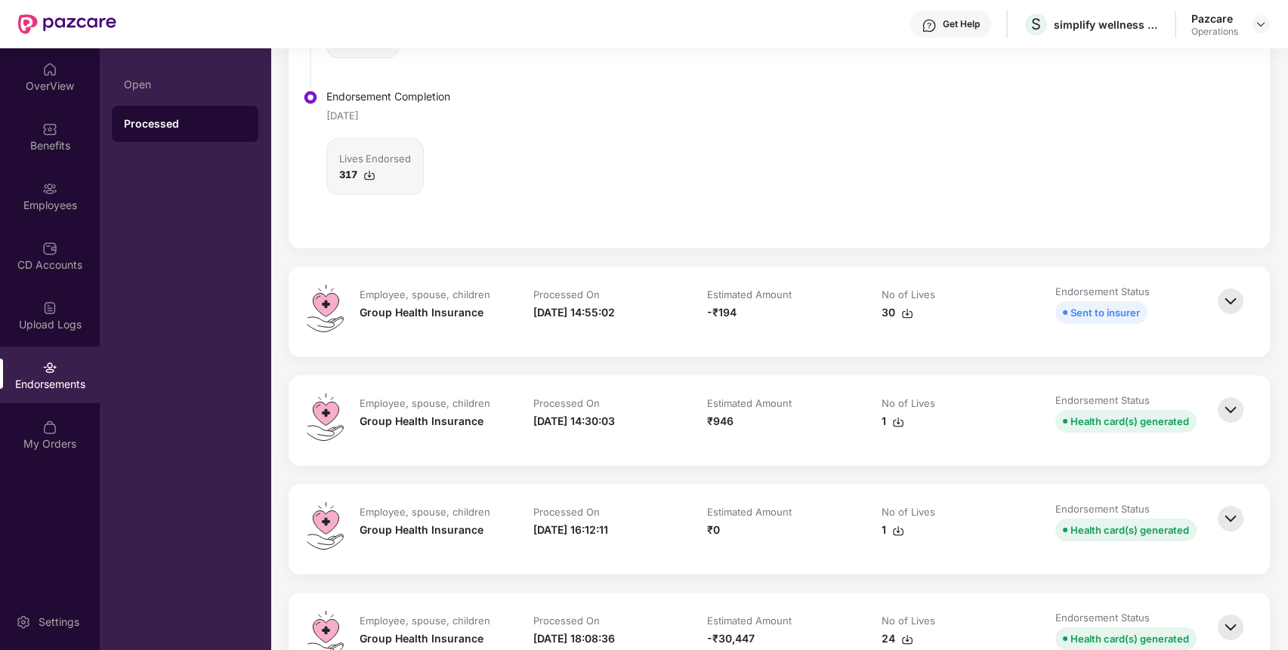
scroll to position [643, 0]
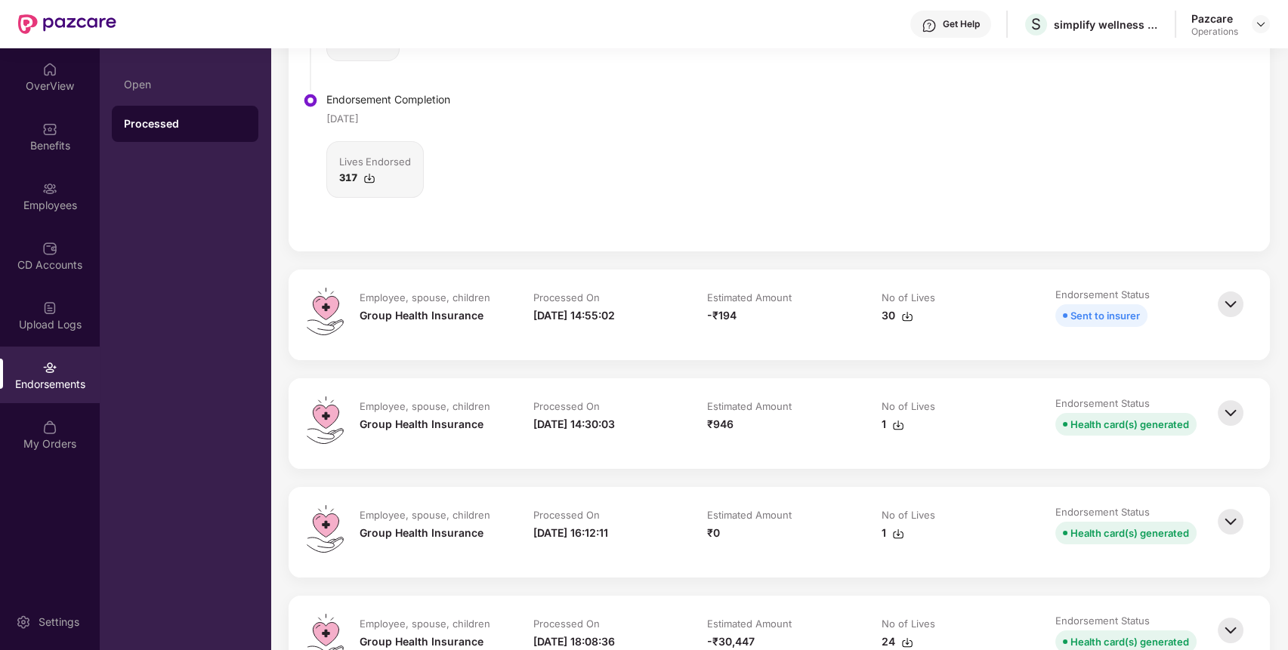
click at [1224, 306] on img at bounding box center [1230, 304] width 33 height 33
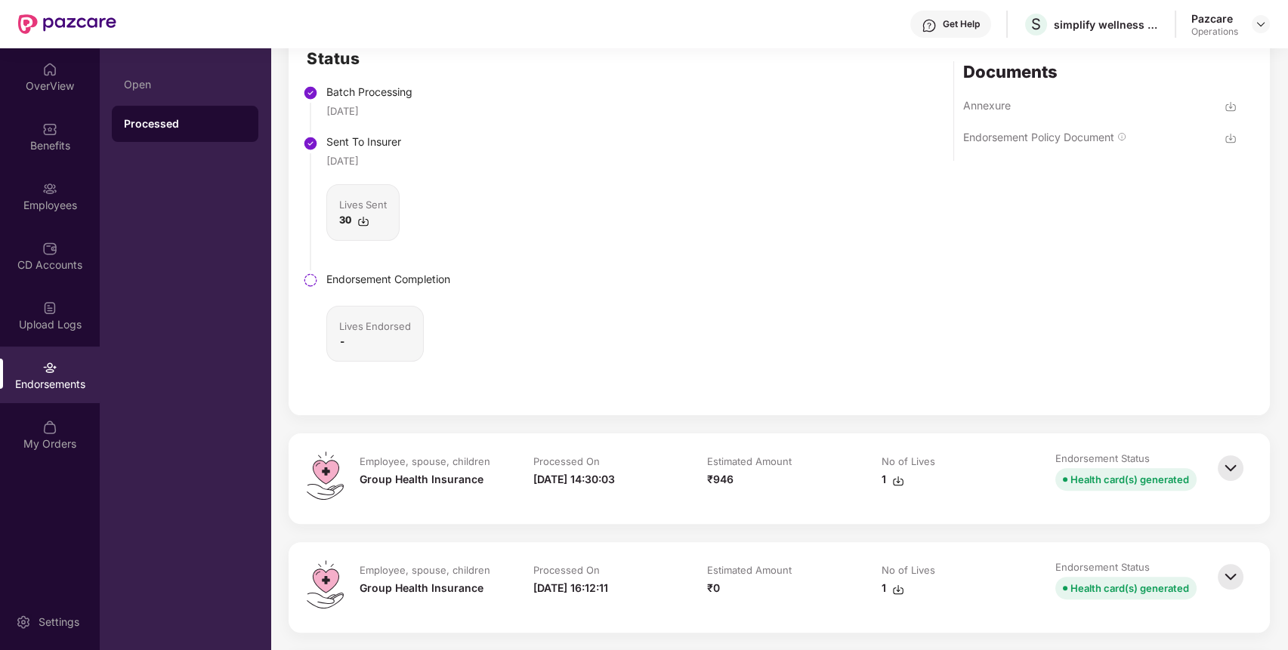
scroll to position [1063, 0]
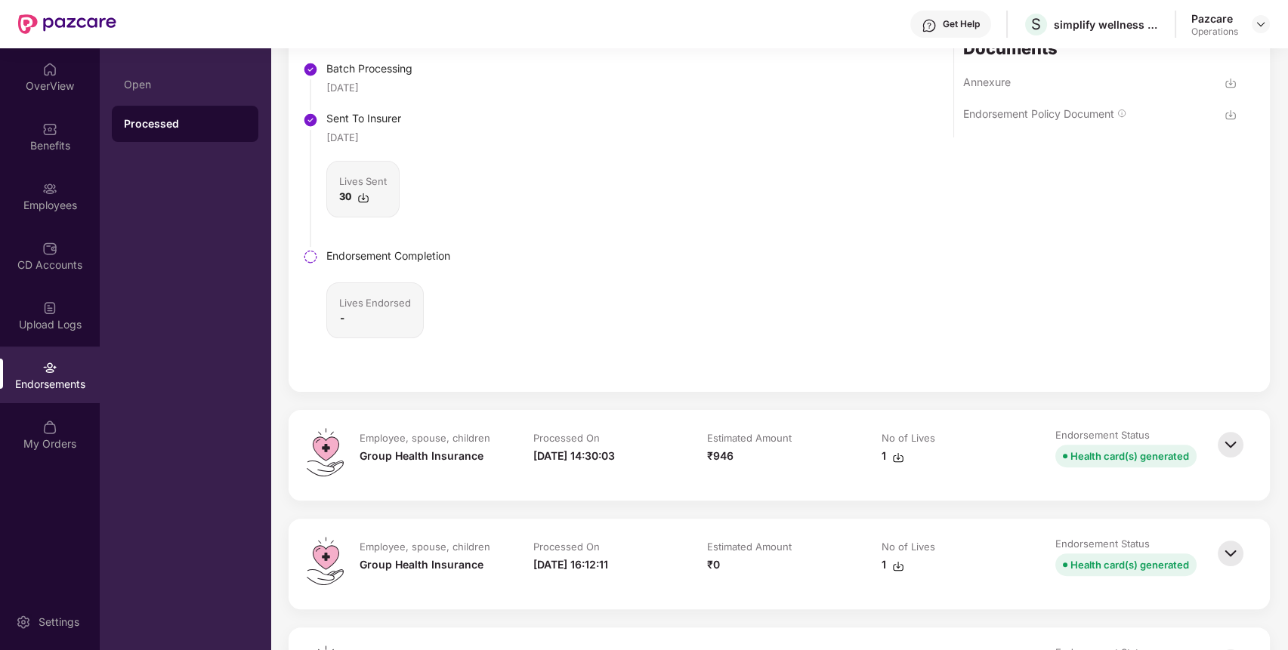
click at [1233, 442] on img at bounding box center [1230, 444] width 33 height 33
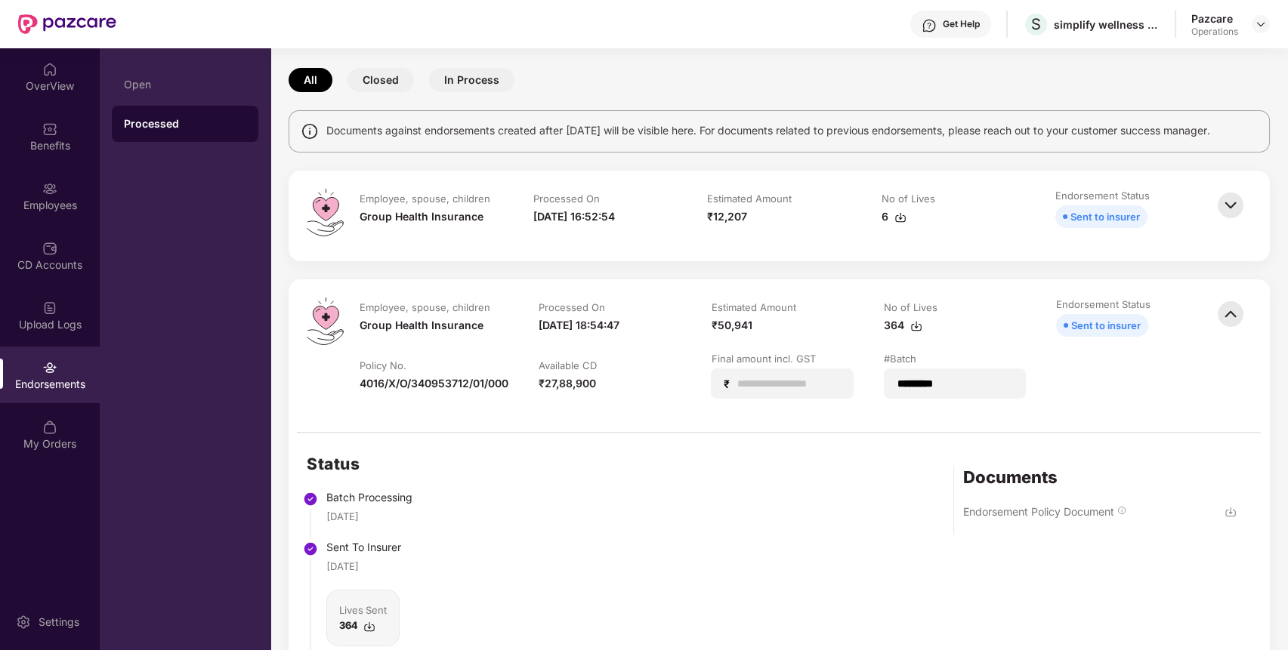
scroll to position [0, 0]
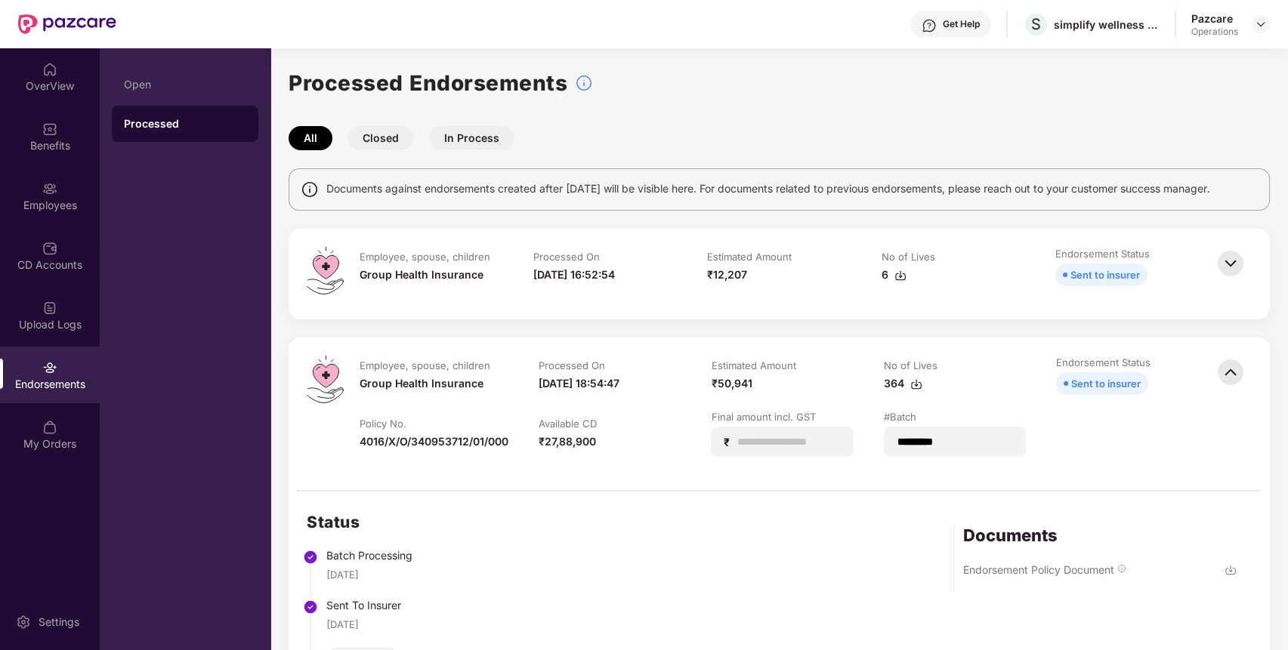
click at [1229, 267] on img at bounding box center [1230, 263] width 33 height 33
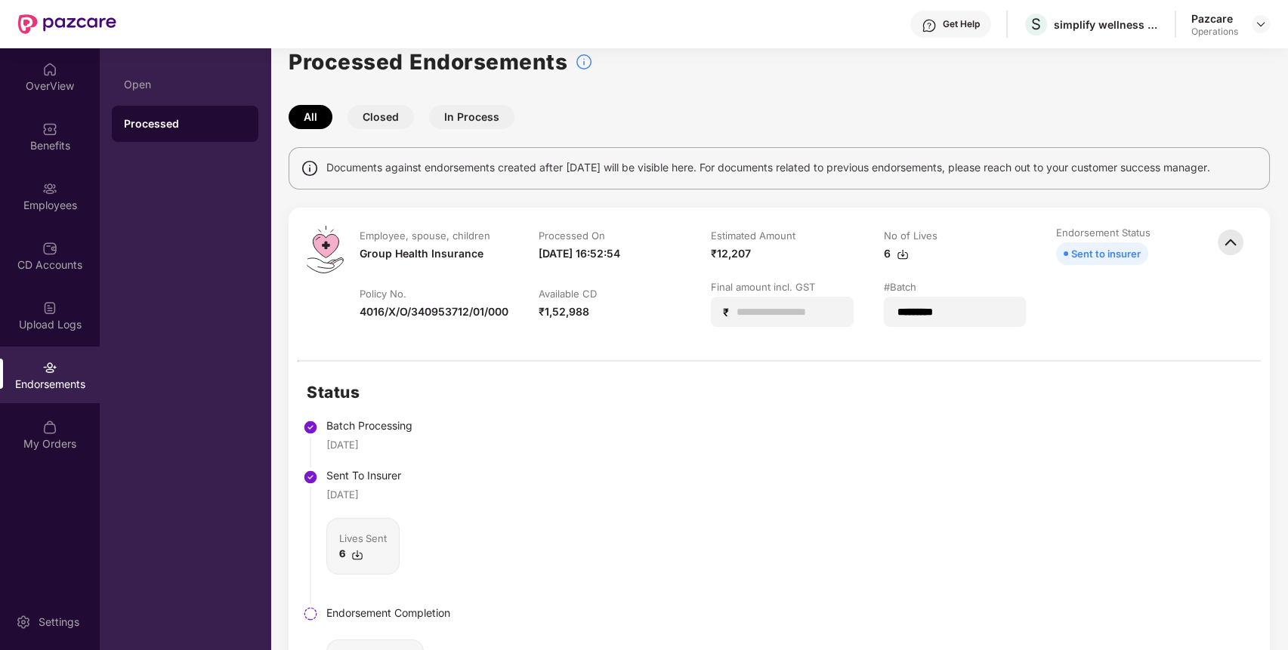
scroll to position [18, 0]
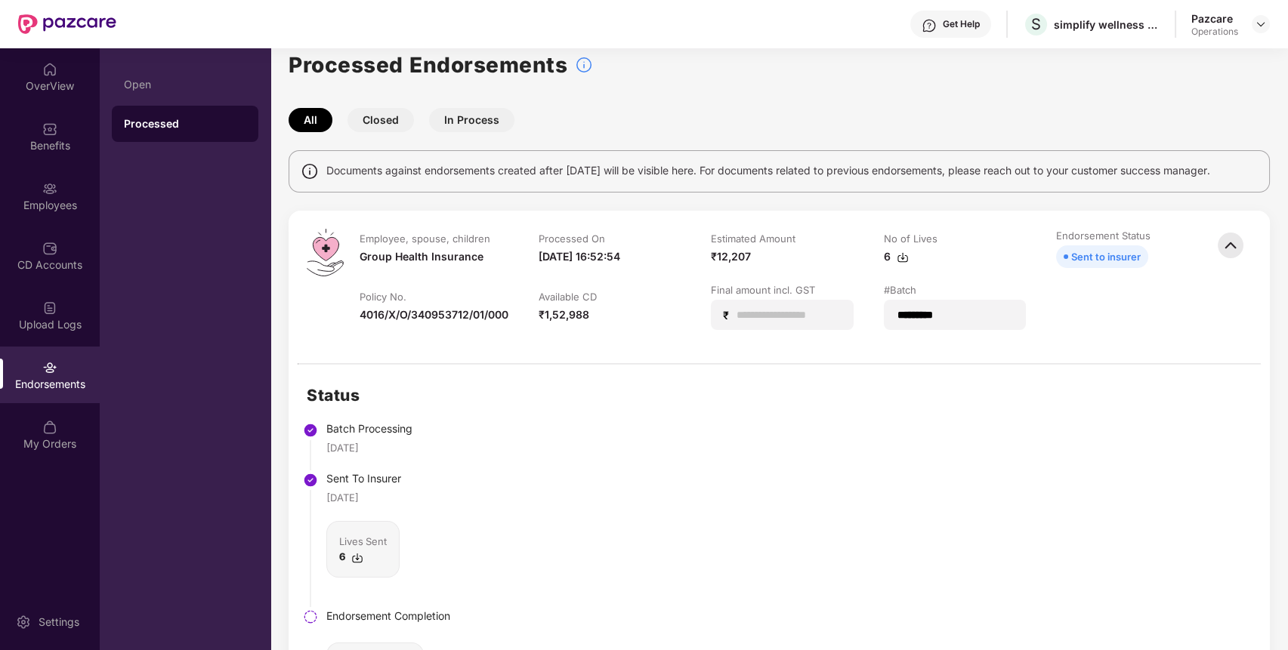
click at [54, 364] on img at bounding box center [49, 367] width 15 height 15
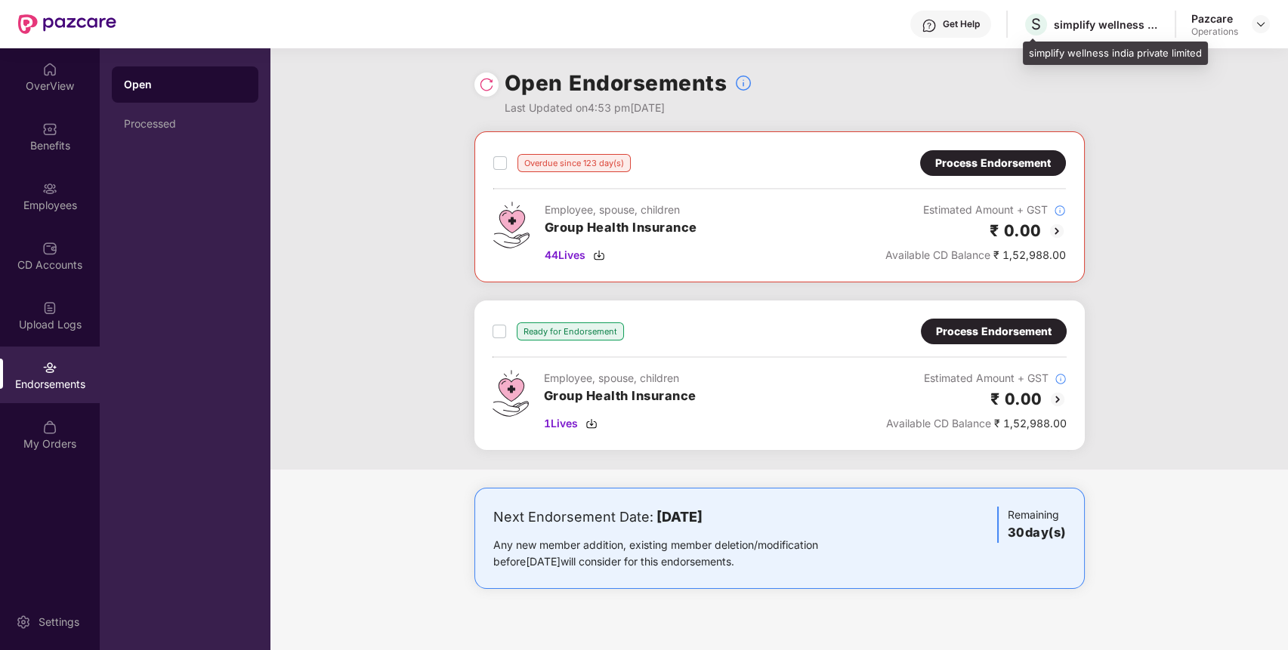
click at [1124, 13] on div "S simplify wellness india private limited" at bounding box center [1091, 24] width 137 height 26
copy div "simplify wellness india private limited"
click at [1124, 13] on div "S simplify wellness india private limited" at bounding box center [1091, 24] width 137 height 26
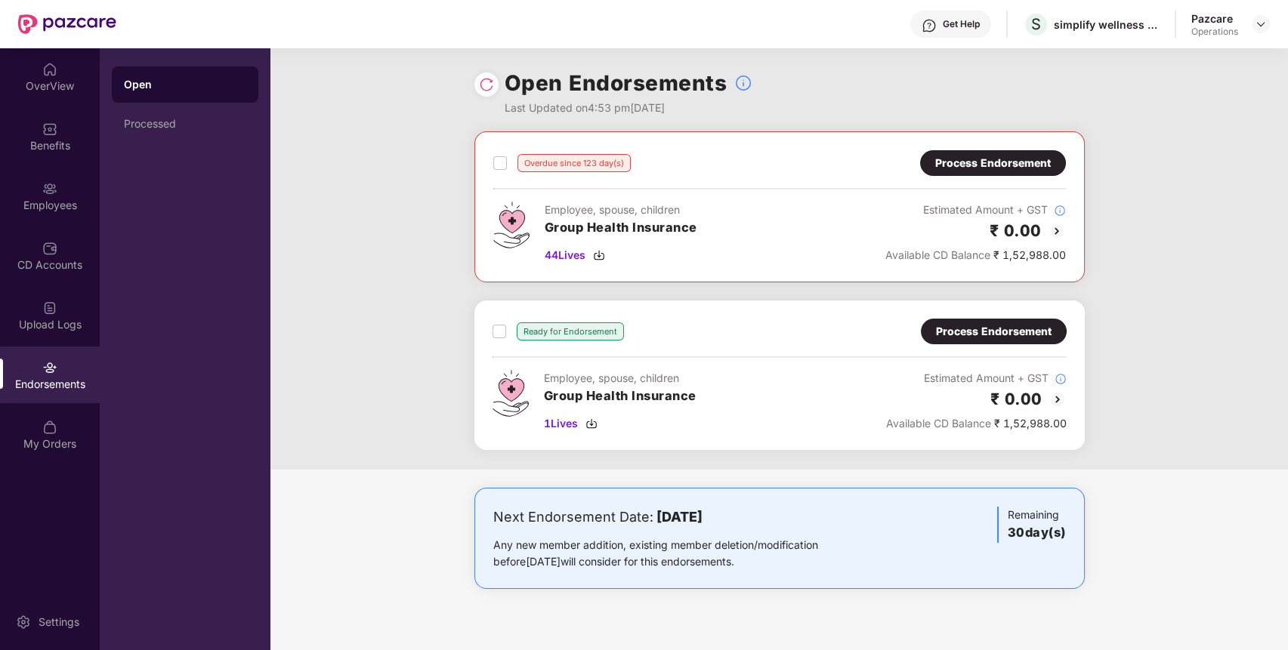
click at [1009, 332] on div "Process Endorsement" at bounding box center [994, 331] width 116 height 17
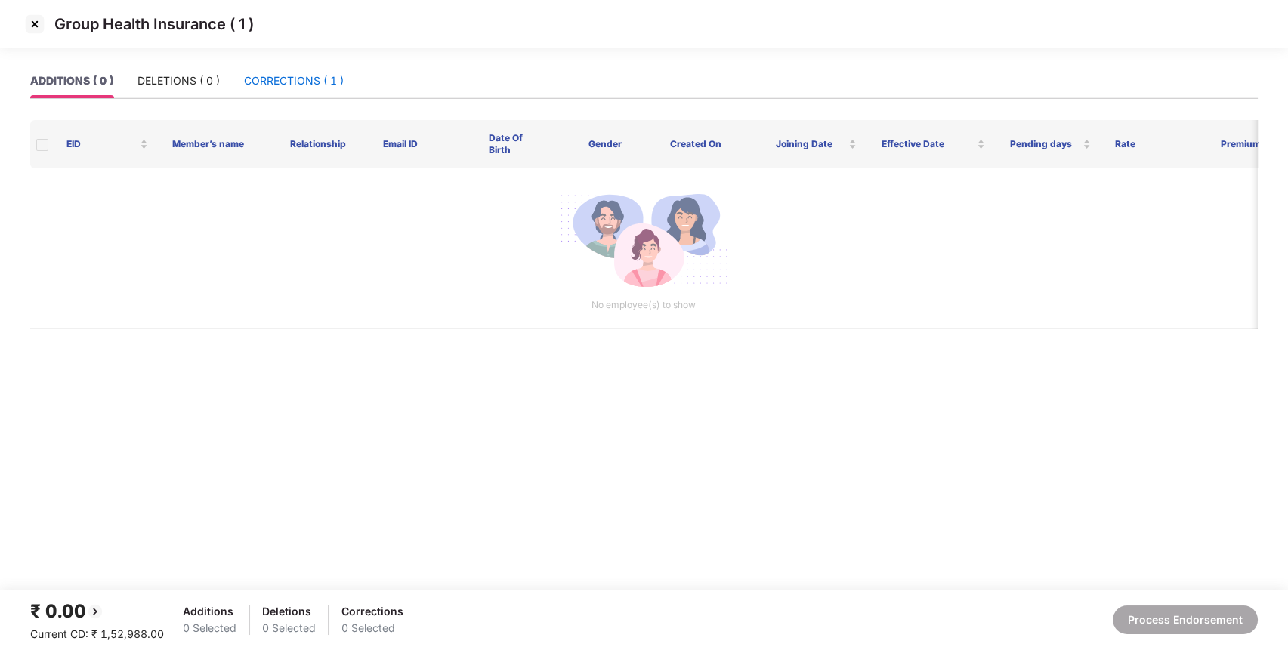
click at [301, 86] on div "CORRECTIONS ( 1 )" at bounding box center [294, 81] width 100 height 17
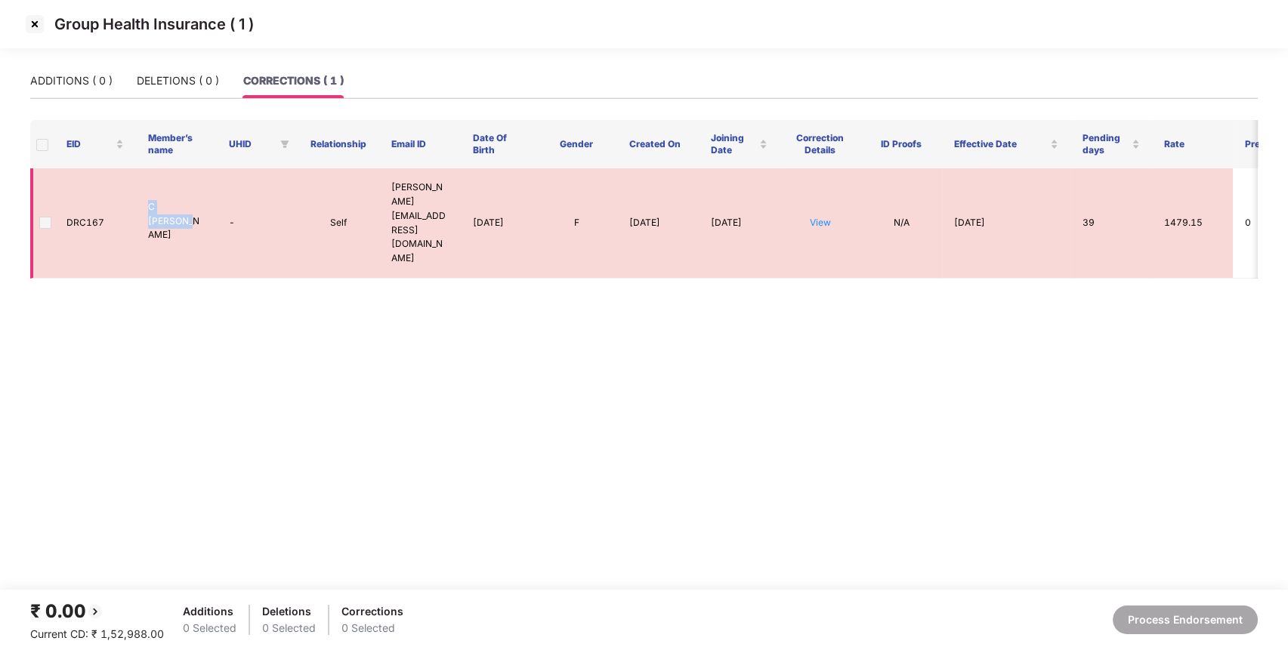
drag, startPoint x: 202, startPoint y: 193, endPoint x: 147, endPoint y: 192, distance: 55.9
click at [148, 200] on p "C [PERSON_NAME]" at bounding box center [176, 221] width 57 height 43
copy p "C [PERSON_NAME]"
drag, startPoint x: 105, startPoint y: 192, endPoint x: 57, endPoint y: 187, distance: 47.8
click at [57, 187] on td "DRC167" at bounding box center [95, 223] width 82 height 110
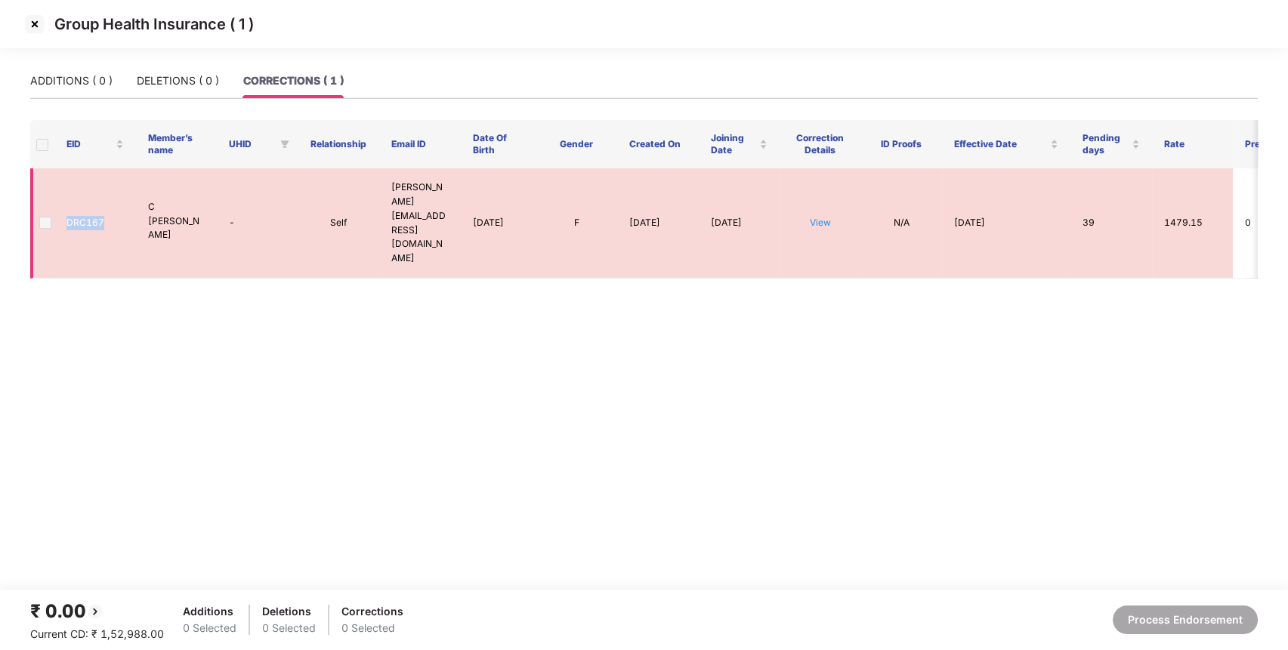
copy td "DRC167"
click at [37, 16] on img at bounding box center [35, 24] width 24 height 24
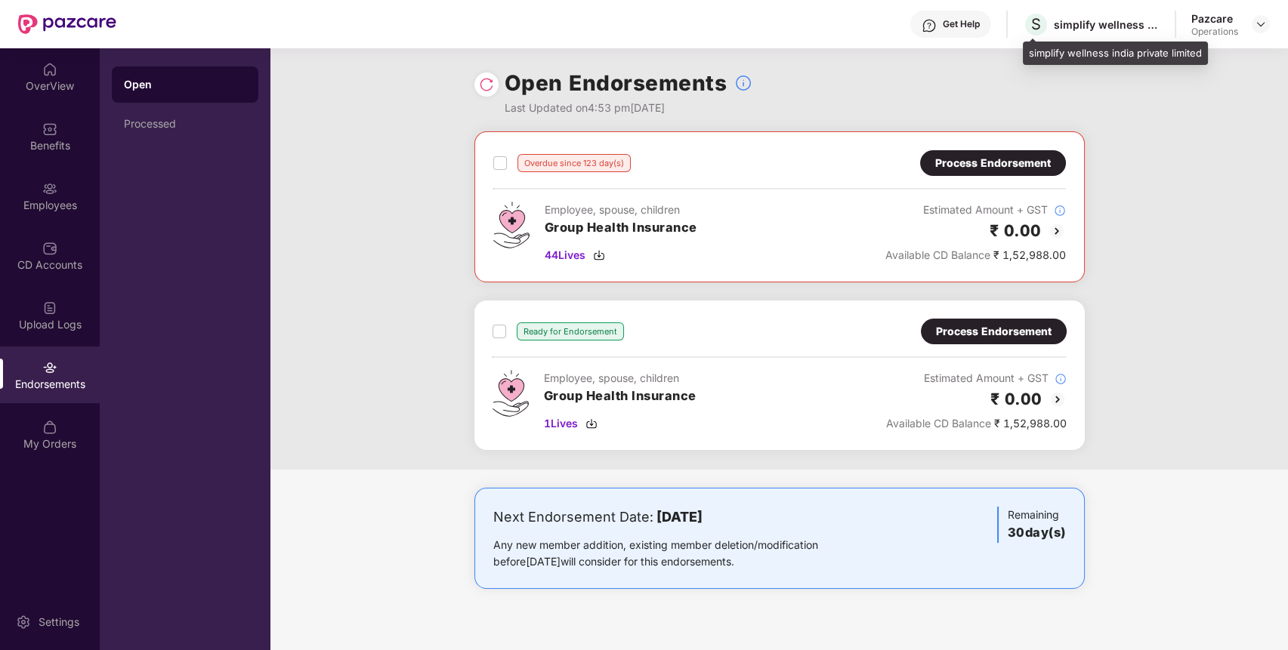
click at [1088, 30] on div "simplify wellness india private limited" at bounding box center [1107, 24] width 106 height 14
copy div "simplify wellness india private limited"
click at [1088, 30] on div "simplify wellness india private limited" at bounding box center [1107, 24] width 106 height 14
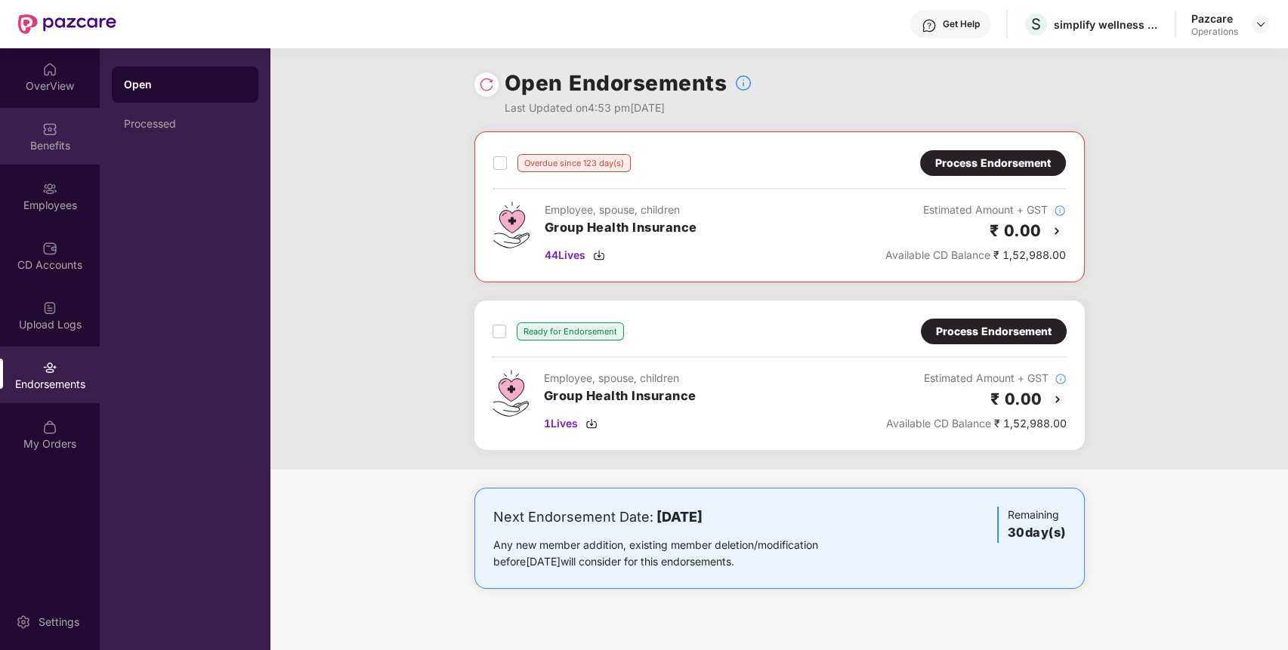
click at [60, 155] on div "Benefits" at bounding box center [50, 136] width 100 height 57
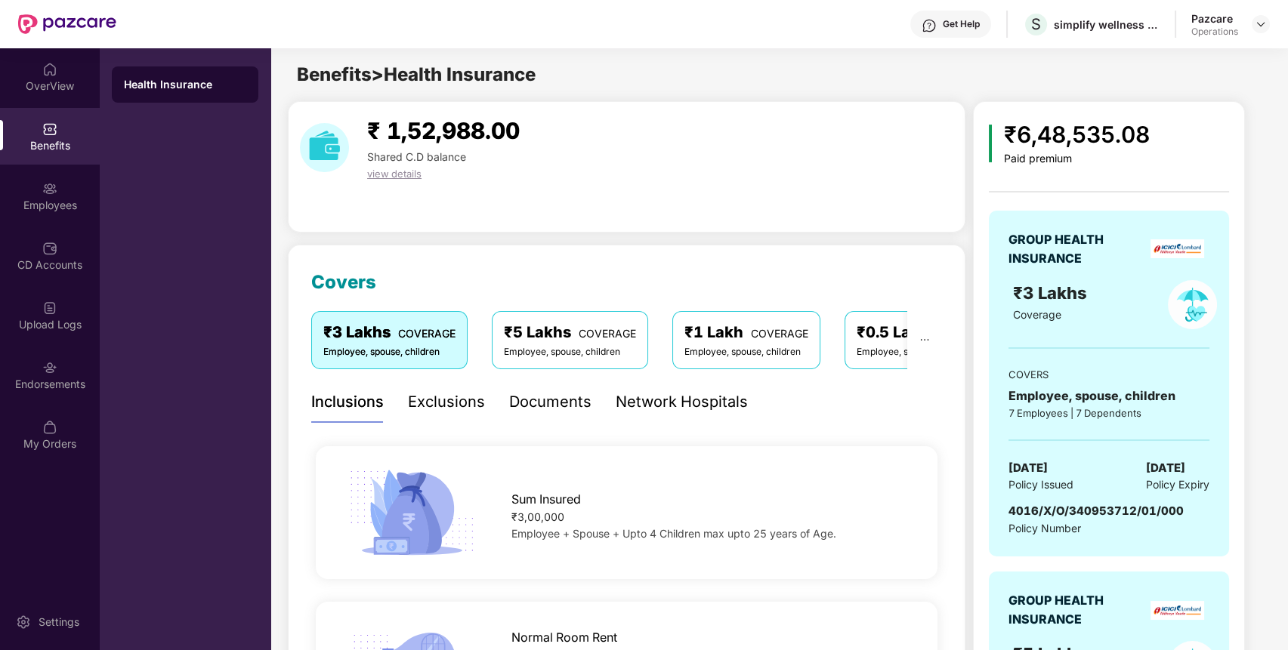
click at [1042, 511] on span "4016/X/O/340953712/01/000" at bounding box center [1095, 511] width 175 height 14
copy span "4016/X/O/340953712/01/000"
click at [1042, 511] on span "4016/X/O/340953712/01/000" at bounding box center [1095, 511] width 175 height 14
